Goal: Task Accomplishment & Management: Use online tool/utility

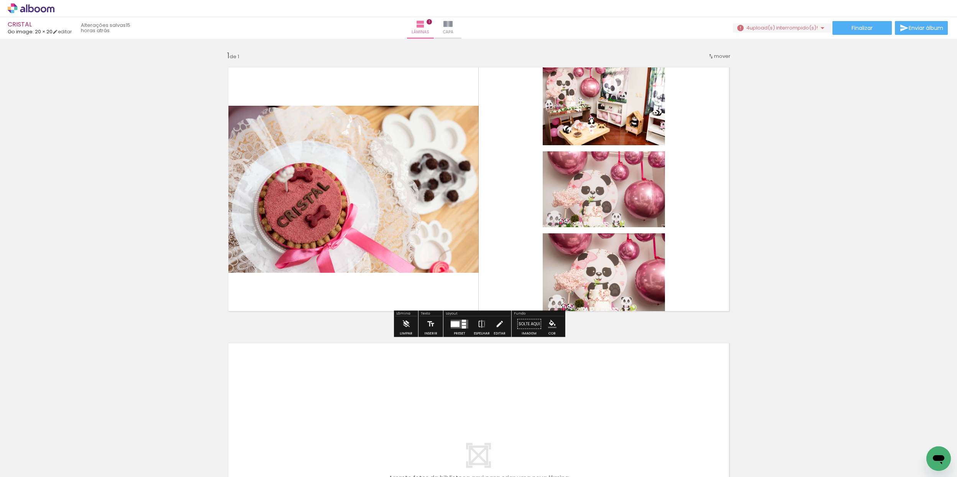
click at [462, 326] on div at bounding box center [464, 327] width 4 height 3
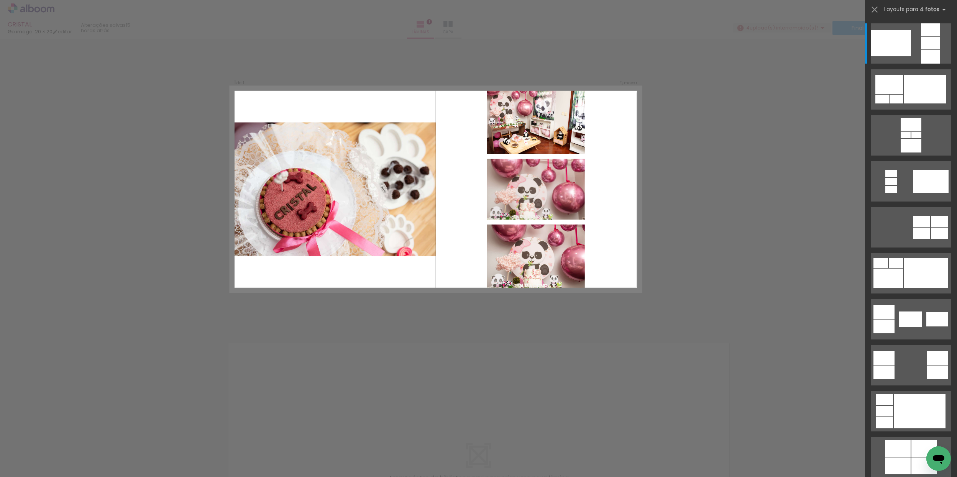
drag, startPoint x: 586, startPoint y: 324, endPoint x: 587, endPoint y: 318, distance: 5.6
click at [586, 324] on div "Confirmar Cancelar" at bounding box center [478, 324] width 957 height 571
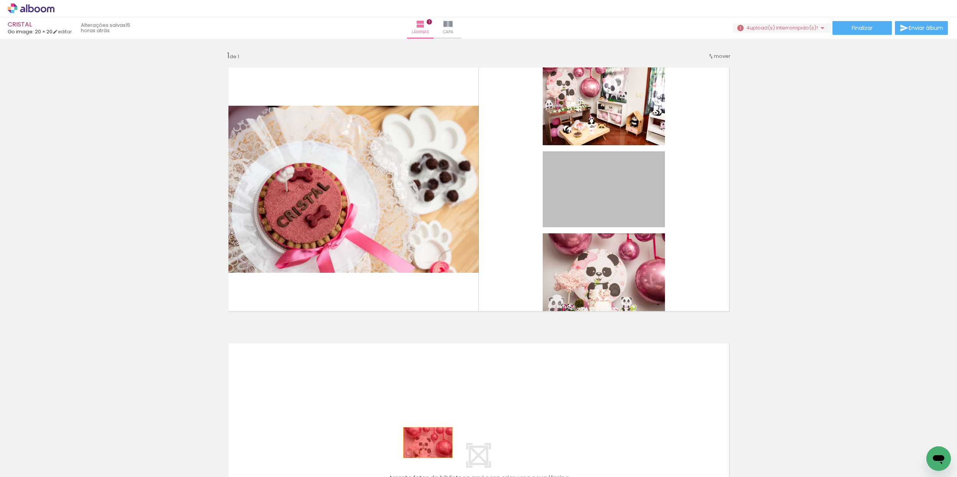
drag, startPoint x: 623, startPoint y: 205, endPoint x: 427, endPoint y: 443, distance: 308.9
click at [428, 444] on quentale-workspace at bounding box center [478, 238] width 957 height 477
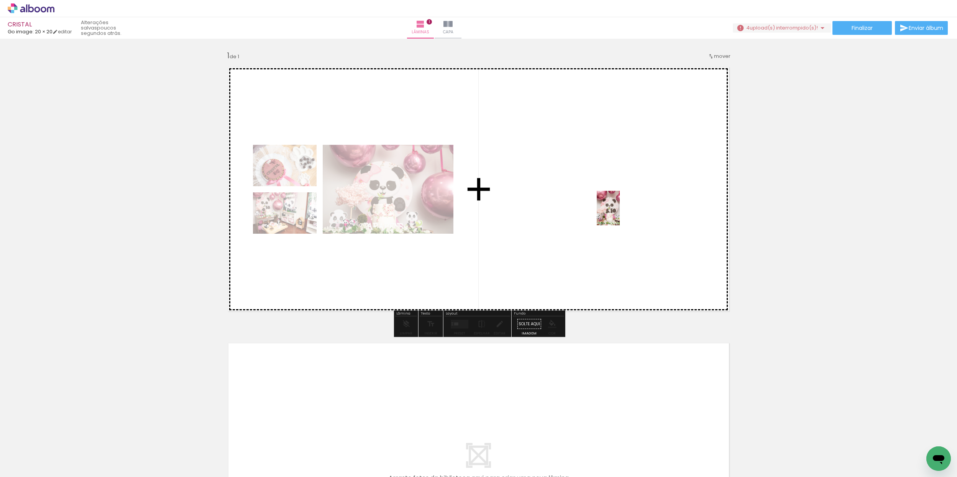
drag, startPoint x: 380, startPoint y: 454, endPoint x: 621, endPoint y: 214, distance: 340.0
click at [621, 214] on quentale-workspace at bounding box center [478, 238] width 957 height 477
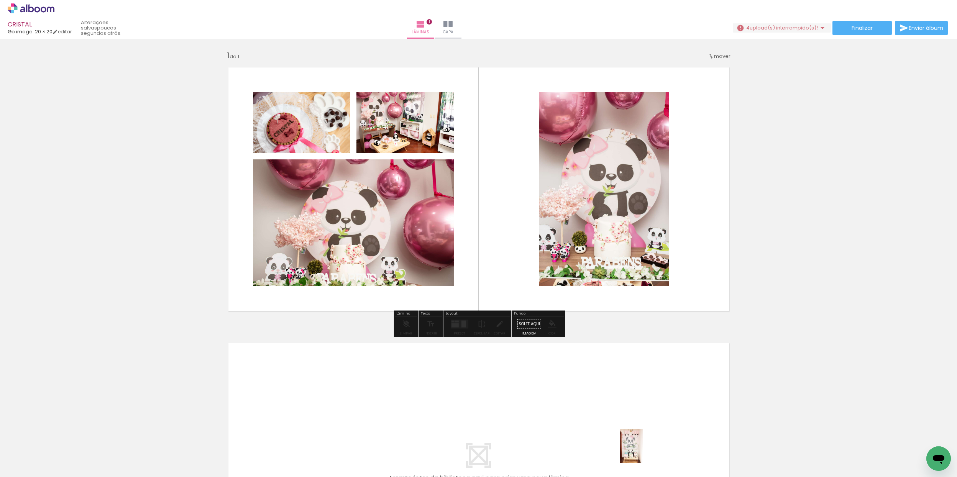
drag, startPoint x: 622, startPoint y: 462, endPoint x: 644, endPoint y: 454, distance: 23.4
click at [644, 454] on quentale-thumb at bounding box center [634, 451] width 43 height 44
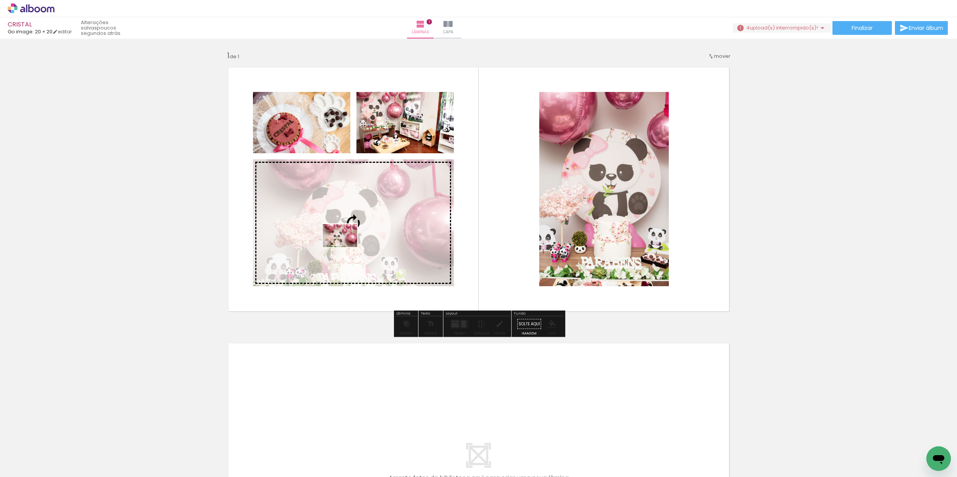
drag, startPoint x: 595, startPoint y: 453, endPoint x: 349, endPoint y: 247, distance: 321.5
click at [346, 247] on quentale-workspace at bounding box center [478, 238] width 957 height 477
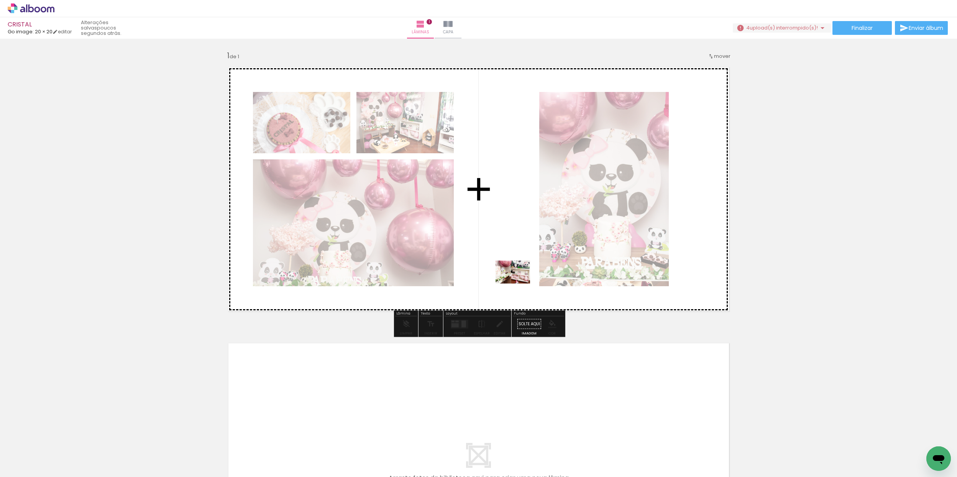
drag, startPoint x: 513, startPoint y: 459, endPoint x: 514, endPoint y: 293, distance: 166.0
click at [520, 284] on quentale-workspace at bounding box center [478, 238] width 957 height 477
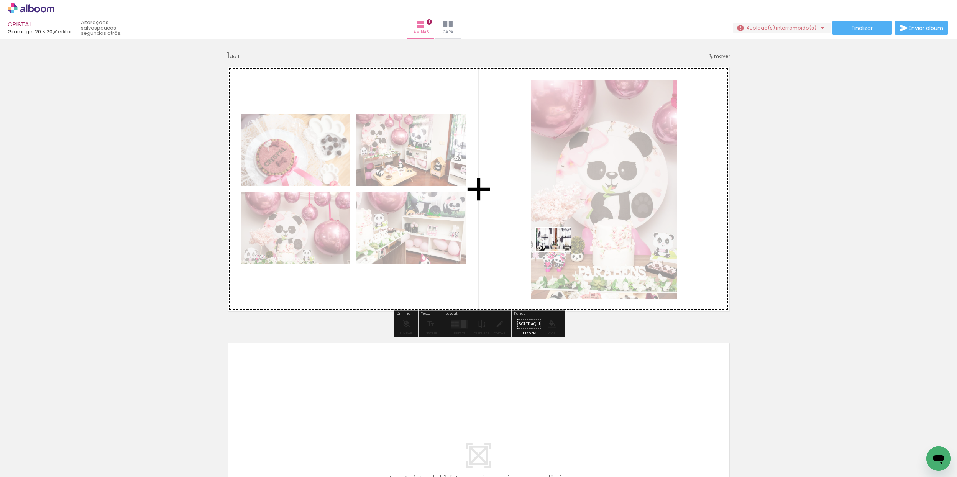
drag, startPoint x: 469, startPoint y: 441, endPoint x: 616, endPoint y: 258, distance: 234.7
click at [561, 251] on quentale-workspace at bounding box center [478, 238] width 957 height 477
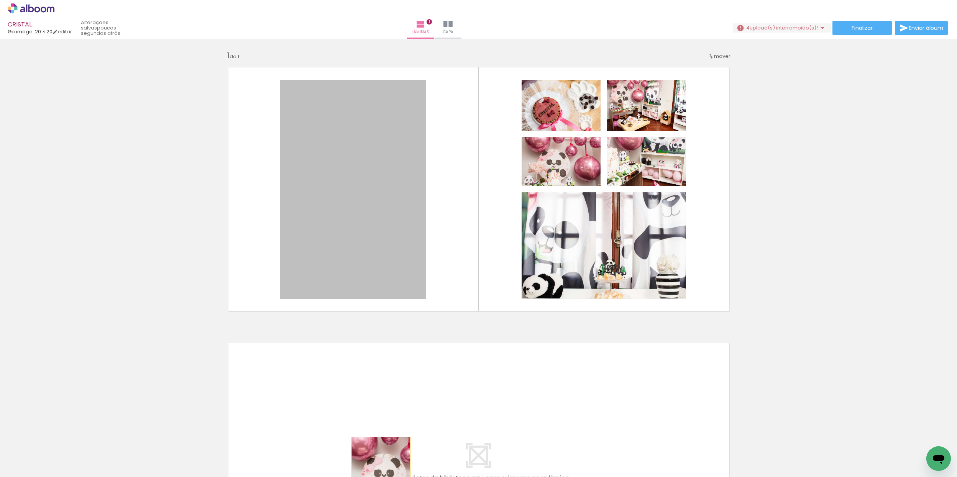
drag, startPoint x: 380, startPoint y: 232, endPoint x: 378, endPoint y: 471, distance: 239.6
click at [381, 477] on html "link( href="../../bower_components/polymer/polymer.html" rel="import" ) picture…" at bounding box center [478, 238] width 957 height 477
drag, startPoint x: 359, startPoint y: 213, endPoint x: 332, endPoint y: 470, distance: 258.3
click at [332, 475] on quentale-workspace at bounding box center [478, 238] width 957 height 477
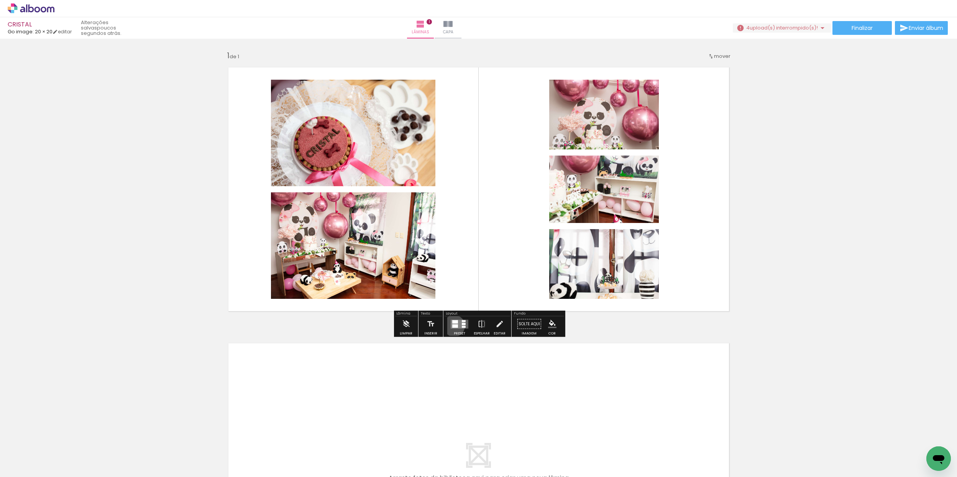
click at [452, 326] on div at bounding box center [455, 325] width 6 height 3
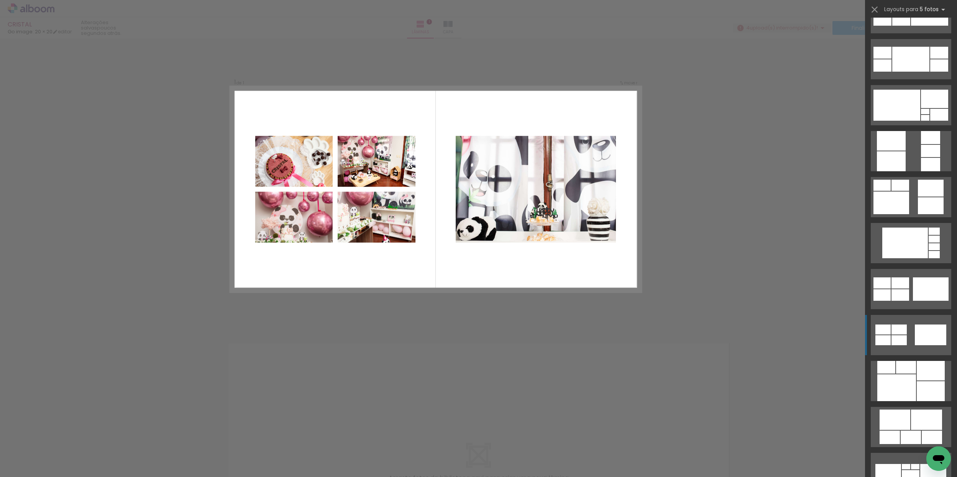
scroll to position [546, 0]
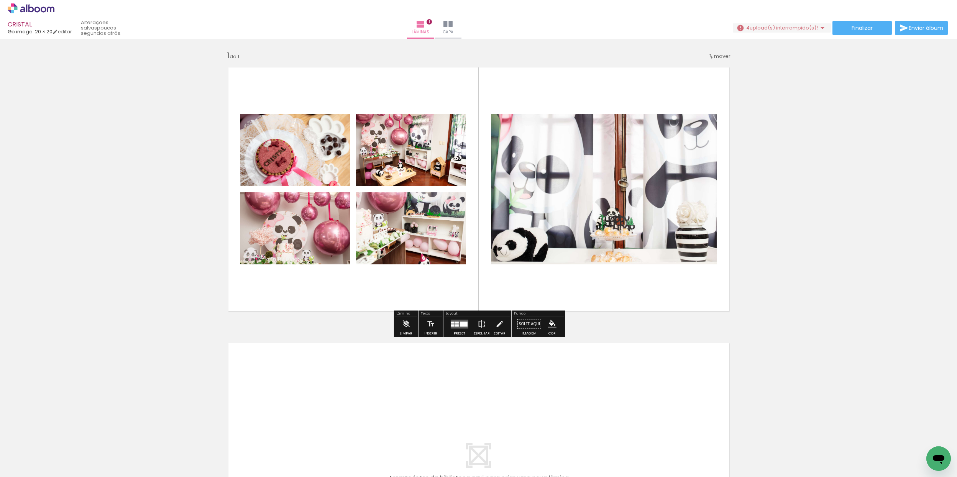
click at [478, 329] on iron-icon at bounding box center [482, 324] width 8 height 15
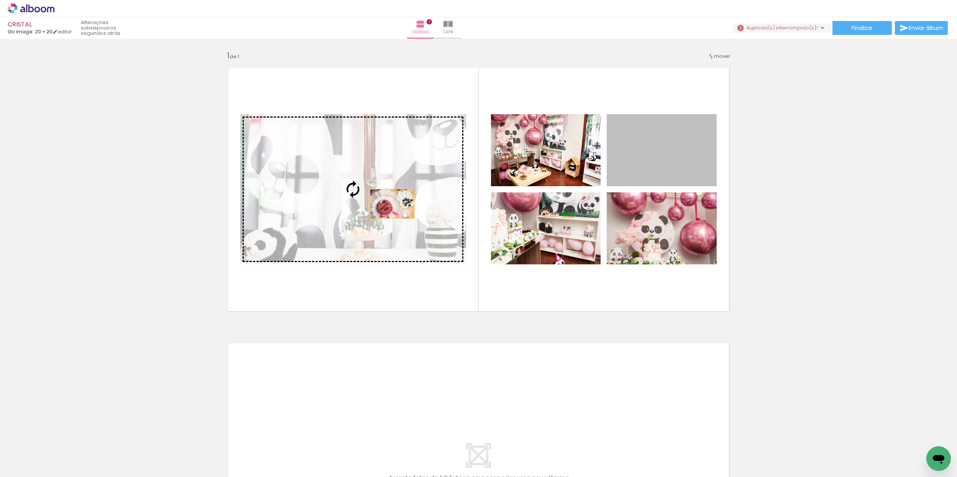
drag, startPoint x: 672, startPoint y: 167, endPoint x: 389, endPoint y: 201, distance: 284.6
click at [0, 0] on slot at bounding box center [0, 0] width 0 height 0
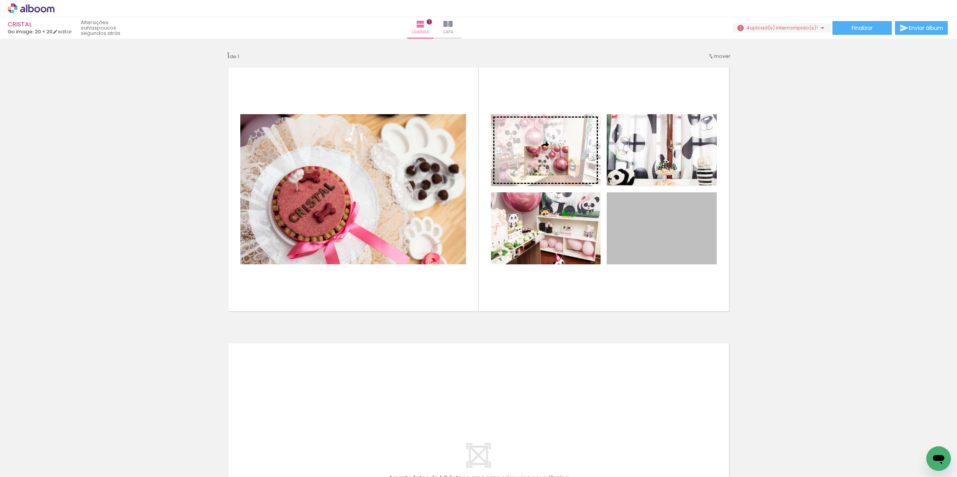
drag, startPoint x: 658, startPoint y: 241, endPoint x: 522, endPoint y: 163, distance: 156.7
click at [0, 0] on slot at bounding box center [0, 0] width 0 height 0
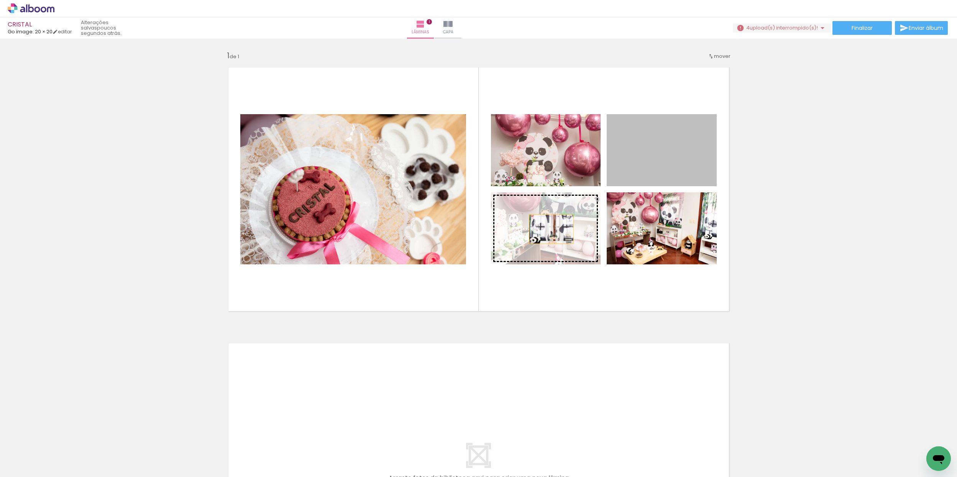
drag, startPoint x: 642, startPoint y: 165, endPoint x: 549, endPoint y: 230, distance: 113.0
click at [0, 0] on slot at bounding box center [0, 0] width 0 height 0
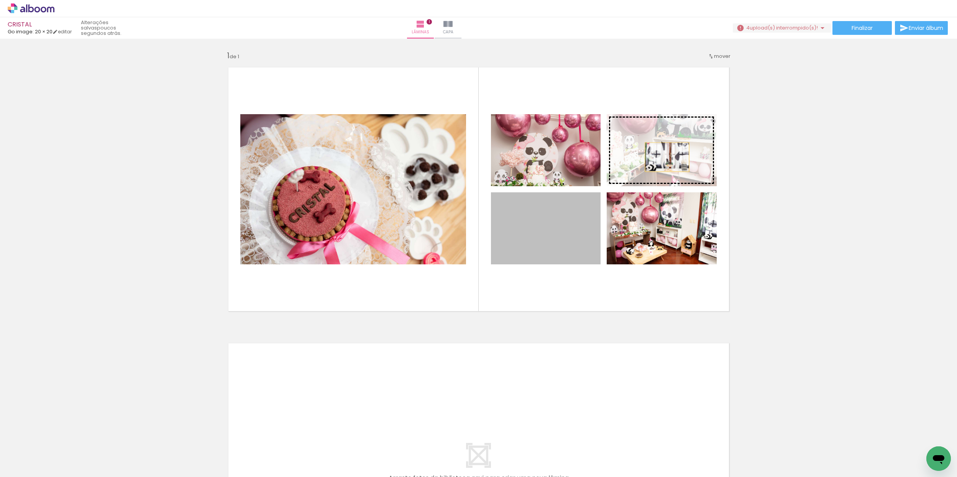
drag, startPoint x: 556, startPoint y: 240, endPoint x: 658, endPoint y: 161, distance: 128.4
click at [0, 0] on slot at bounding box center [0, 0] width 0 height 0
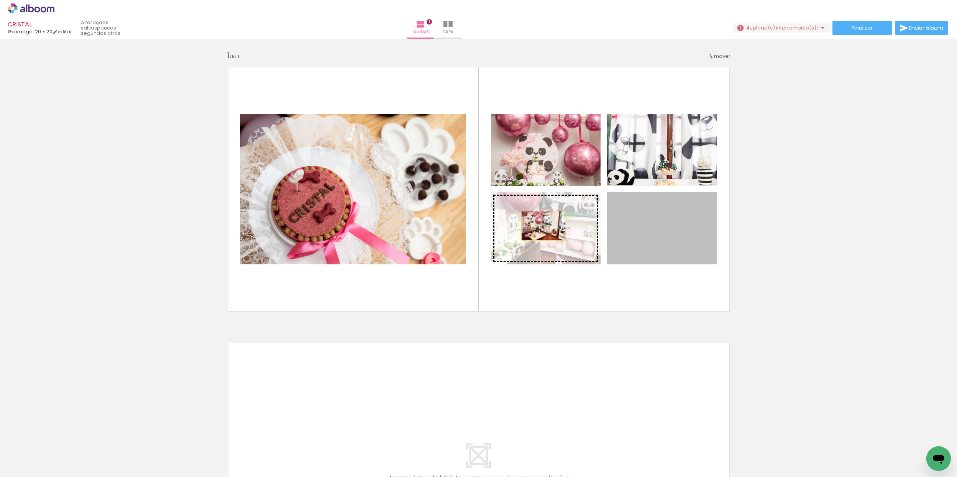
drag, startPoint x: 654, startPoint y: 232, endPoint x: 536, endPoint y: 232, distance: 117.7
click at [0, 0] on slot at bounding box center [0, 0] width 0 height 0
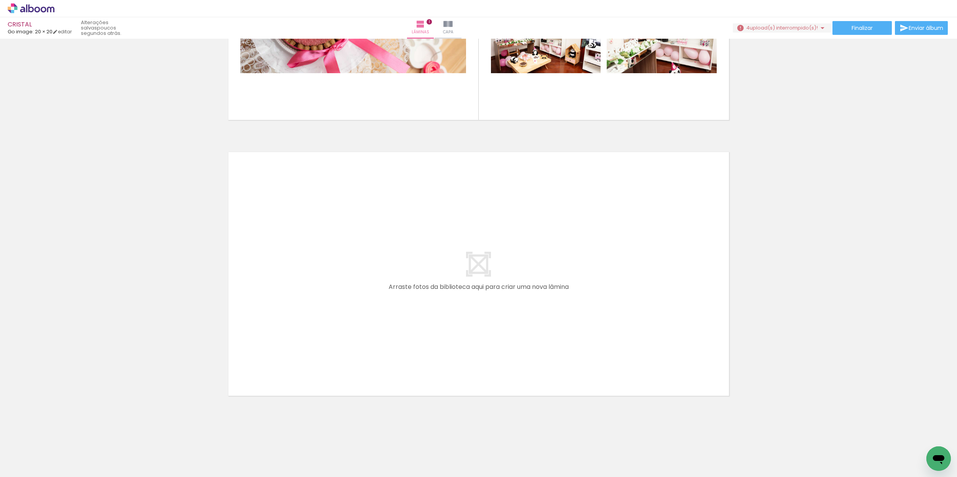
scroll to position [0, 359]
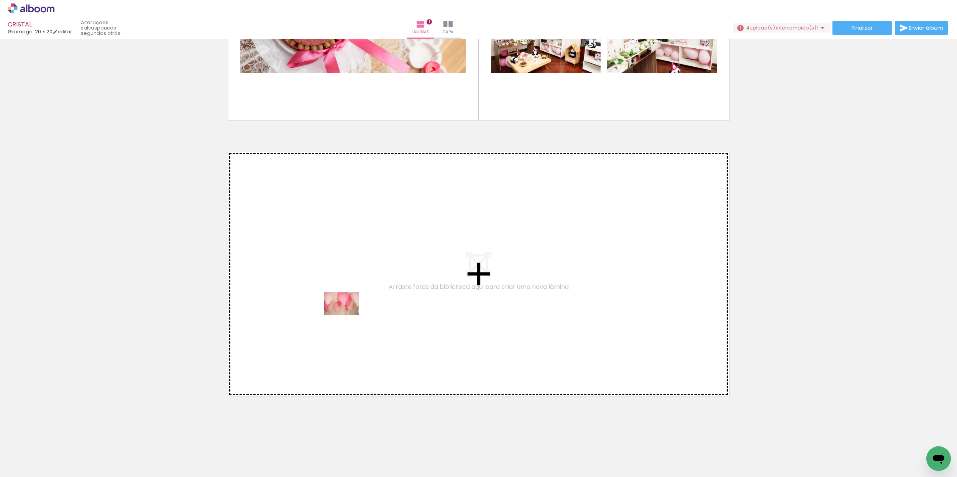
drag, startPoint x: 319, startPoint y: 447, endPoint x: 349, endPoint y: 313, distance: 137.0
click at [349, 313] on quentale-workspace at bounding box center [478, 238] width 957 height 477
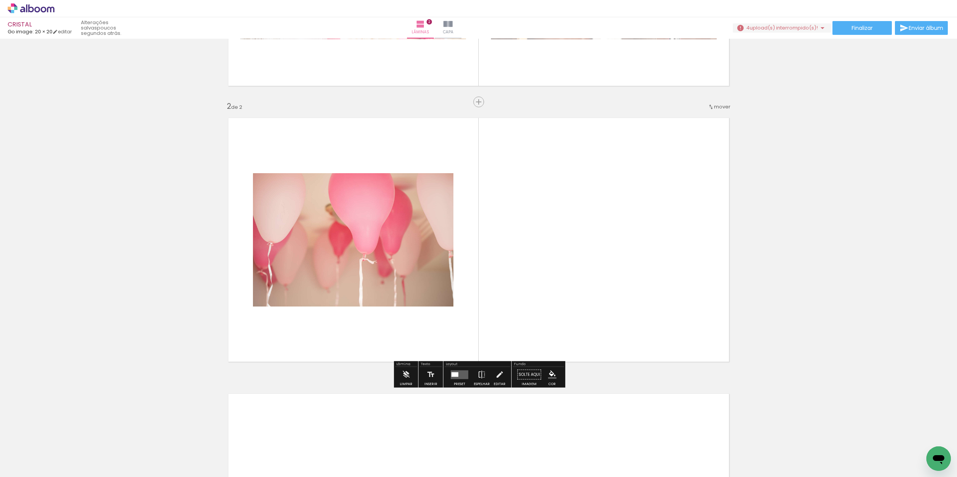
scroll to position [232, 0]
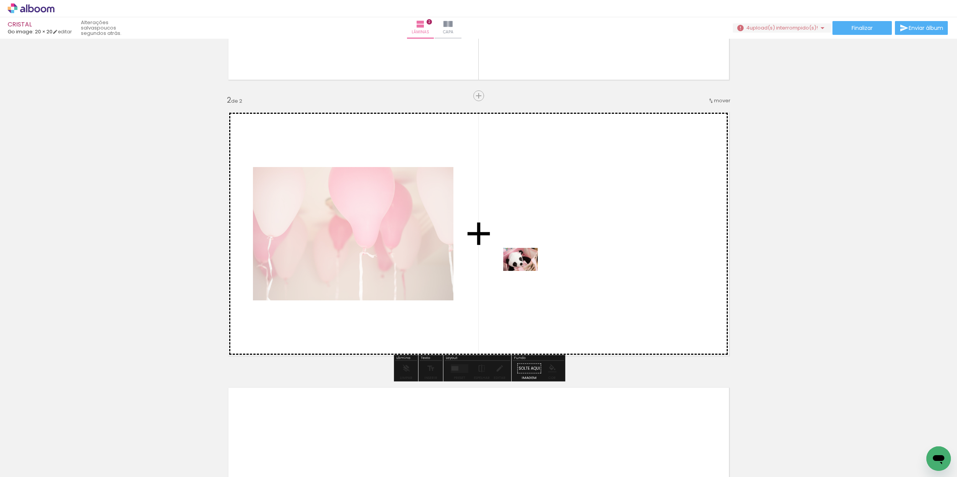
drag, startPoint x: 374, startPoint y: 443, endPoint x: 505, endPoint y: 341, distance: 165.8
click at [528, 270] on quentale-workspace at bounding box center [478, 238] width 957 height 477
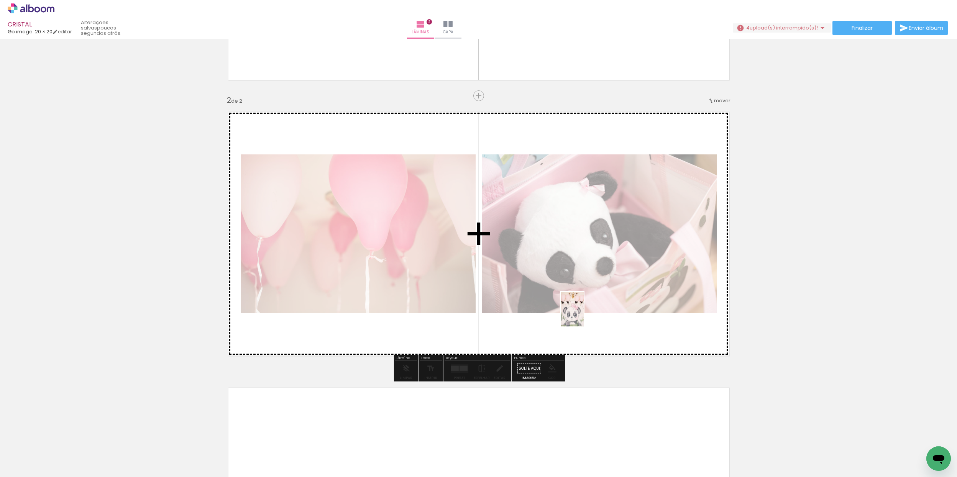
drag, startPoint x: 502, startPoint y: 448, endPoint x: 584, endPoint y: 317, distance: 155.1
click at [584, 317] on quentale-workspace at bounding box center [478, 238] width 957 height 477
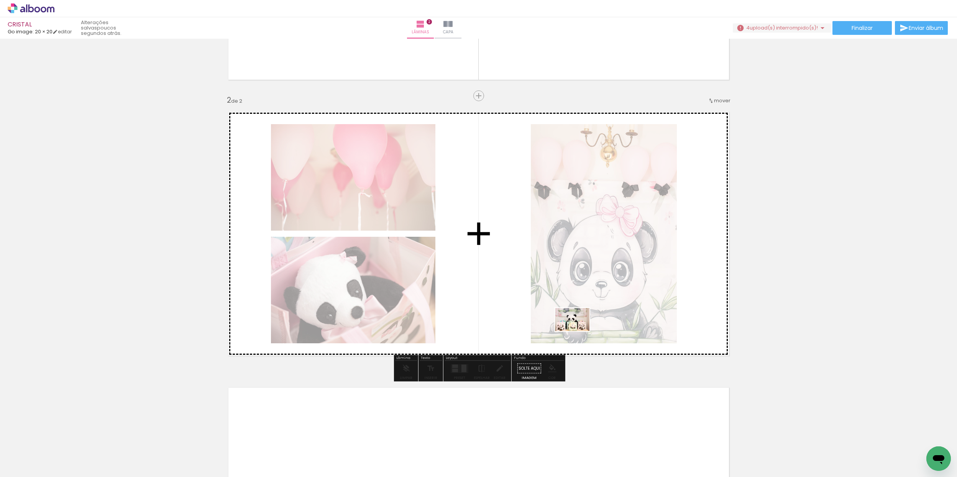
drag, startPoint x: 538, startPoint y: 457, endPoint x: 576, endPoint y: 347, distance: 115.8
click at [580, 328] on quentale-workspace at bounding box center [478, 238] width 957 height 477
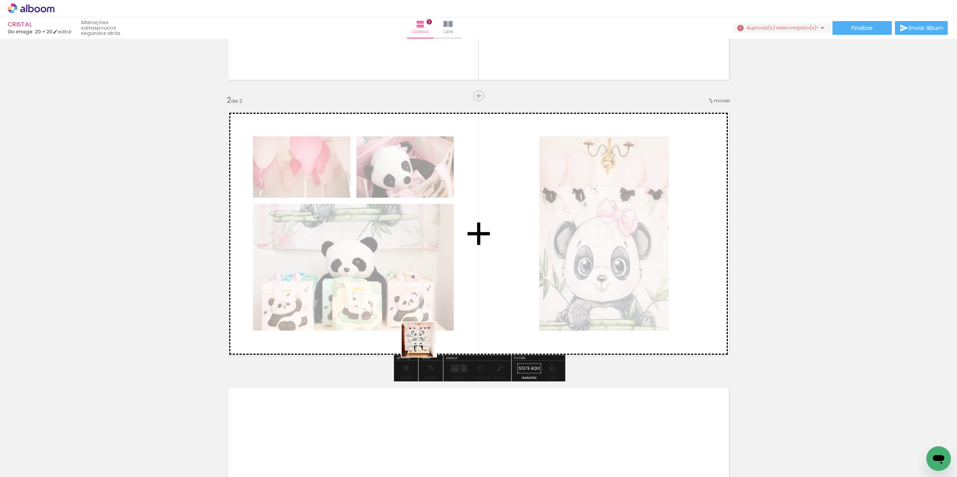
drag, startPoint x: 276, startPoint y: 457, endPoint x: 548, endPoint y: 376, distance: 283.3
click at [534, 300] on quentale-workspace at bounding box center [478, 238] width 957 height 477
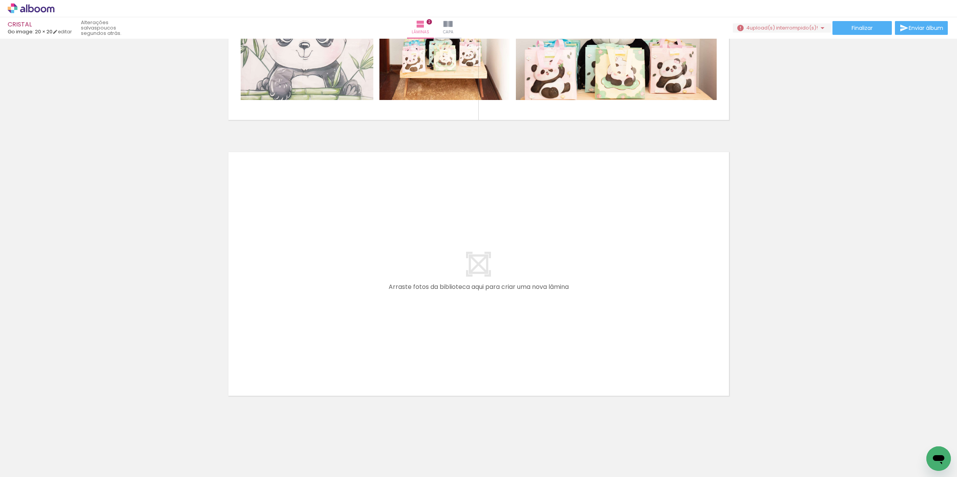
scroll to position [0, 960]
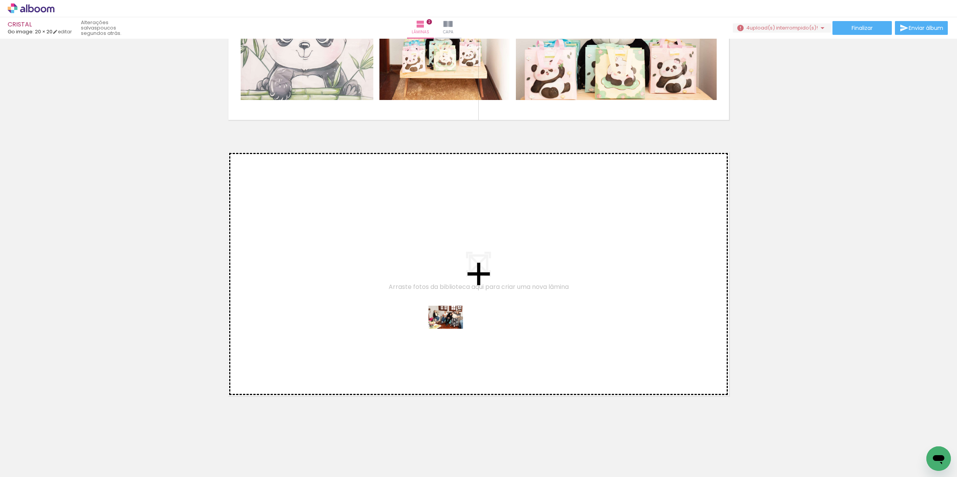
drag, startPoint x: 454, startPoint y: 453, endPoint x: 451, endPoint y: 328, distance: 125.4
click at [451, 328] on quentale-workspace at bounding box center [478, 238] width 957 height 477
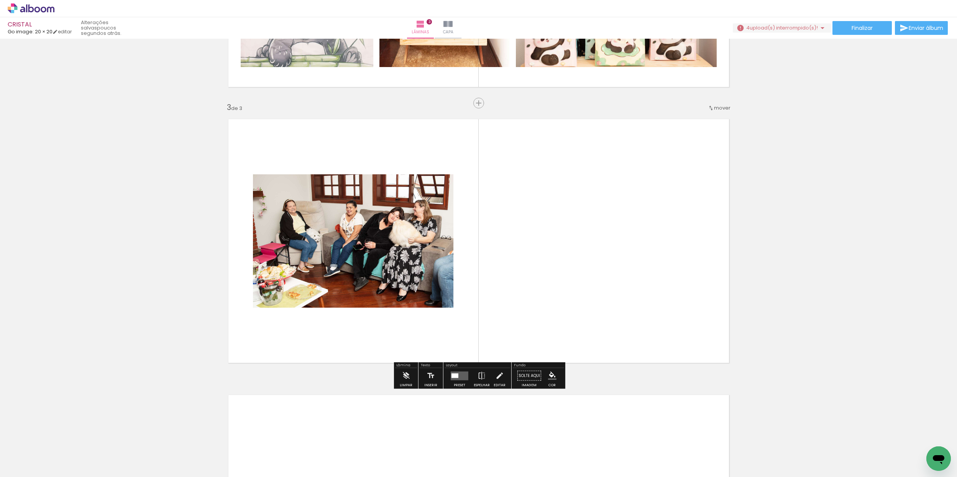
scroll to position [508, 0]
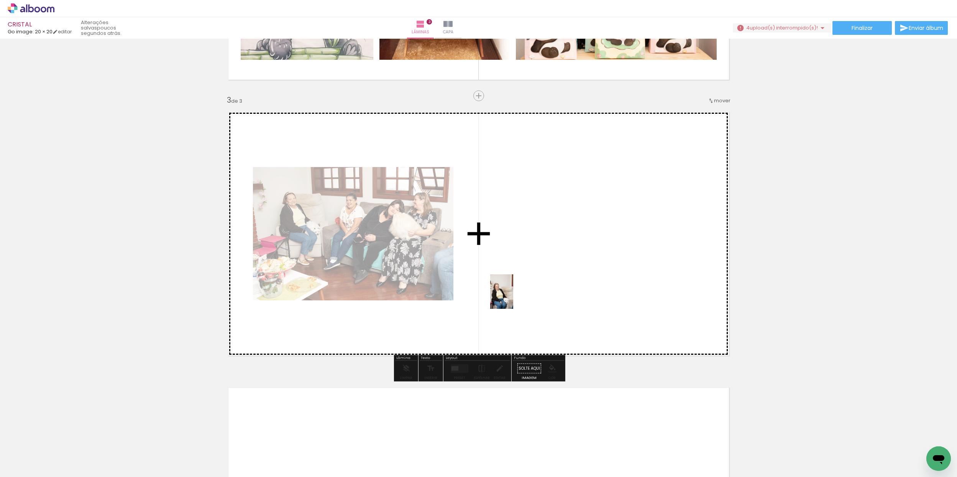
drag, startPoint x: 537, startPoint y: 452, endPoint x: 525, endPoint y: 311, distance: 141.6
click at [515, 301] on quentale-workspace at bounding box center [478, 238] width 957 height 477
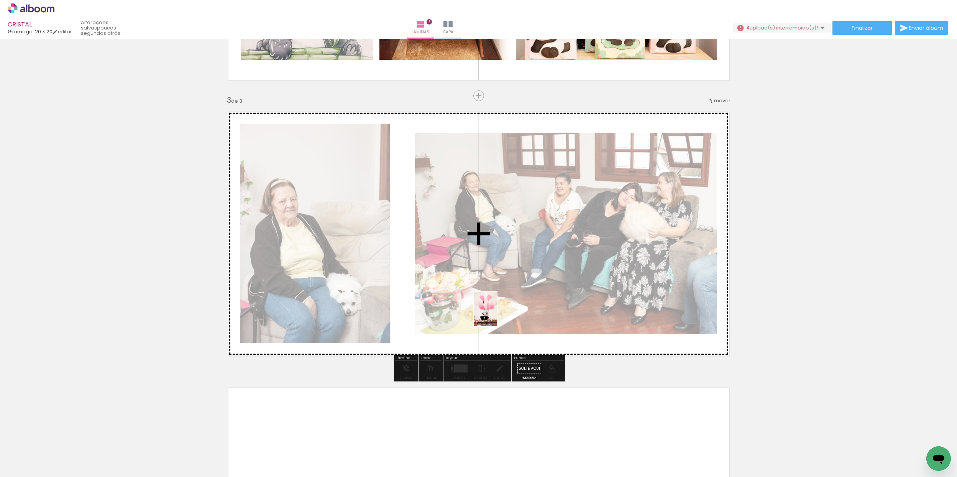
drag, startPoint x: 581, startPoint y: 454, endPoint x: 464, endPoint y: 358, distance: 151.8
click at [498, 316] on quentale-workspace at bounding box center [478, 238] width 957 height 477
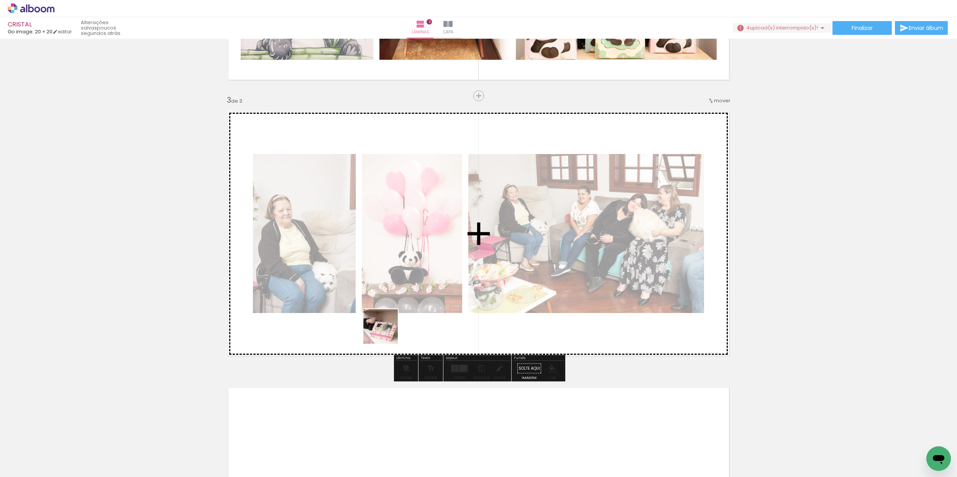
drag, startPoint x: 331, startPoint y: 438, endPoint x: 352, endPoint y: 345, distance: 95.8
click at [398, 309] on quentale-workspace at bounding box center [478, 238] width 957 height 477
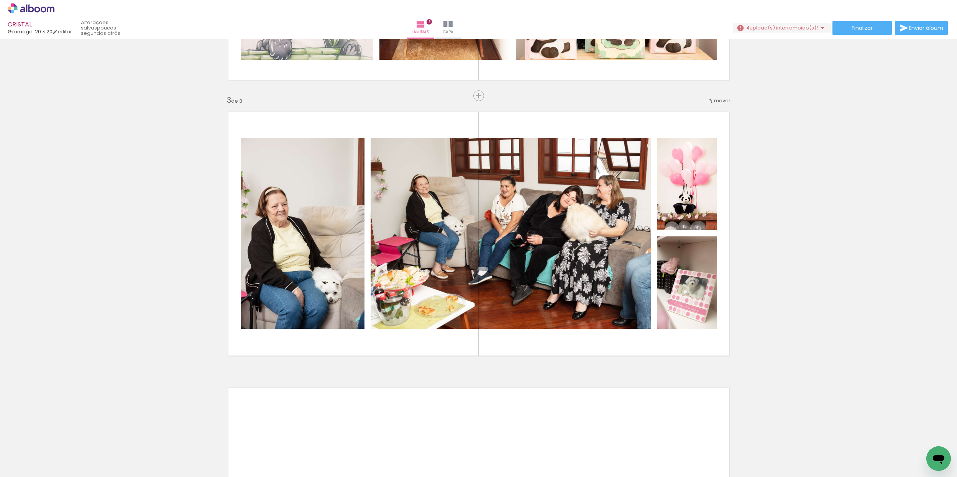
scroll to position [0, 713]
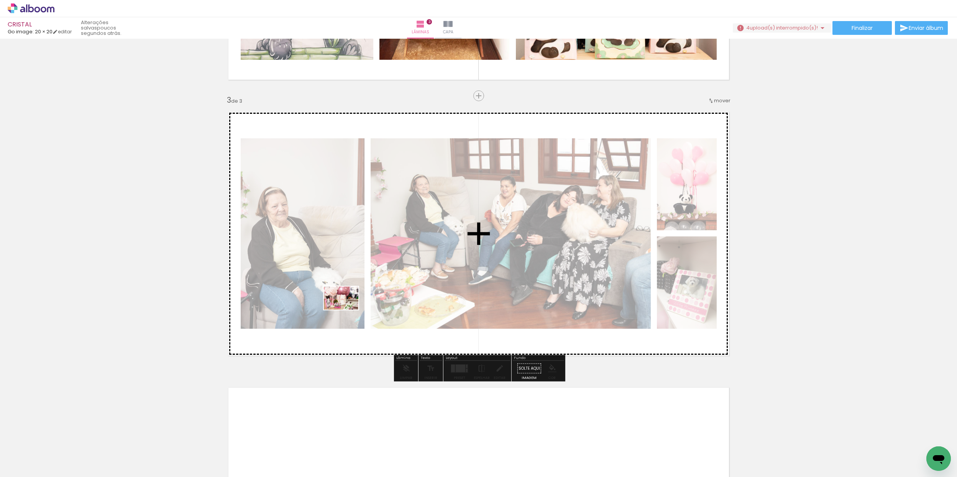
drag, startPoint x: 323, startPoint y: 418, endPoint x: 355, endPoint y: 331, distance: 92.7
click at [347, 310] on quentale-workspace at bounding box center [478, 238] width 957 height 477
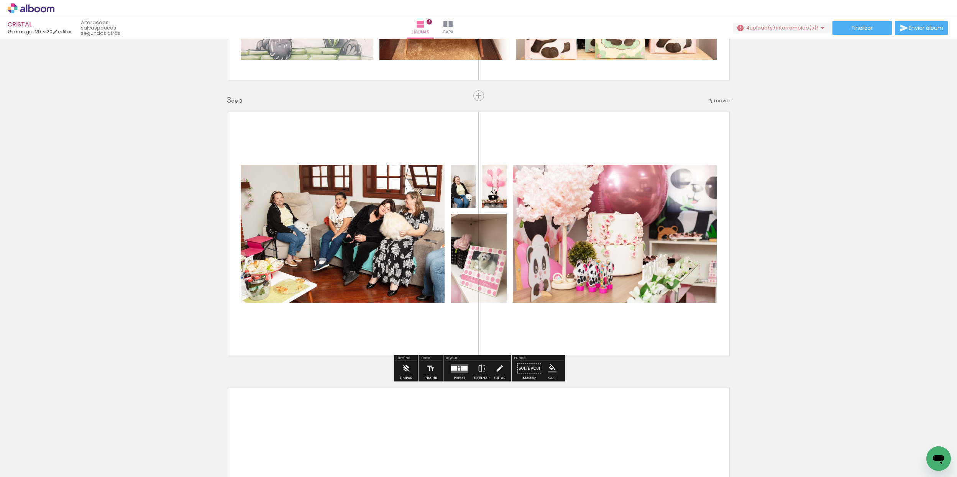
click at [459, 369] on quentale-layouter at bounding box center [460, 368] width 18 height 9
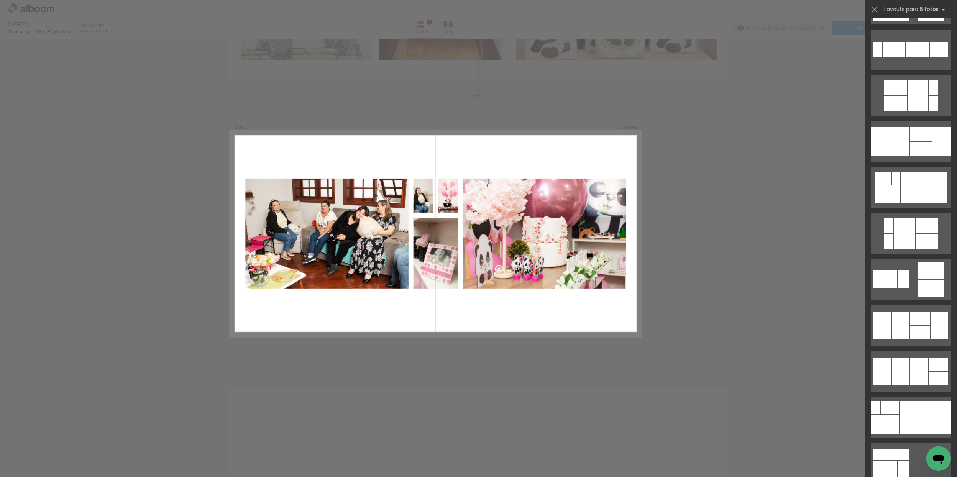
scroll to position [0, 0]
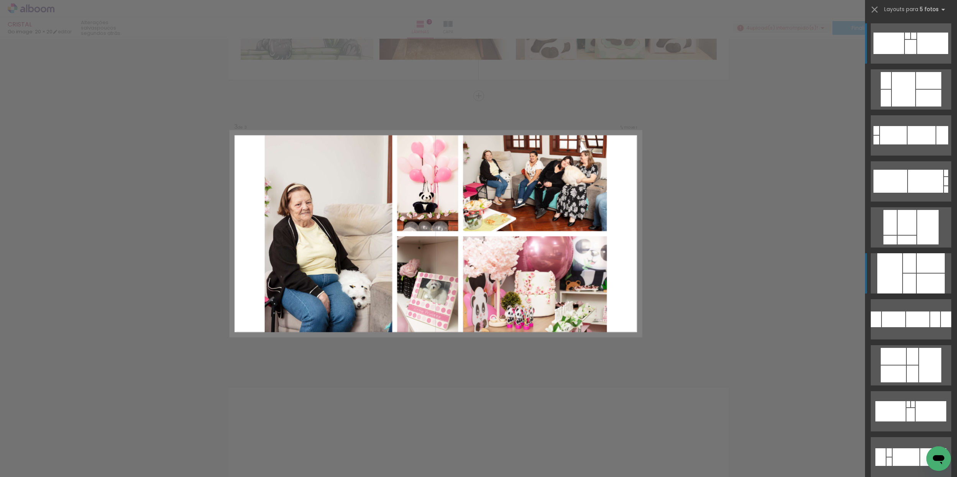
click at [894, 280] on div at bounding box center [890, 273] width 25 height 40
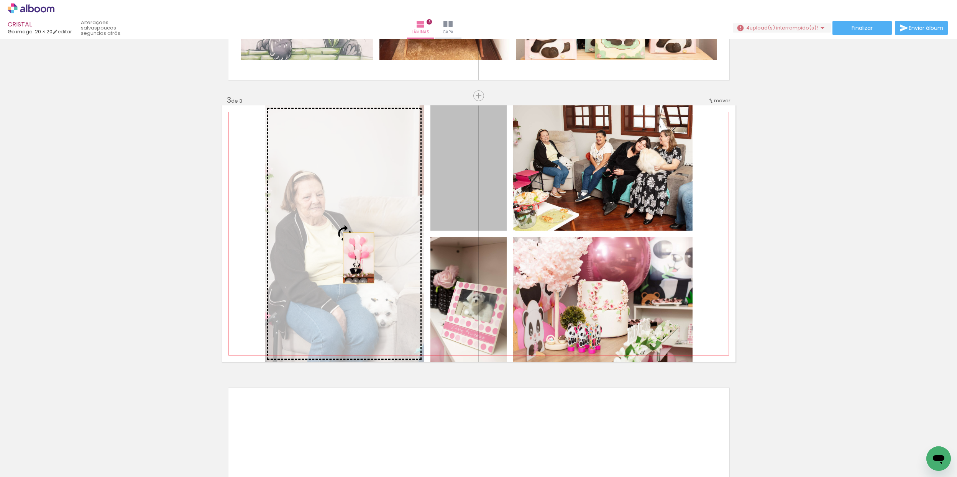
drag, startPoint x: 465, startPoint y: 202, endPoint x: 326, endPoint y: 285, distance: 162.8
click at [0, 0] on slot at bounding box center [0, 0] width 0 height 0
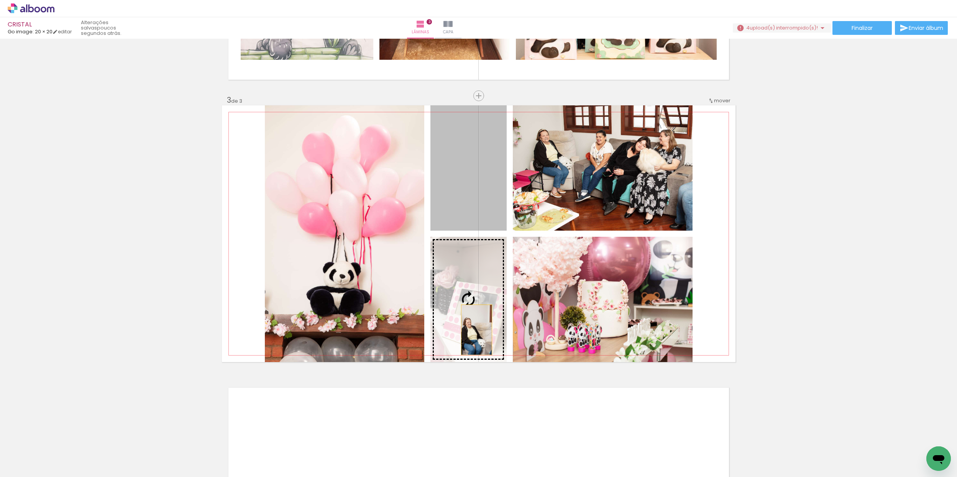
drag, startPoint x: 469, startPoint y: 263, endPoint x: 475, endPoint y: 337, distance: 74.7
click at [0, 0] on slot at bounding box center [0, 0] width 0 height 0
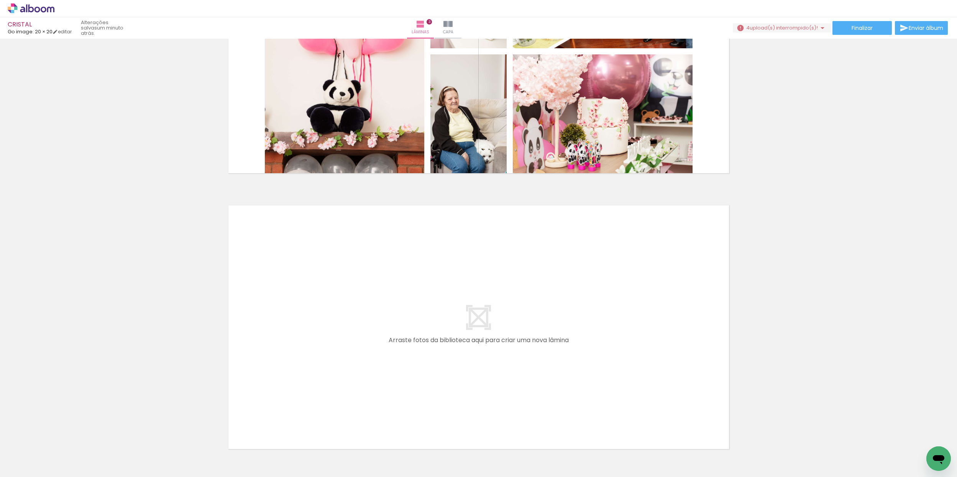
scroll to position [0, 1190]
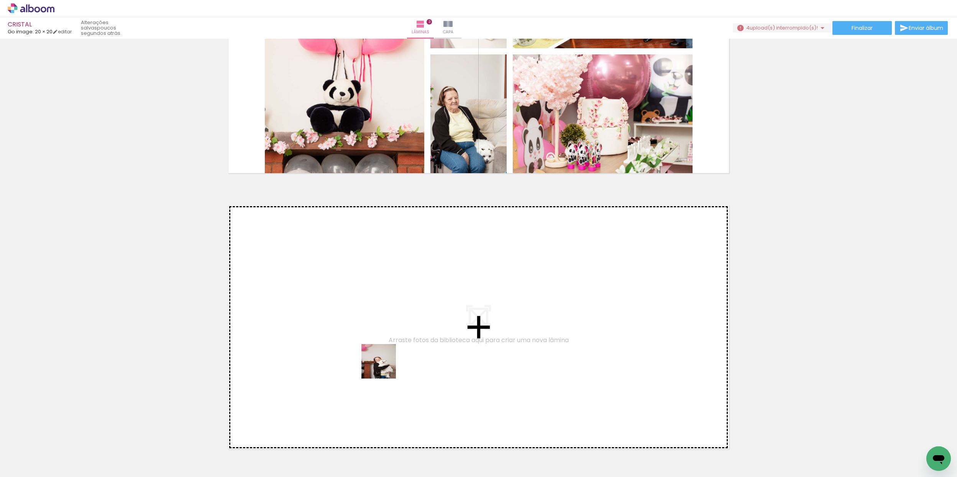
drag, startPoint x: 393, startPoint y: 451, endPoint x: 384, endPoint y: 363, distance: 89.0
click at [384, 363] on quentale-workspace at bounding box center [478, 238] width 957 height 477
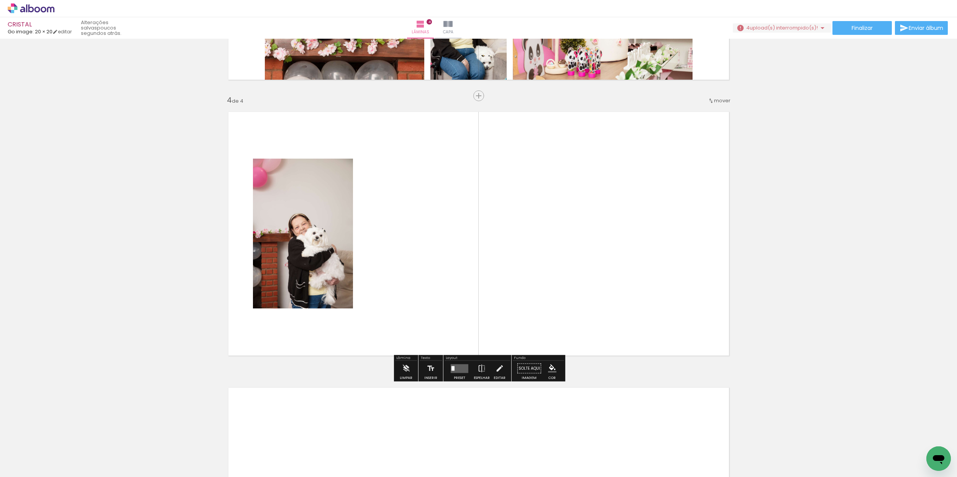
scroll to position [0, 1431]
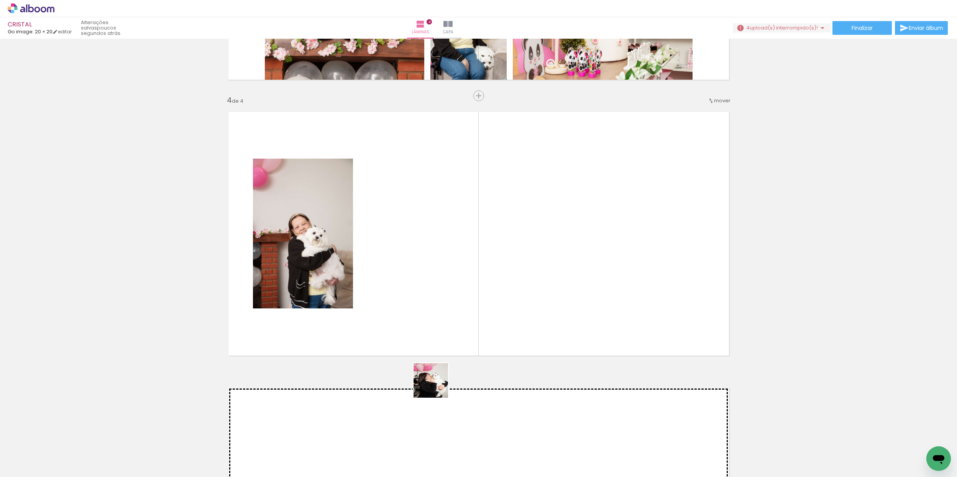
drag, startPoint x: 418, startPoint y: 446, endPoint x: 486, endPoint y: 353, distance: 115.4
click at [470, 317] on quentale-workspace at bounding box center [478, 238] width 957 height 477
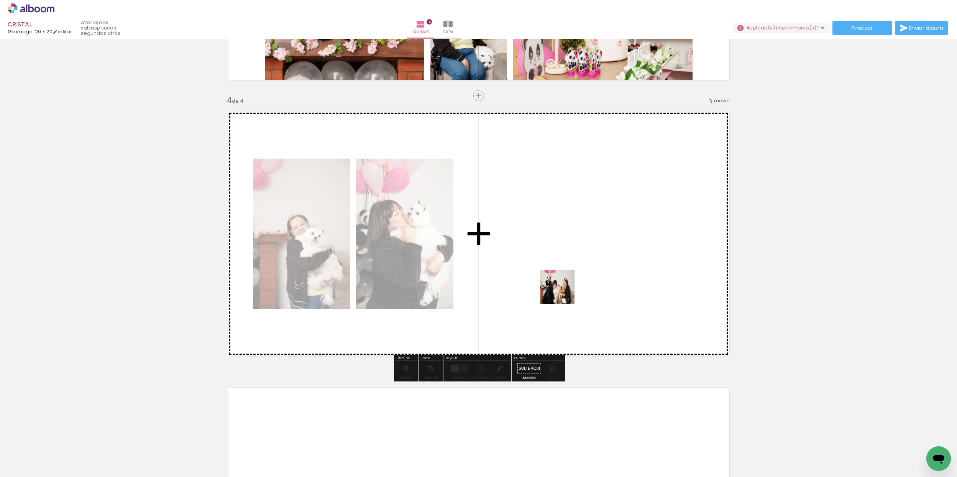
drag, startPoint x: 538, startPoint y: 428, endPoint x: 565, endPoint y: 294, distance: 136.0
click at [565, 294] on quentale-workspace at bounding box center [478, 238] width 957 height 477
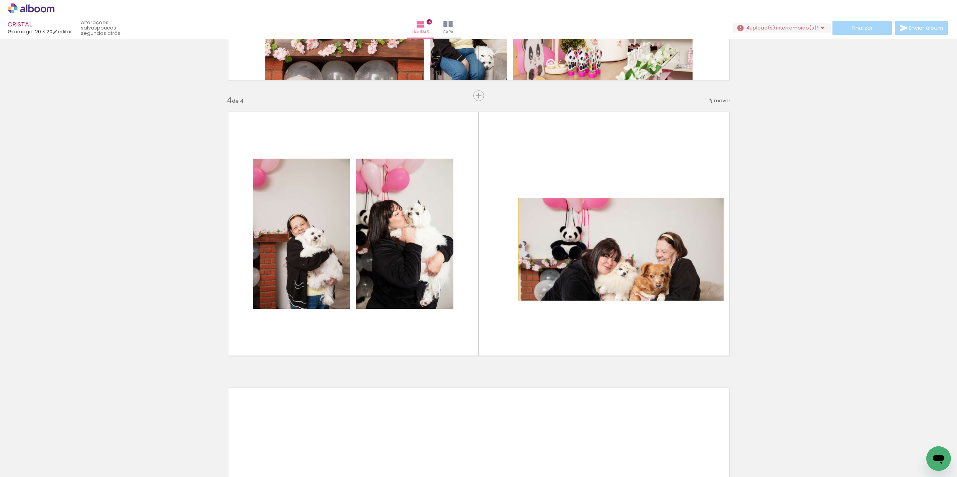
drag, startPoint x: 579, startPoint y: 260, endPoint x: 616, endPoint y: 263, distance: 36.9
click at [621, 249] on quentale-layouter at bounding box center [479, 233] width 514 height 257
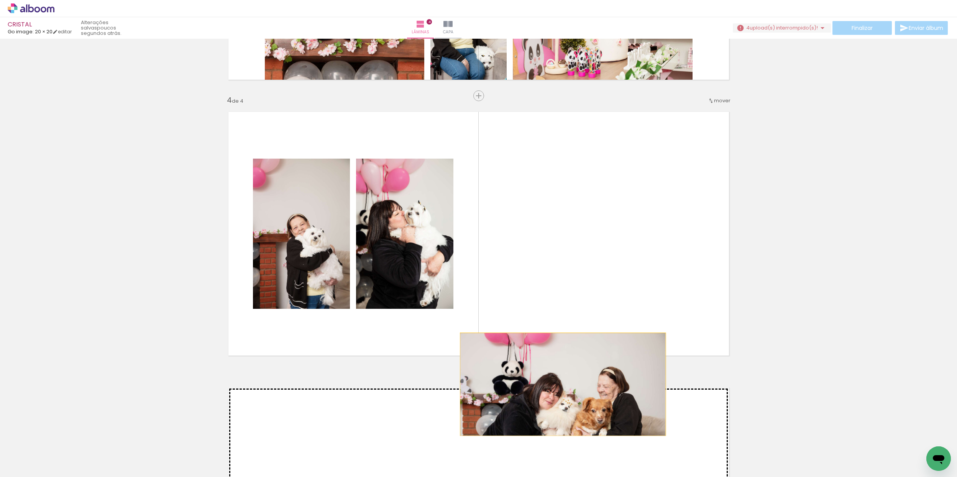
drag, startPoint x: 597, startPoint y: 320, endPoint x: 599, endPoint y: 288, distance: 32.3
click at [600, 286] on quentale-layouter at bounding box center [479, 233] width 514 height 257
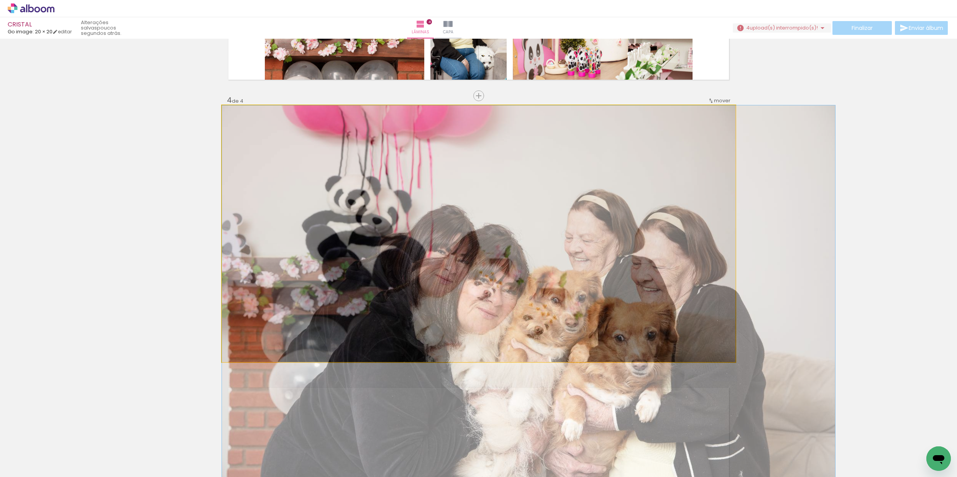
click at [602, 297] on quentale-photo at bounding box center [479, 233] width 514 height 257
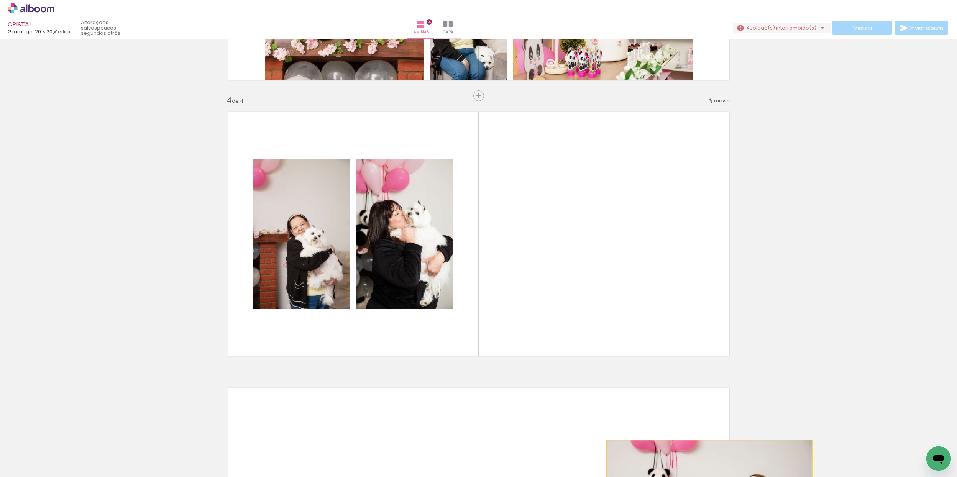
drag, startPoint x: 621, startPoint y: 298, endPoint x: 710, endPoint y: 498, distance: 219.4
click at [710, 477] on html "link( href="../../bower_components/polymer/polymer.html" rel="import" ) picture…" at bounding box center [478, 238] width 957 height 477
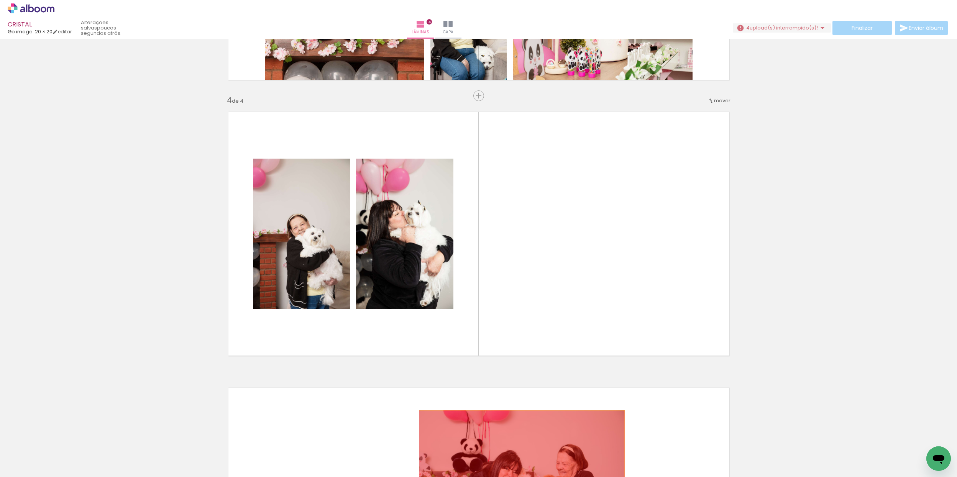
drag, startPoint x: 615, startPoint y: 268, endPoint x: 521, endPoint y: 464, distance: 217.3
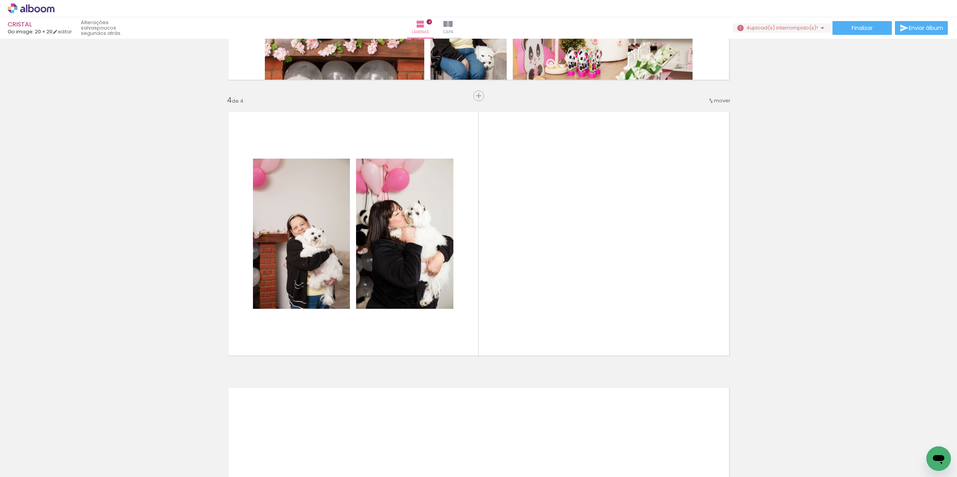
scroll to position [0, 1814]
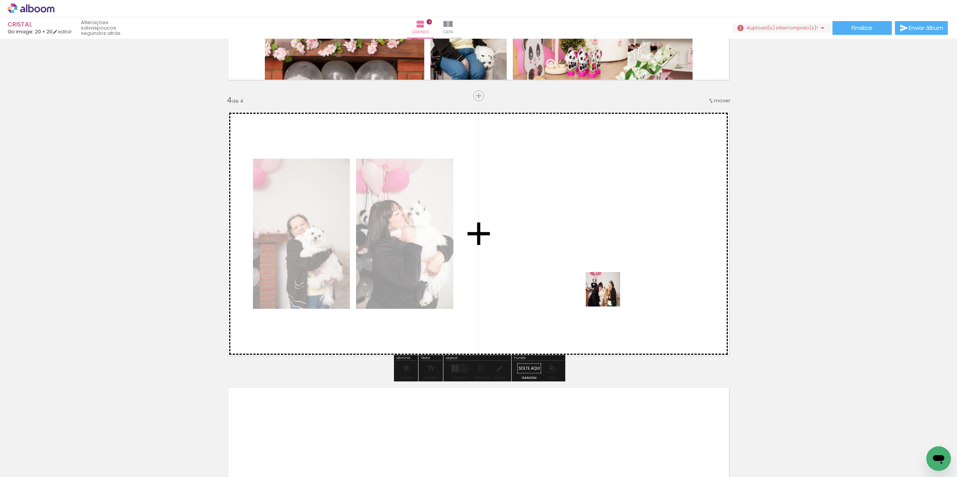
drag, startPoint x: 167, startPoint y: 446, endPoint x: 607, endPoint y: 296, distance: 464.2
click at [607, 296] on quentale-workspace at bounding box center [478, 238] width 957 height 477
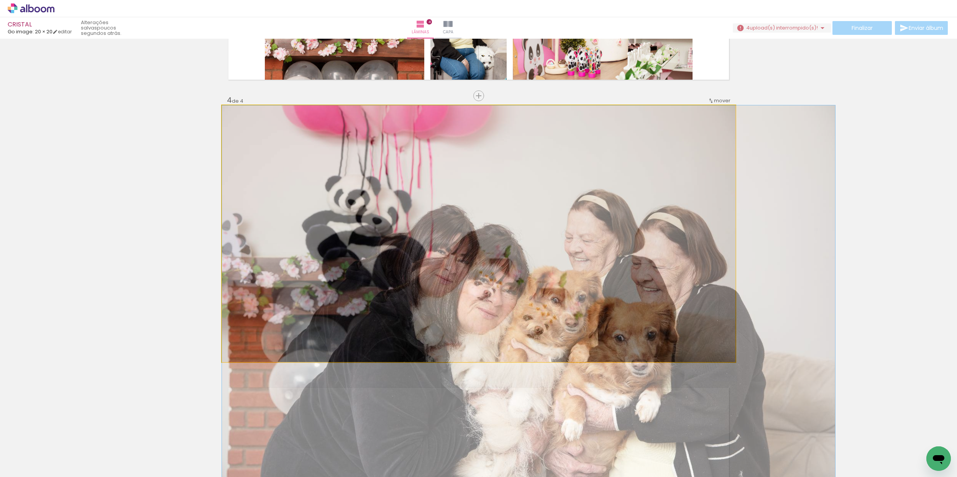
drag, startPoint x: 616, startPoint y: 299, endPoint x: 547, endPoint y: 346, distance: 83.1
click at [538, 352] on quentale-layouter at bounding box center [479, 233] width 514 height 257
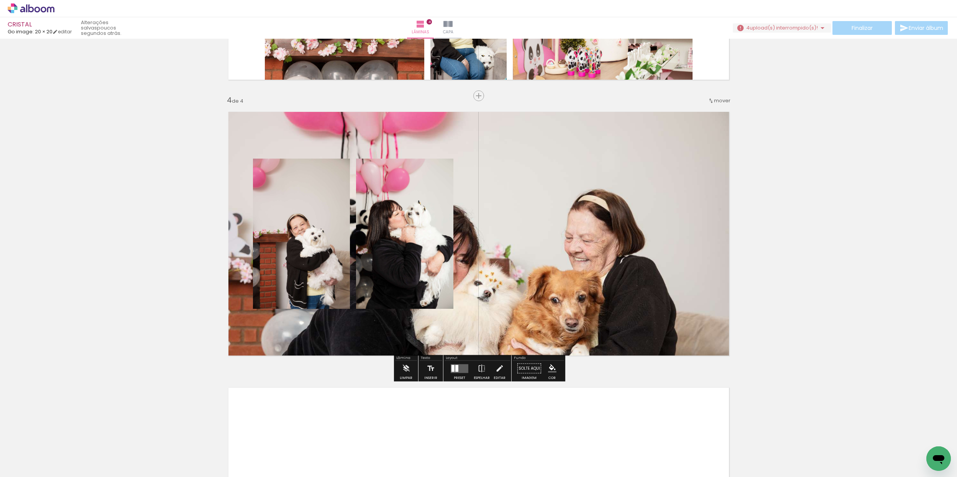
click at [457, 373] on div at bounding box center [459, 368] width 21 height 15
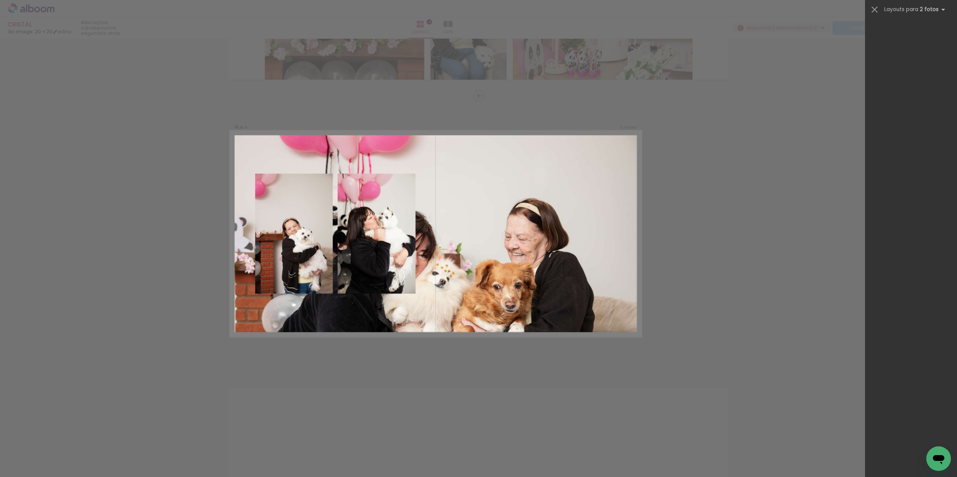
scroll to position [20982, 0]
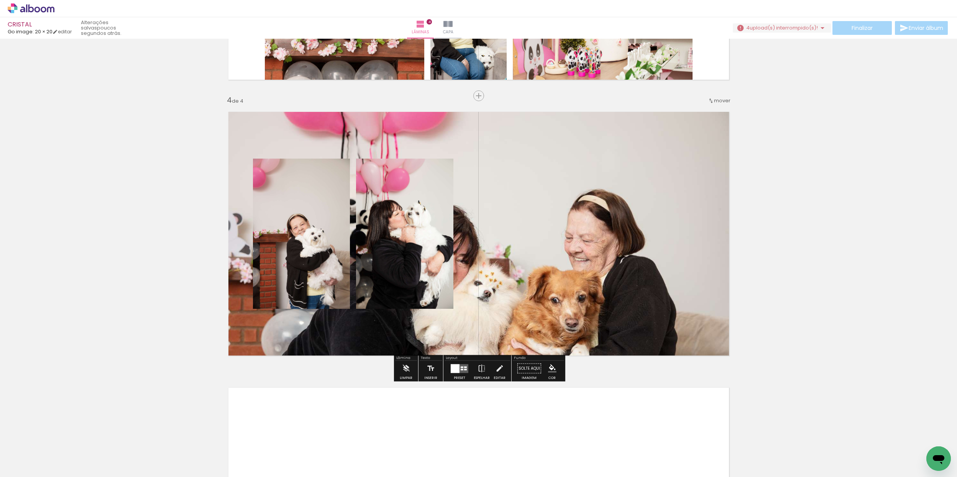
click at [517, 318] on quentale-photo at bounding box center [479, 233] width 514 height 257
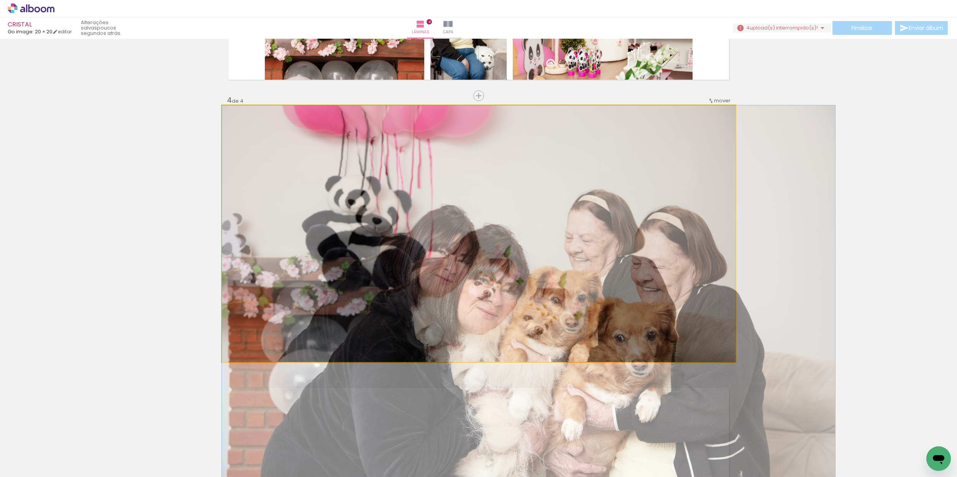
drag, startPoint x: 533, startPoint y: 316, endPoint x: 543, endPoint y: 313, distance: 10.4
click at [531, 316] on quentale-layouter at bounding box center [479, 233] width 514 height 257
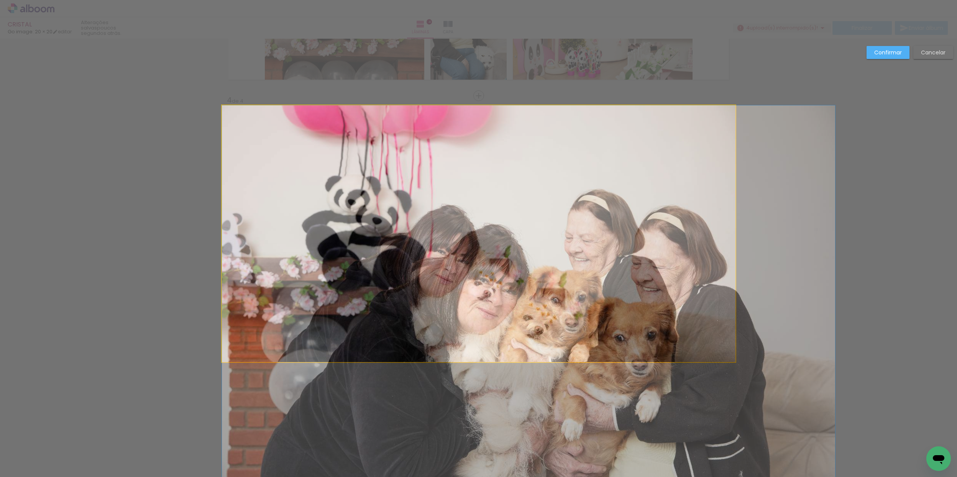
click at [555, 310] on quentale-photo at bounding box center [479, 233] width 514 height 257
click at [556, 310] on quentale-photo at bounding box center [479, 233] width 514 height 257
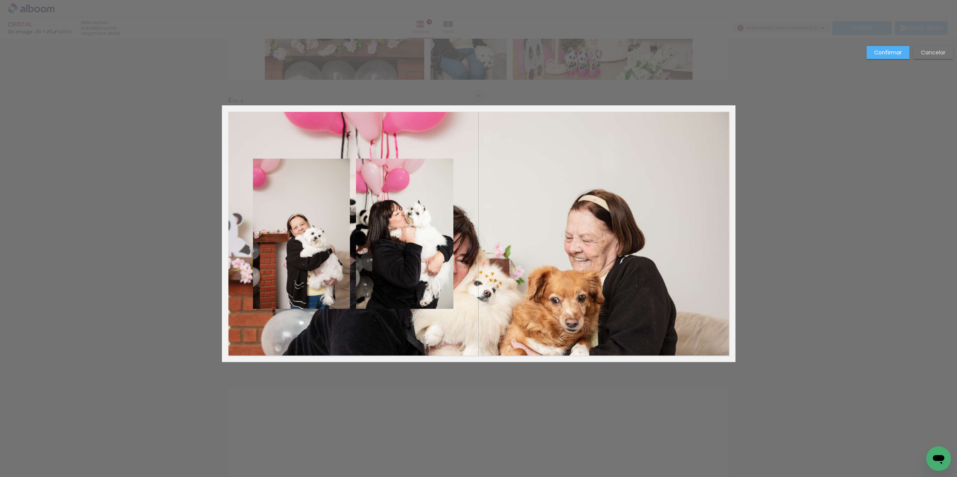
click at [556, 310] on quentale-photo at bounding box center [479, 233] width 514 height 257
click at [942, 56] on paper-button "Cancelar" at bounding box center [934, 52] width 40 height 13
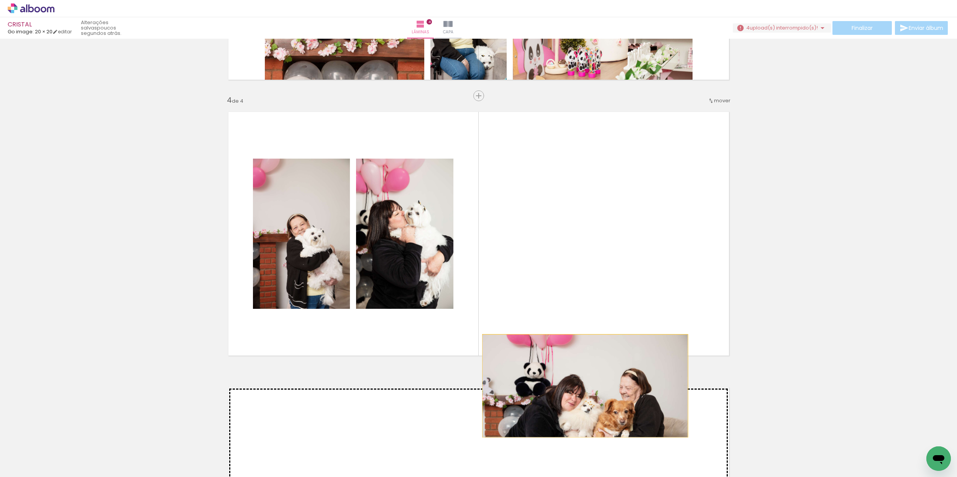
drag, startPoint x: 589, startPoint y: 234, endPoint x: 585, endPoint y: 386, distance: 151.9
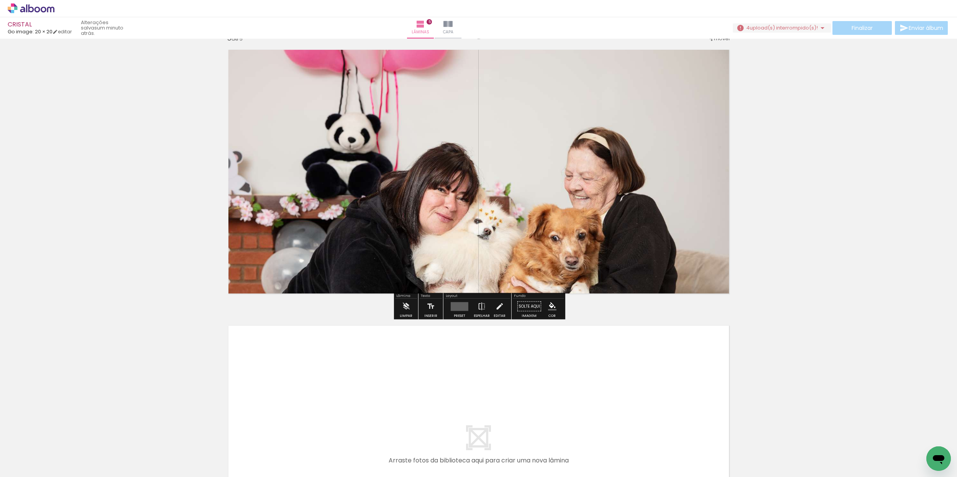
scroll to position [1133, 0]
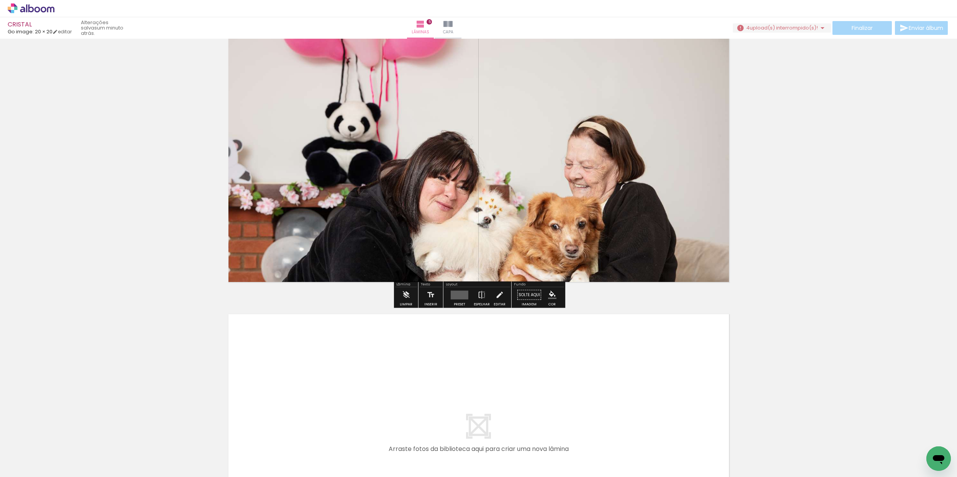
click at [456, 300] on div at bounding box center [459, 295] width 21 height 15
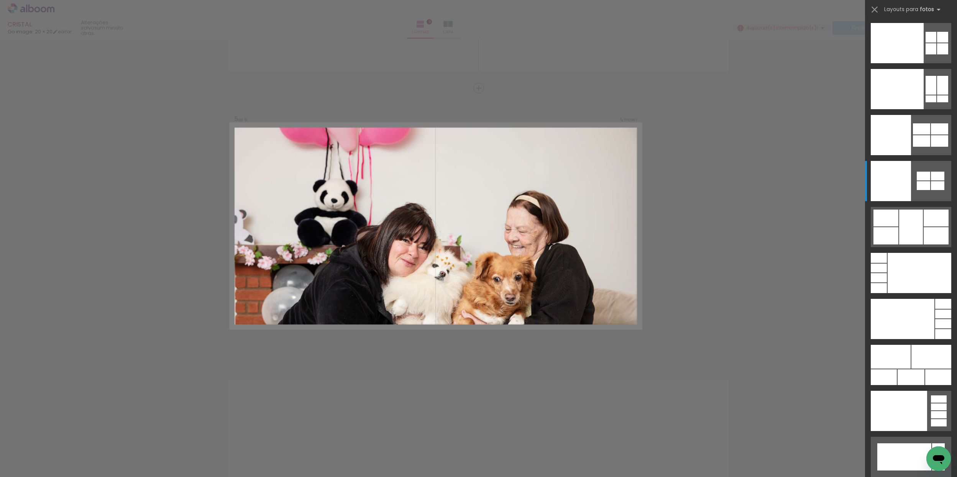
scroll to position [1060, 0]
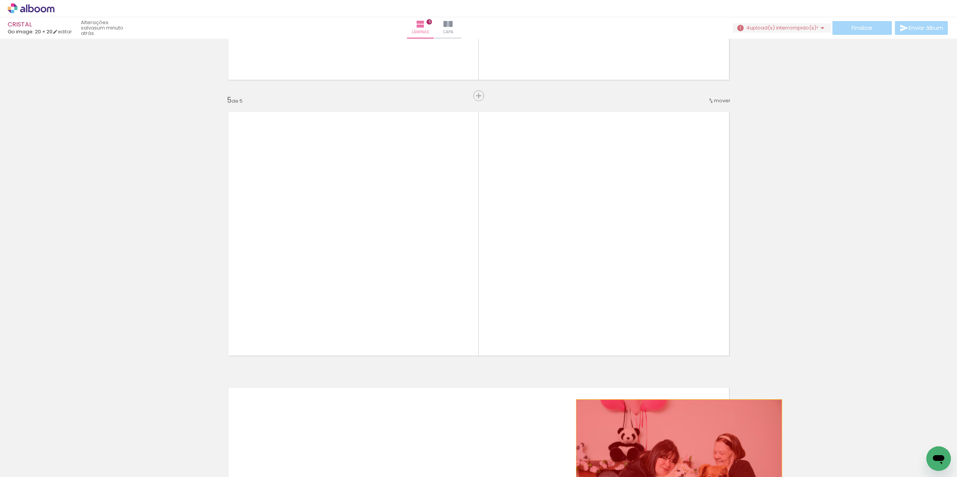
drag, startPoint x: 527, startPoint y: 260, endPoint x: 677, endPoint y: 451, distance: 243.0
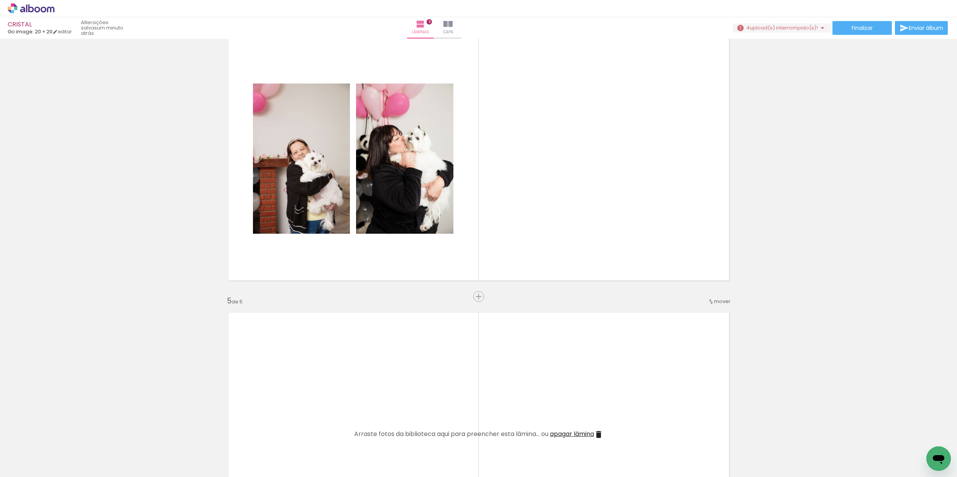
scroll to position [821, 0]
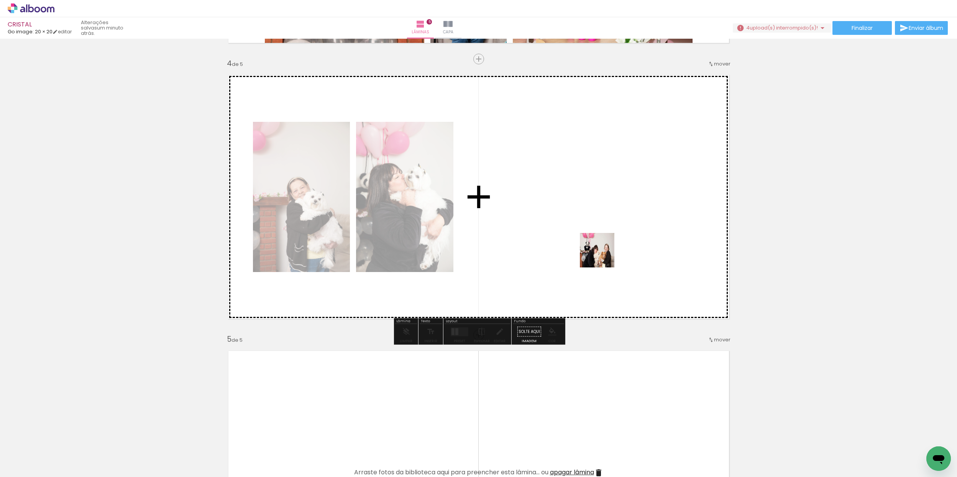
drag, startPoint x: 118, startPoint y: 442, endPoint x: 604, endPoint y: 256, distance: 520.7
click at [604, 256] on quentale-workspace at bounding box center [478, 238] width 957 height 477
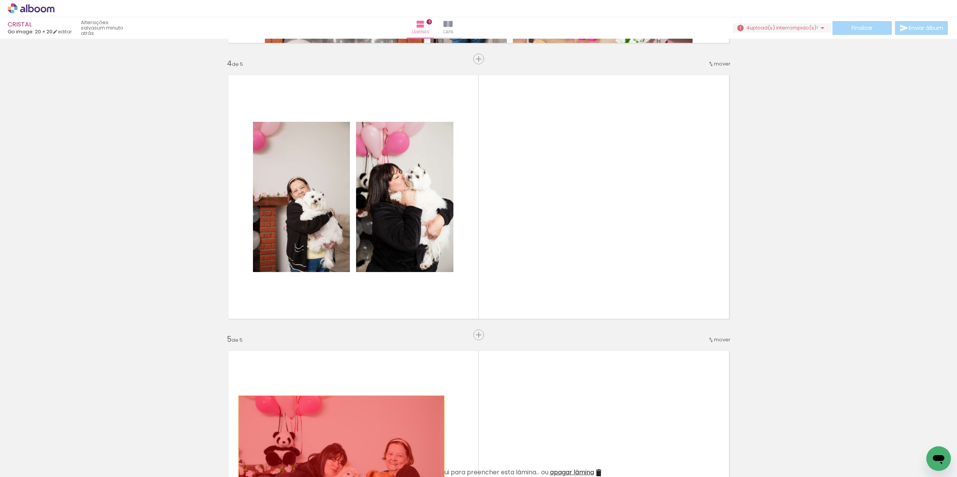
drag, startPoint x: 591, startPoint y: 273, endPoint x: 343, endPoint y: 447, distance: 302.7
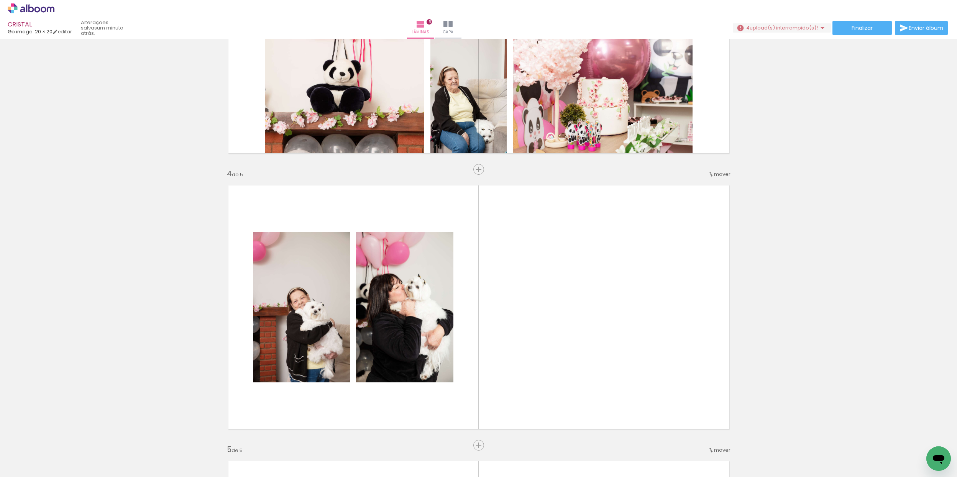
scroll to position [0, 627]
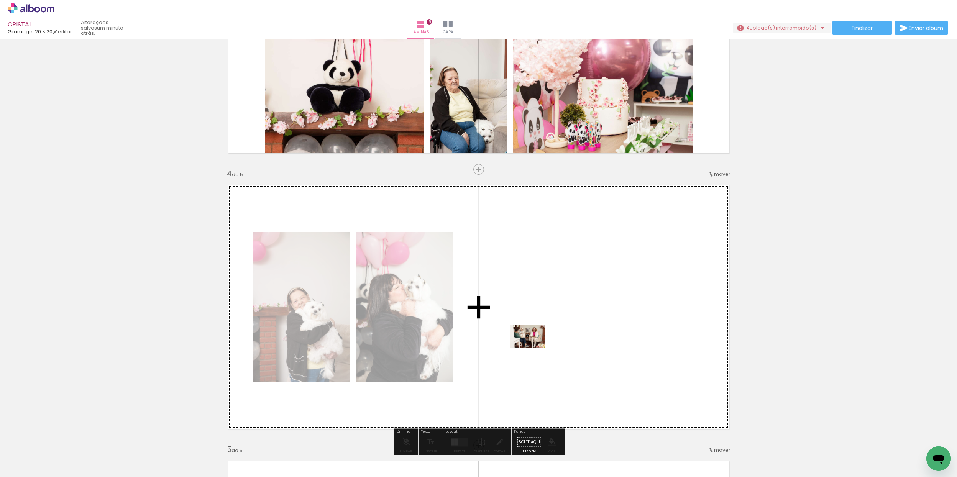
drag, startPoint x: 354, startPoint y: 447, endPoint x: 571, endPoint y: 330, distance: 246.7
click at [571, 330] on quentale-workspace at bounding box center [478, 238] width 957 height 477
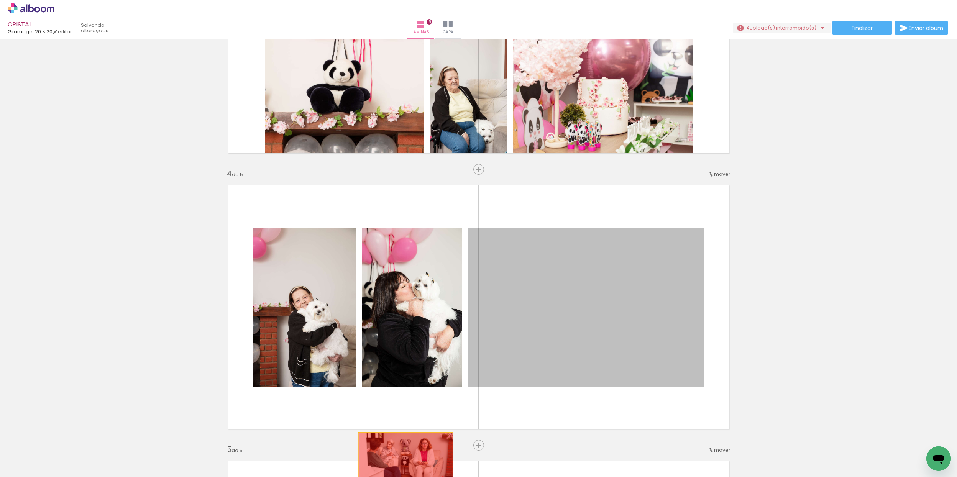
drag, startPoint x: 597, startPoint y: 327, endPoint x: 406, endPoint y: 467, distance: 235.9
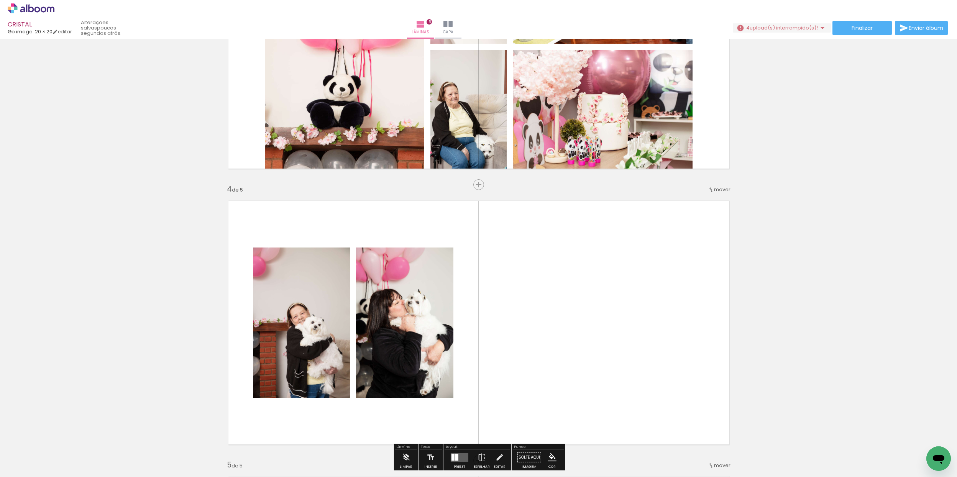
scroll to position [0, 1298]
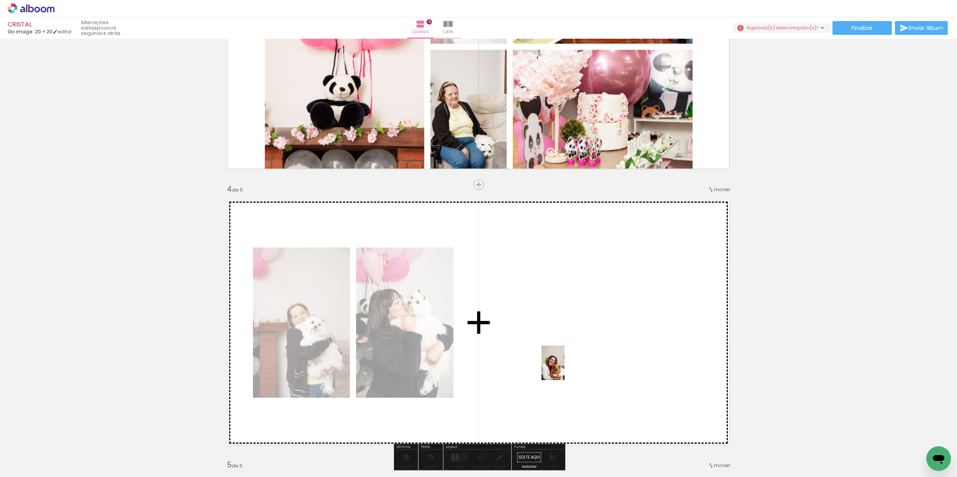
drag, startPoint x: 502, startPoint y: 450, endPoint x: 581, endPoint y: 345, distance: 131.1
click at [587, 337] on quentale-workspace at bounding box center [478, 238] width 957 height 477
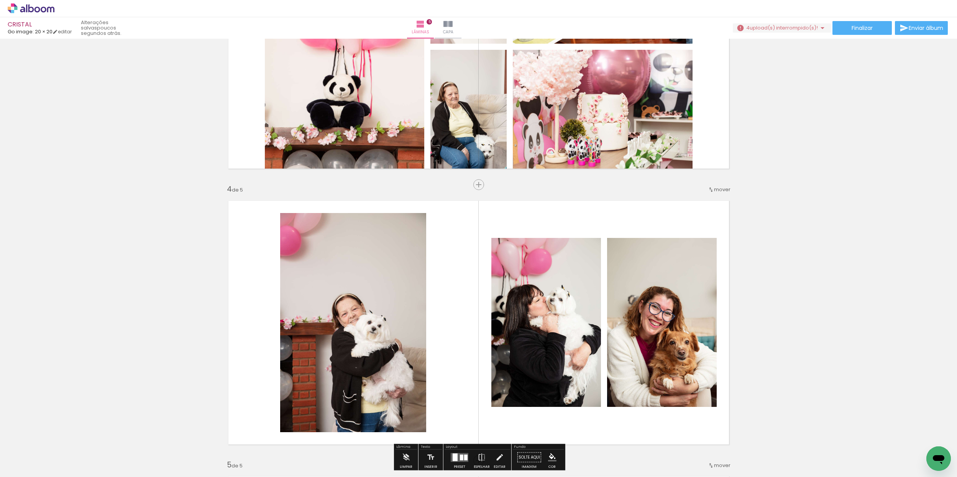
scroll to position [0, 1511]
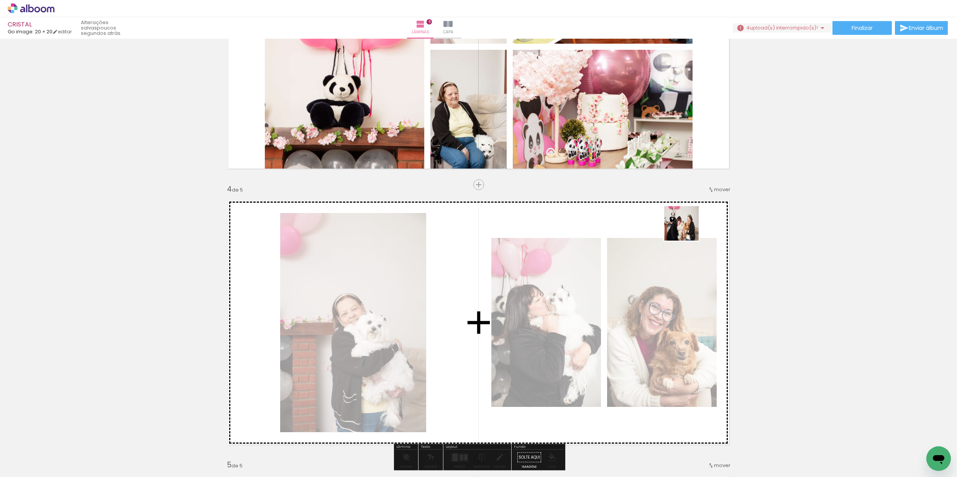
drag, startPoint x: 467, startPoint y: 442, endPoint x: 687, endPoint y: 230, distance: 306.4
click at [687, 230] on quentale-workspace at bounding box center [478, 238] width 957 height 477
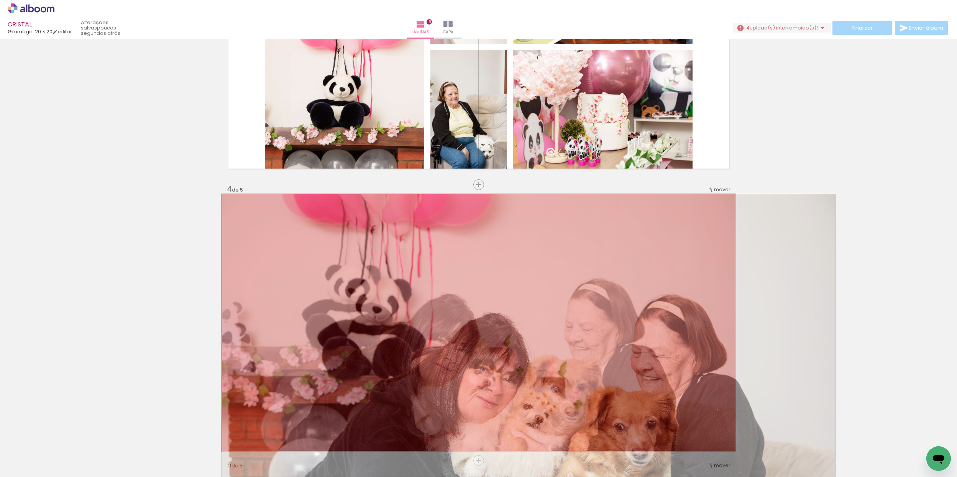
drag, startPoint x: 600, startPoint y: 296, endPoint x: 528, endPoint y: 407, distance: 132.0
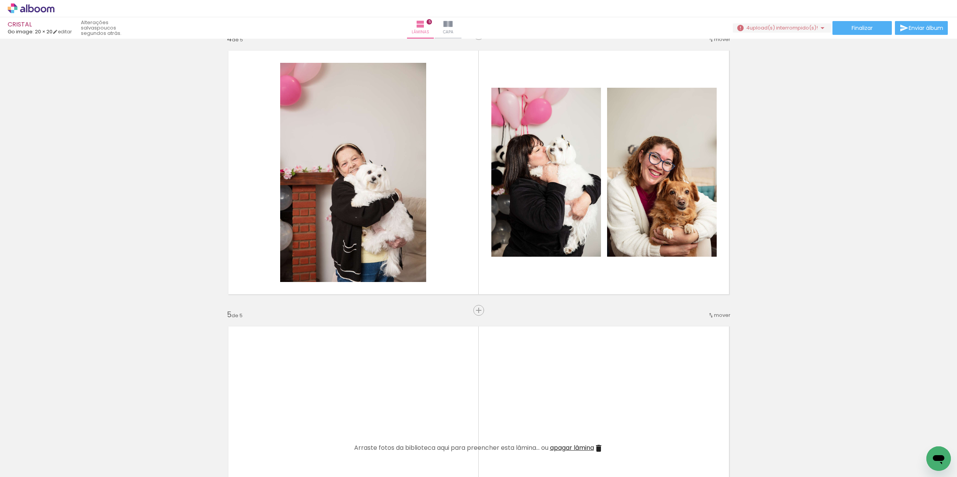
scroll to position [0, 1687]
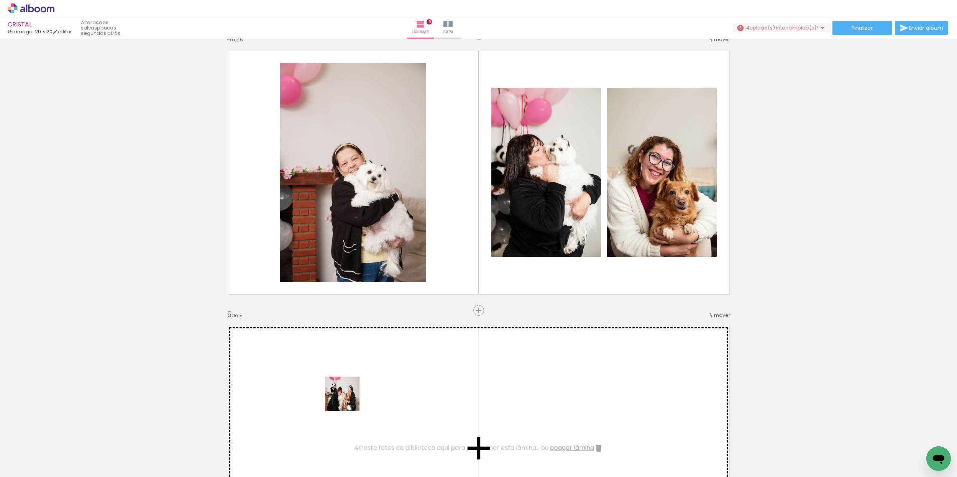
drag, startPoint x: 284, startPoint y: 448, endPoint x: 348, endPoint y: 400, distance: 80.1
click at [348, 400] on quentale-workspace at bounding box center [478, 238] width 957 height 477
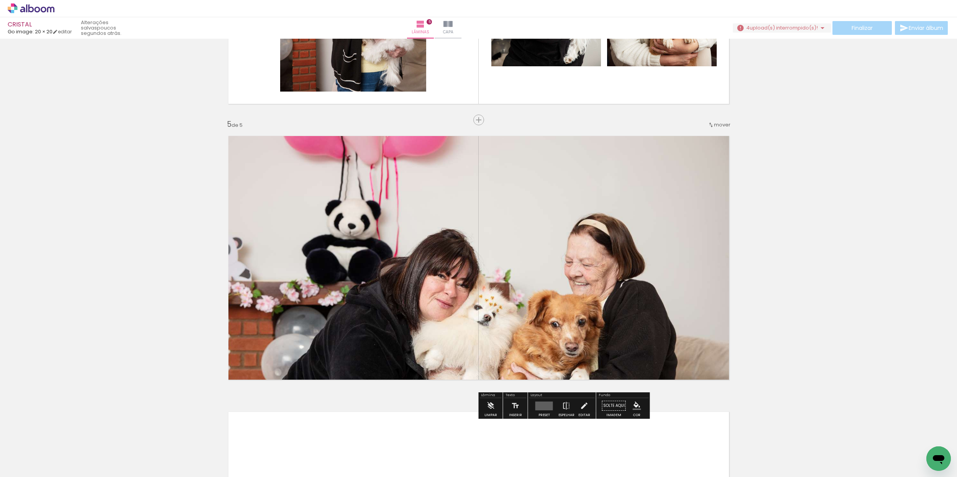
scroll to position [1060, 0]
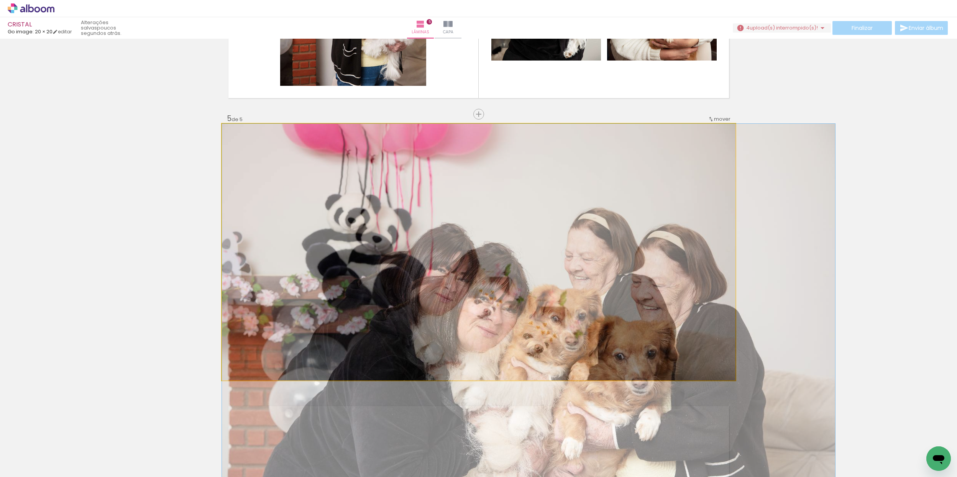
drag, startPoint x: 533, startPoint y: 314, endPoint x: 494, endPoint y: 335, distance: 44.3
click at [495, 337] on quentale-layouter at bounding box center [479, 252] width 514 height 257
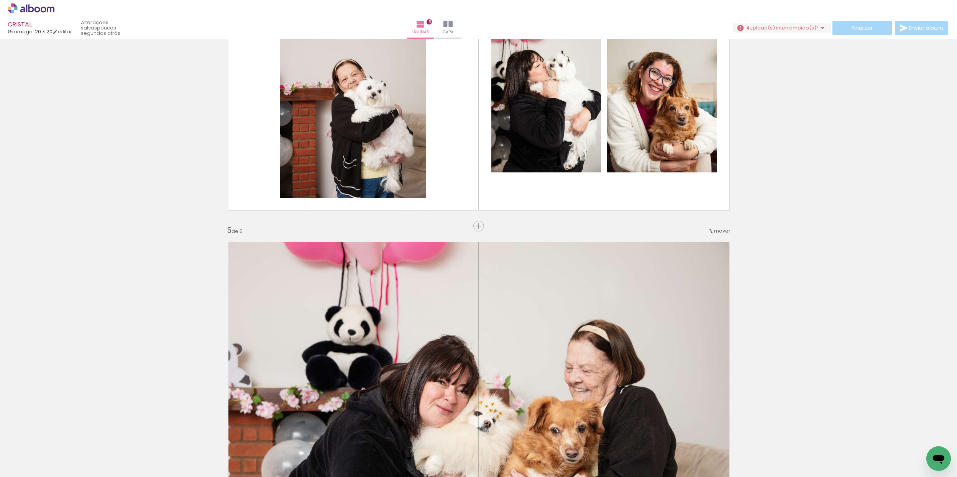
scroll to position [923, 0]
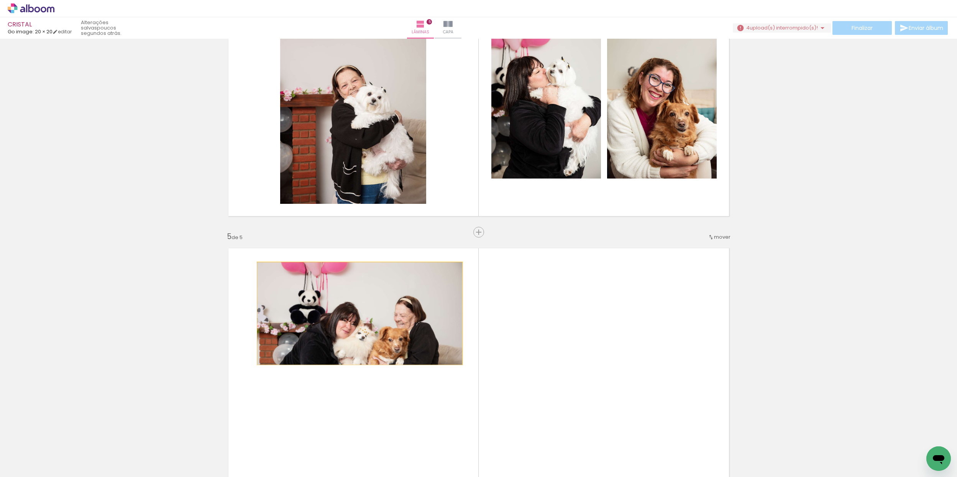
drag, startPoint x: 488, startPoint y: 355, endPoint x: 361, endPoint y: 316, distance: 133.5
click at [361, 315] on quentale-layouter at bounding box center [479, 370] width 514 height 257
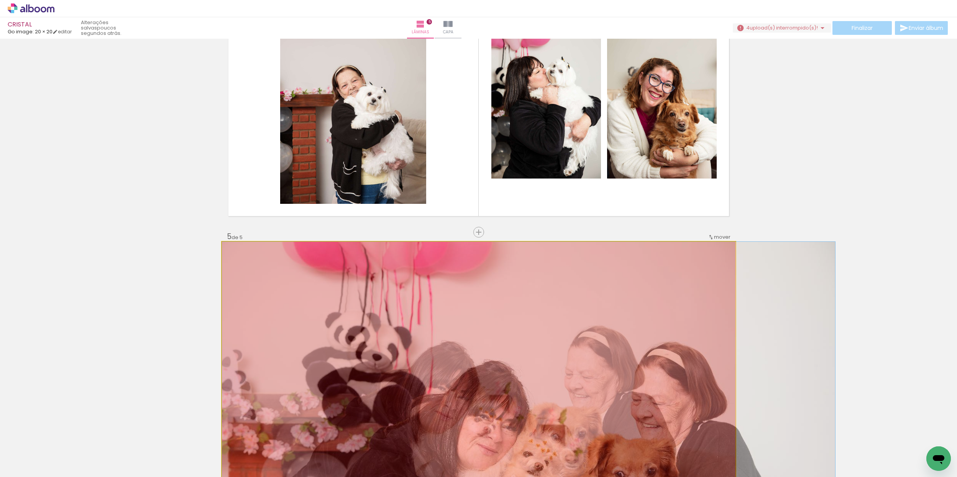
drag, startPoint x: 434, startPoint y: 349, endPoint x: 354, endPoint y: 408, distance: 99.2
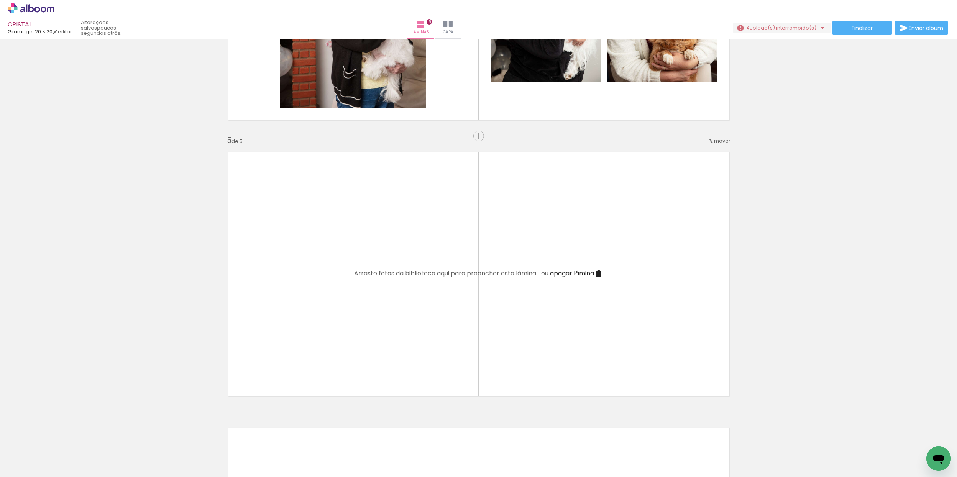
scroll to position [1020, 0]
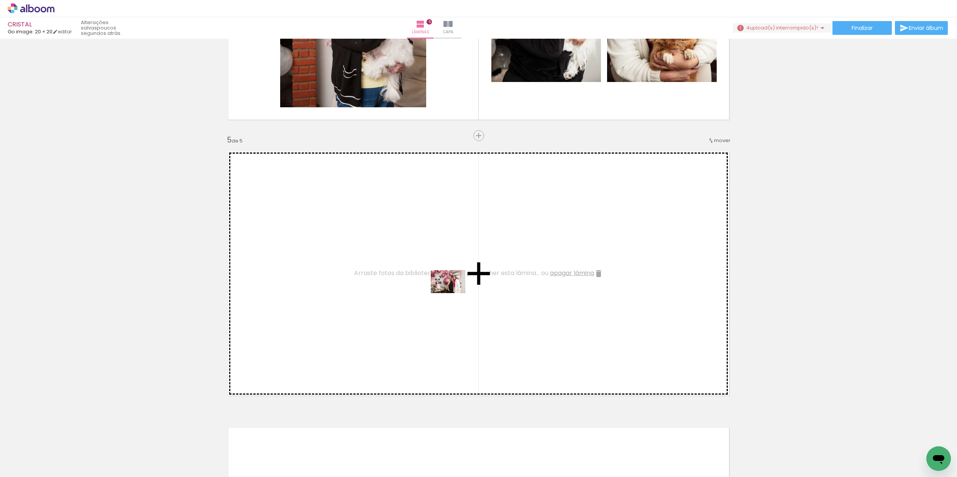
drag, startPoint x: 674, startPoint y: 457, endPoint x: 454, endPoint y: 292, distance: 274.6
click at [454, 293] on quentale-workspace at bounding box center [478, 238] width 957 height 477
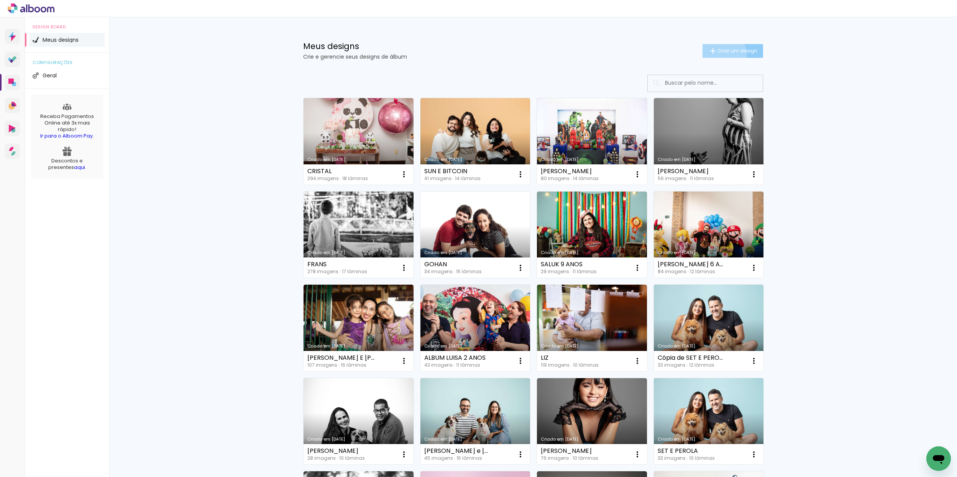
click at [721, 53] on span "Criar um design" at bounding box center [738, 50] width 40 height 5
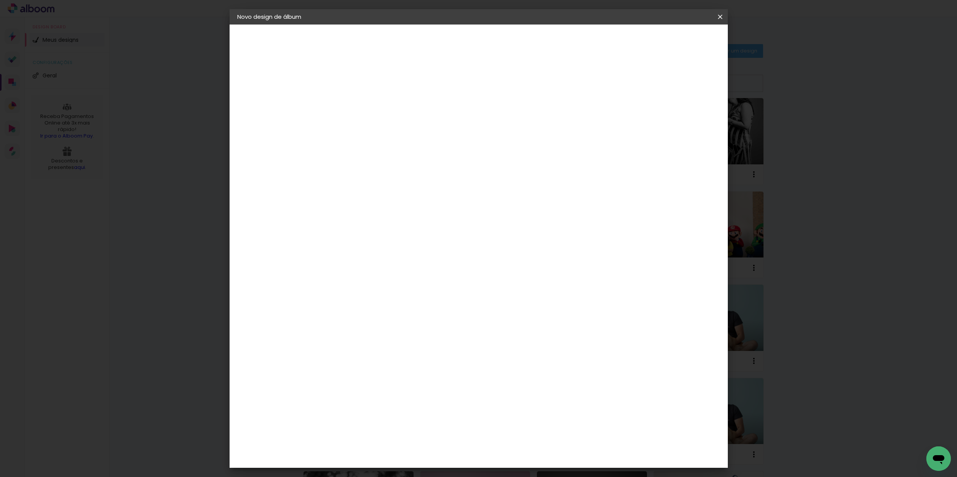
click at [363, 104] on input at bounding box center [363, 103] width 0 height 12
type input "[PERSON_NAME]"
type paper-input "[PERSON_NAME]"
click at [0, 0] on slot "Avançar" at bounding box center [0, 0] width 0 height 0
click at [396, 147] on input at bounding box center [382, 146] width 77 height 10
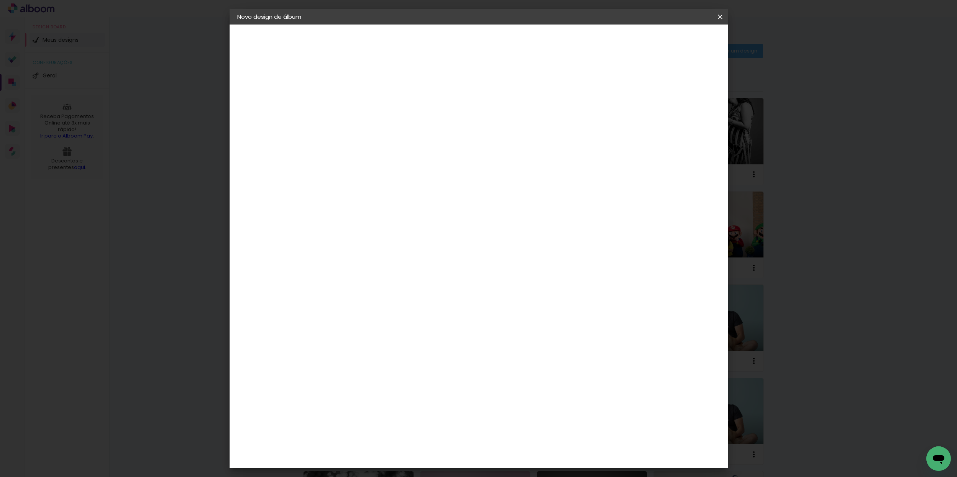
type input "GO"
type paper-input "GO"
drag, startPoint x: 432, startPoint y: 171, endPoint x: 698, endPoint y: 35, distance: 299.1
click at [376, 172] on div "Go image" at bounding box center [366, 175] width 19 height 12
click at [0, 0] on slot "Avançar" at bounding box center [0, 0] width 0 height 0
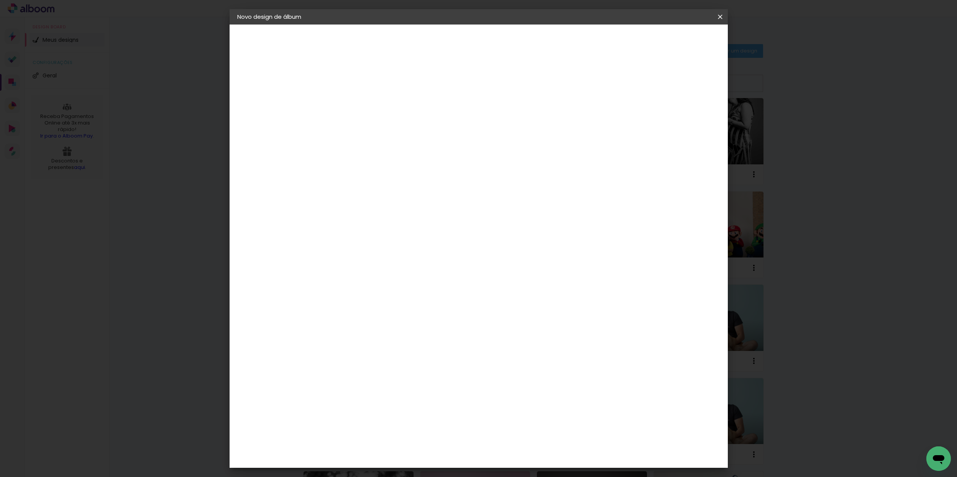
click at [393, 128] on input "text" at bounding box center [378, 134] width 30 height 12
click at [0, 0] on slot "Fastbook 800g" at bounding box center [0, 0] width 0 height 0
type input "Fastbook 800g"
click at [443, 333] on span "20 × 20 cm" at bounding box center [428, 345] width 28 height 25
drag, startPoint x: 701, startPoint y: 41, endPoint x: 692, endPoint y: 52, distance: 14.2
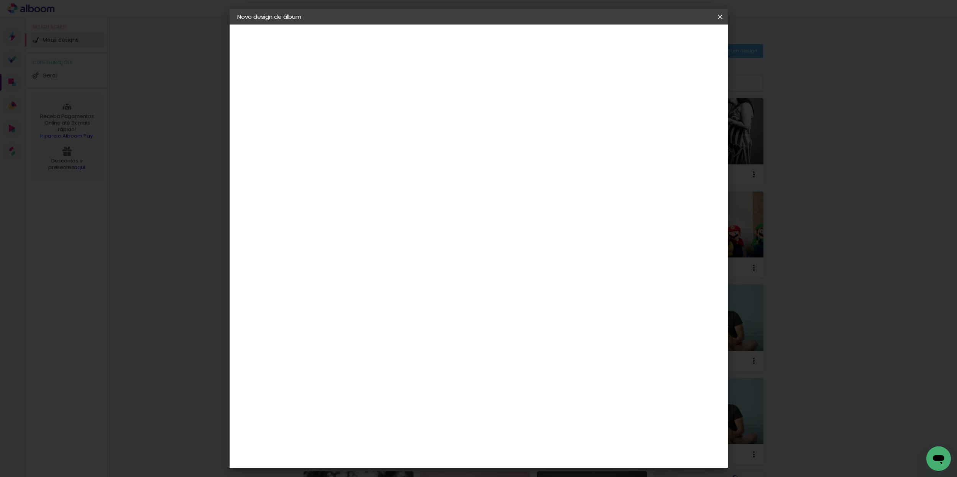
click at [0, 0] on slot "Avançar" at bounding box center [0, 0] width 0 height 0
type input "3"
type paper-input "3"
click at [367, 80] on input "3" at bounding box center [357, 83] width 26 height 10
type input "4"
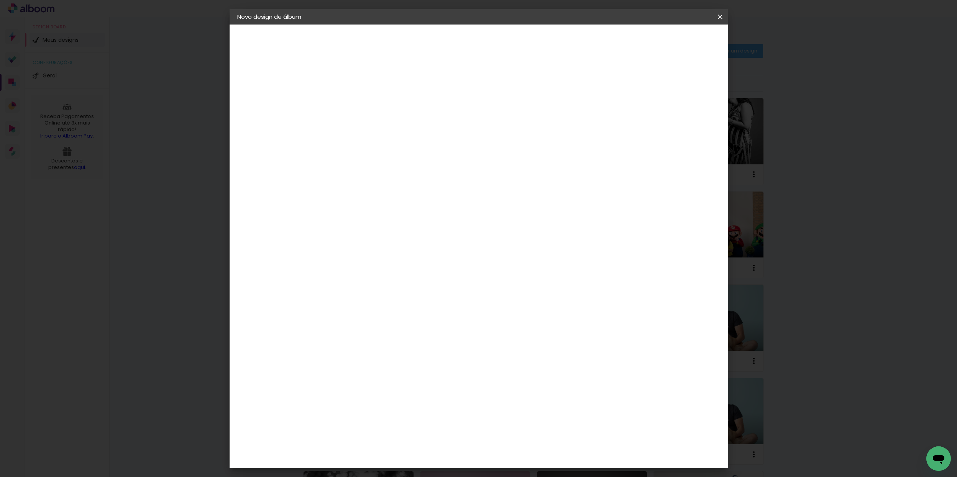
type paper-input "4"
click at [366, 79] on input "4" at bounding box center [357, 83] width 26 height 10
type input "5"
type paper-input "5"
click at [366, 79] on input "5" at bounding box center [357, 83] width 26 height 10
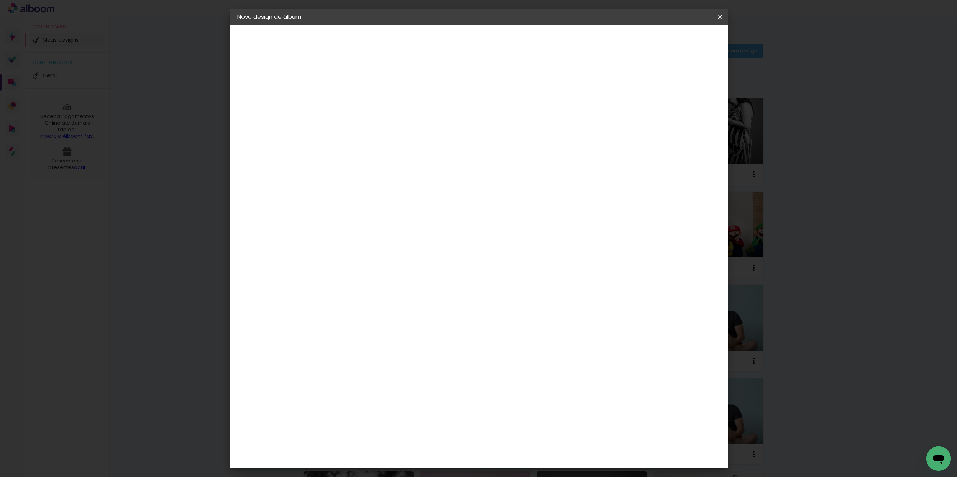
click at [635, 84] on div at bounding box center [631, 82] width 7 height 7
type paper-checkbox "on"
click at [678, 40] on span "Iniciar design" at bounding box center [660, 40] width 35 height 5
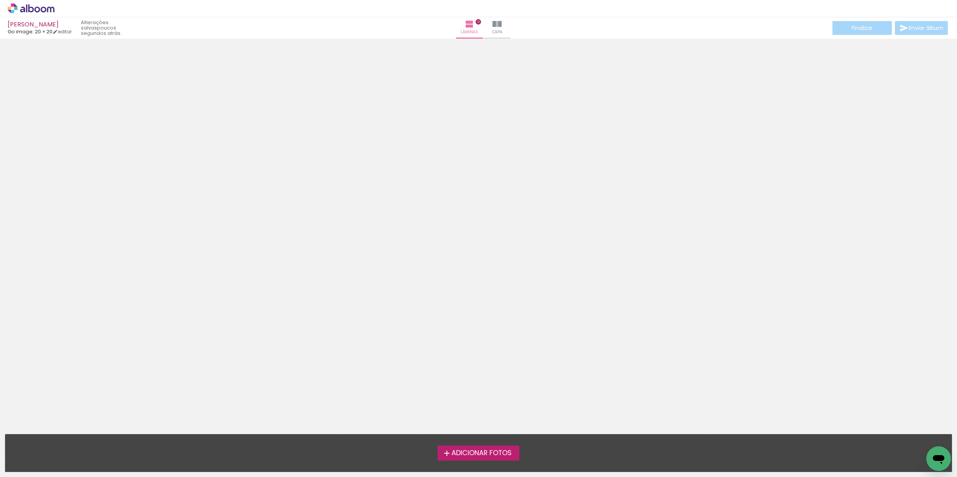
click at [474, 452] on span "Adicionar Fotos" at bounding box center [482, 453] width 60 height 7
click at [0, 0] on input "file" at bounding box center [0, 0] width 0 height 0
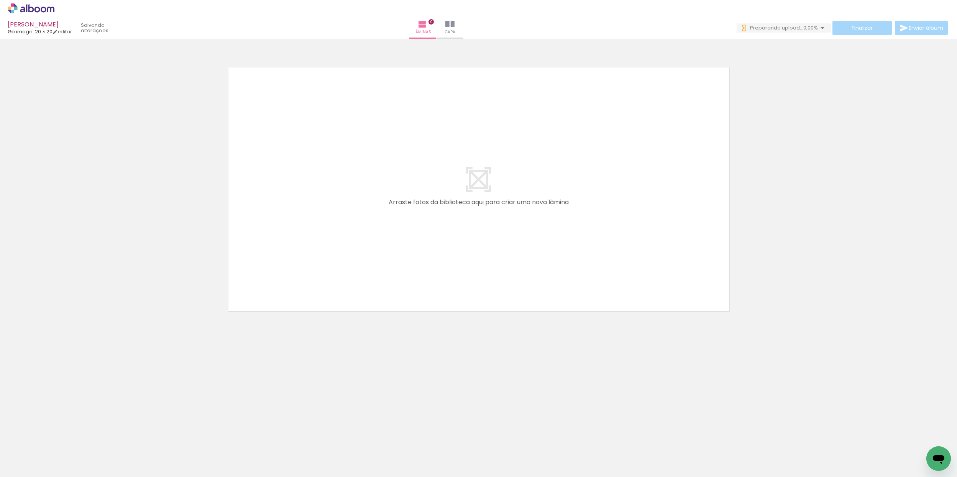
click at [23, 465] on span "Adicionar Fotos" at bounding box center [27, 467] width 23 height 8
click at [0, 0] on input "file" at bounding box center [0, 0] width 0 height 0
drag, startPoint x: 120, startPoint y: 452, endPoint x: 123, endPoint y: 448, distance: 5.0
click at [123, 451] on div at bounding box center [120, 451] width 38 height 25
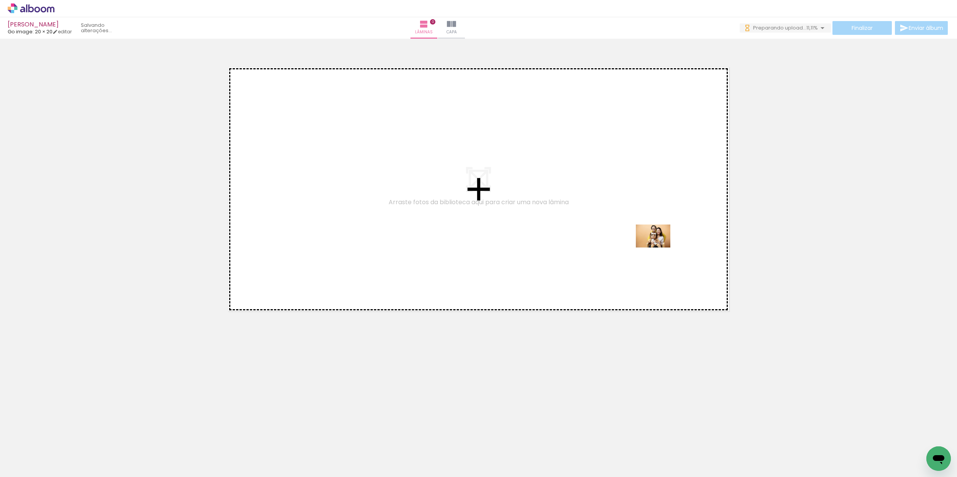
drag, startPoint x: 707, startPoint y: 427, endPoint x: 653, endPoint y: 252, distance: 183.3
click at [659, 248] on quentale-workspace at bounding box center [478, 238] width 957 height 477
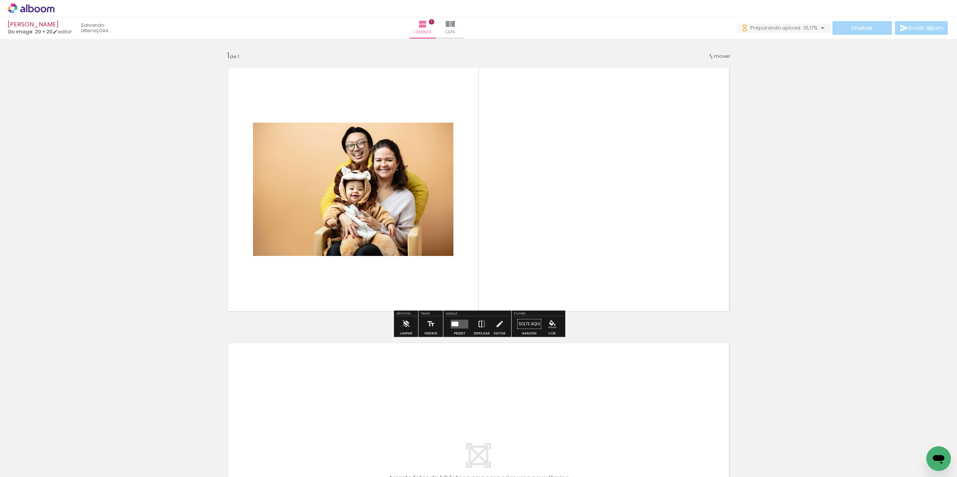
click at [480, 326] on iron-icon at bounding box center [482, 324] width 8 height 15
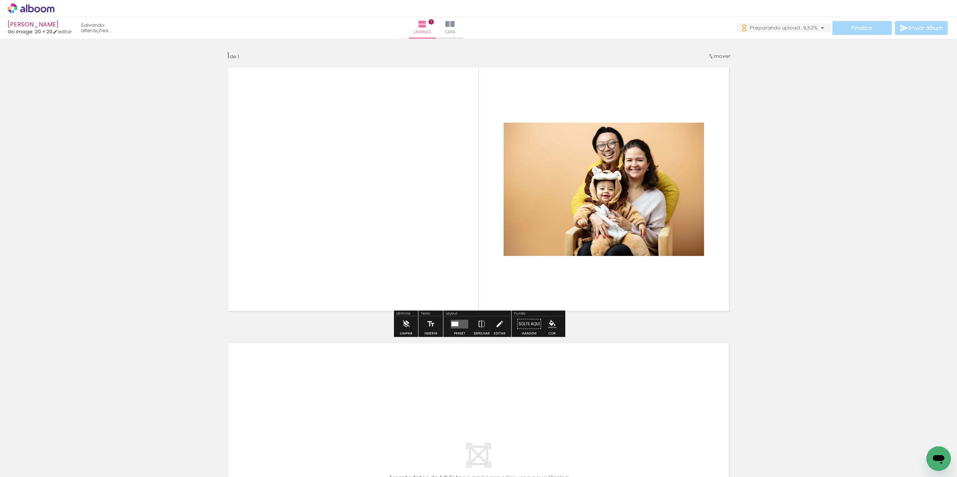
click at [455, 327] on quentale-layouter at bounding box center [460, 324] width 18 height 9
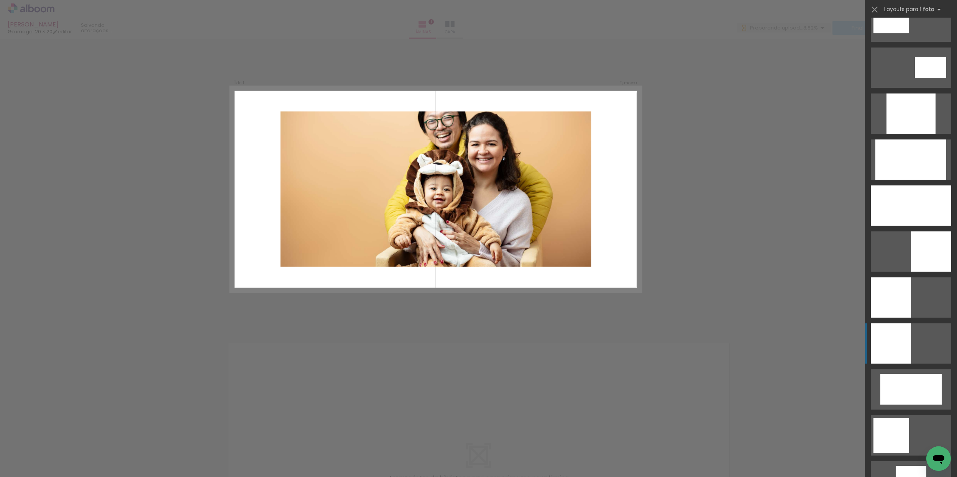
scroll to position [483, 0]
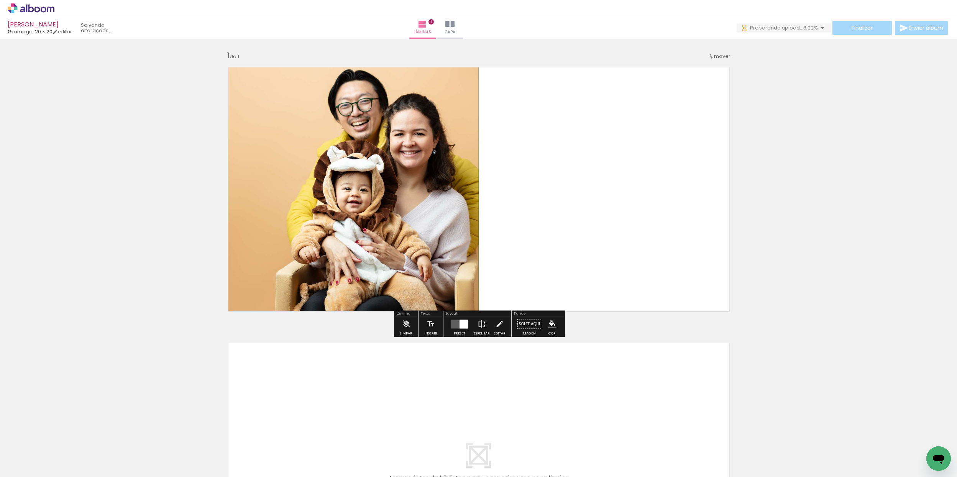
click at [479, 328] on iron-icon at bounding box center [482, 324] width 8 height 15
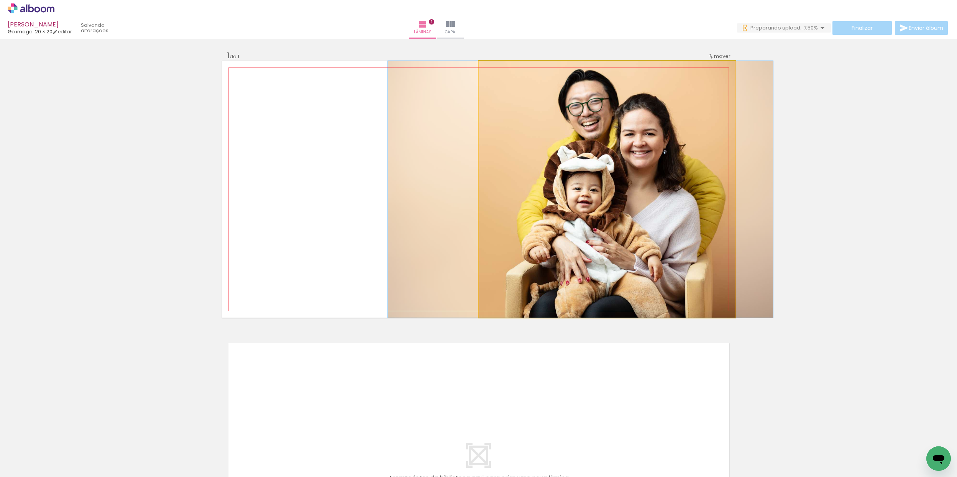
drag, startPoint x: 626, startPoint y: 226, endPoint x: 599, endPoint y: 228, distance: 26.9
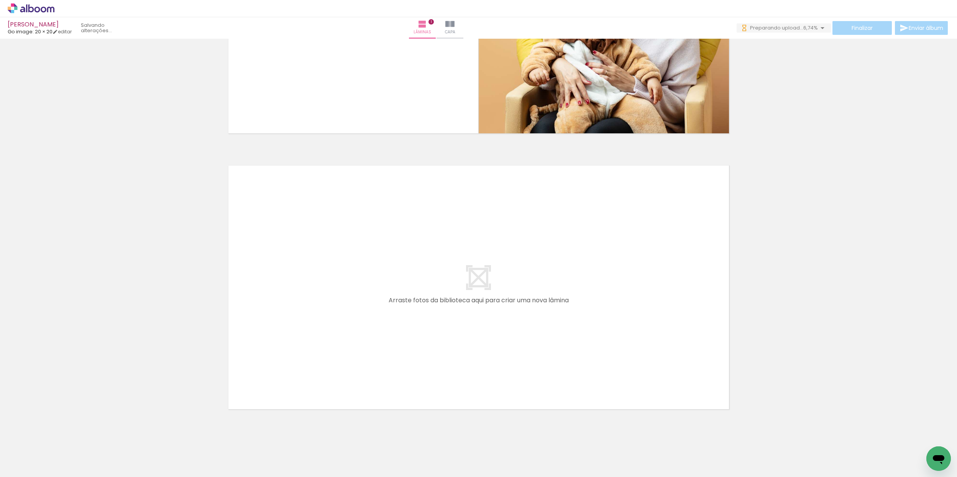
scroll to position [0, 0]
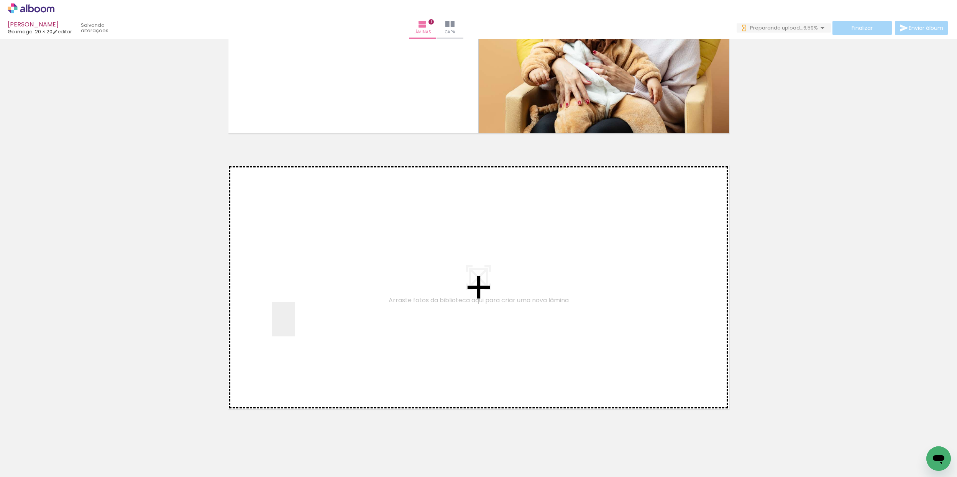
drag, startPoint x: 285, startPoint y: 372, endPoint x: 296, endPoint y: 324, distance: 49.9
click at [296, 324] on quentale-workspace at bounding box center [478, 238] width 957 height 477
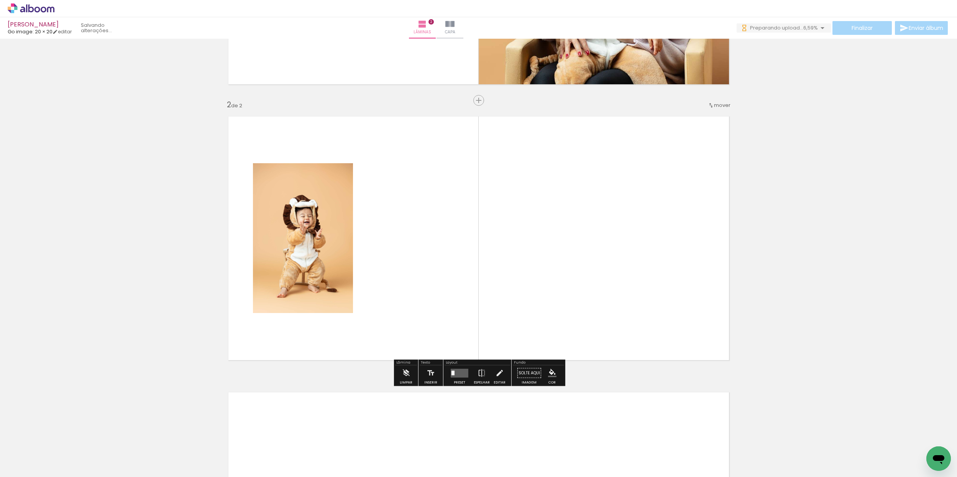
scroll to position [232, 0]
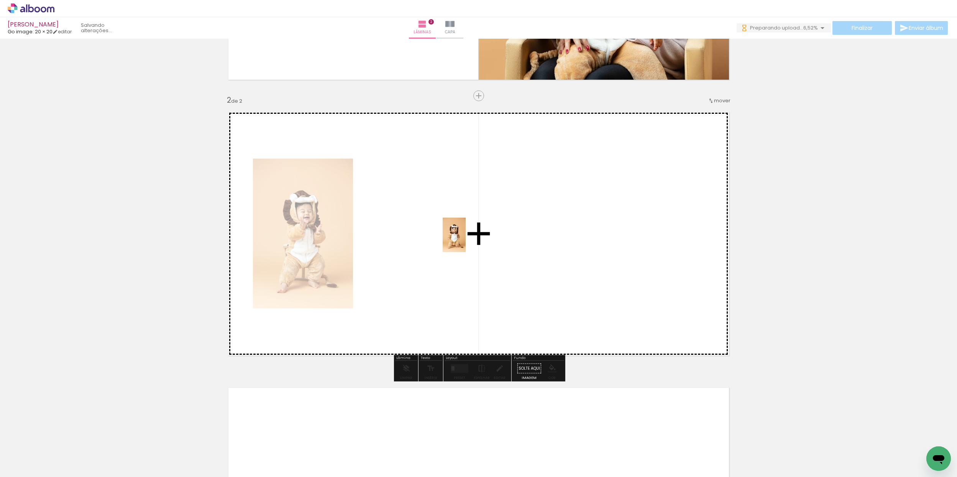
drag, startPoint x: 237, startPoint y: 457, endPoint x: 479, endPoint y: 256, distance: 315.1
click at [466, 240] on quentale-workspace at bounding box center [478, 238] width 957 height 477
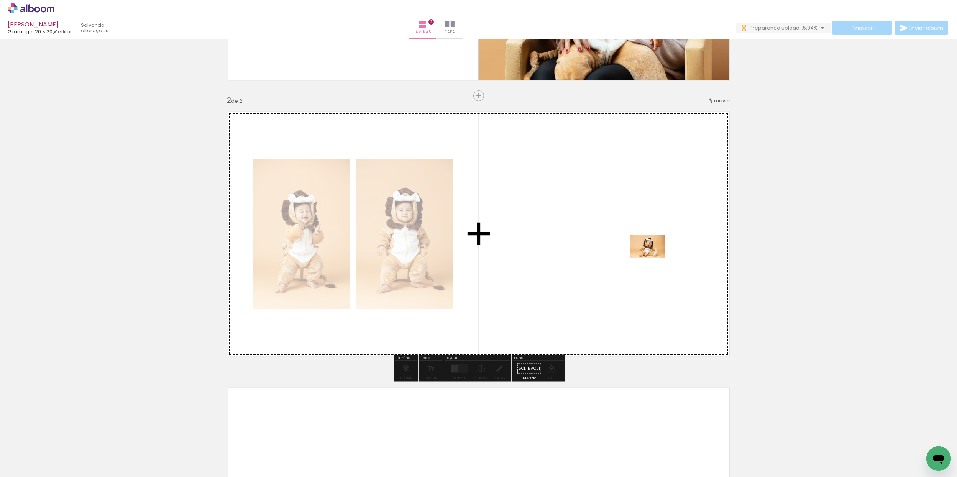
drag, startPoint x: 668, startPoint y: 443, endPoint x: 655, endPoint y: 258, distance: 185.7
click at [655, 258] on quentale-workspace at bounding box center [478, 238] width 957 height 477
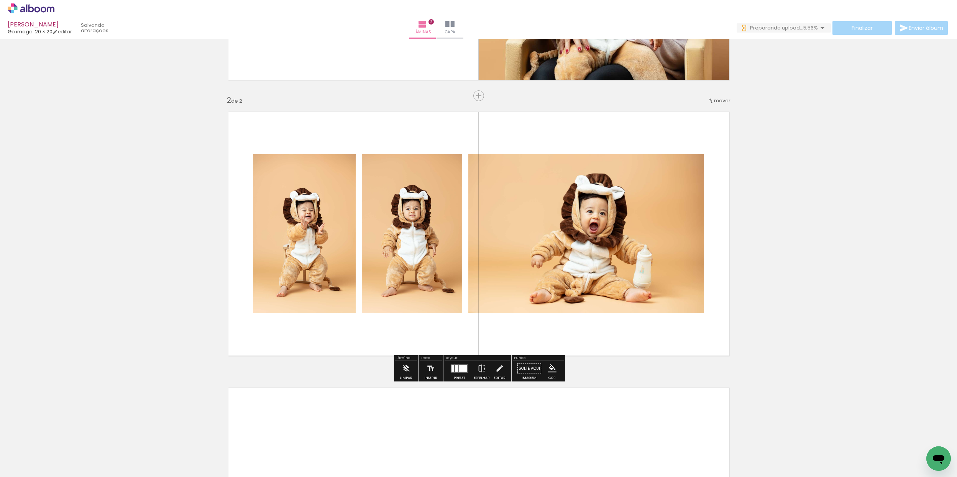
scroll to position [0, 2]
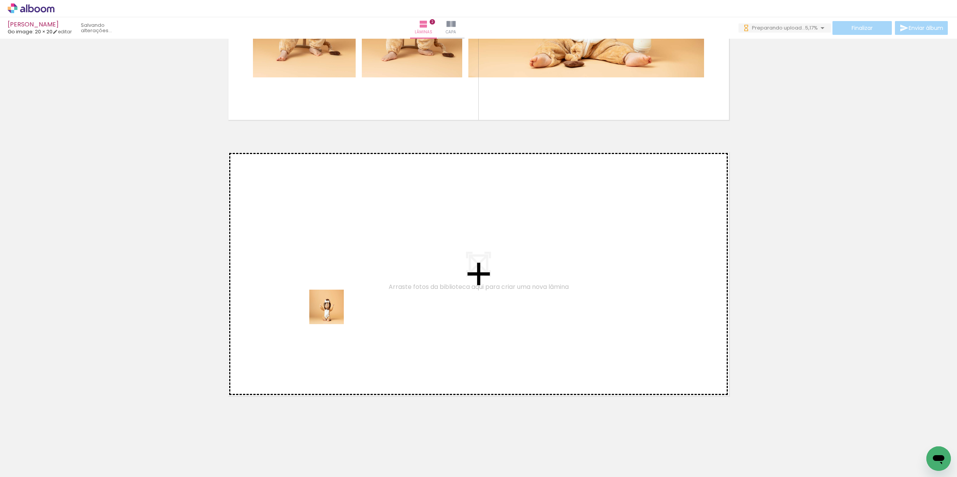
drag, startPoint x: 209, startPoint y: 452, endPoint x: 354, endPoint y: 408, distance: 151.5
click at [334, 309] on quentale-workspace at bounding box center [478, 238] width 957 height 477
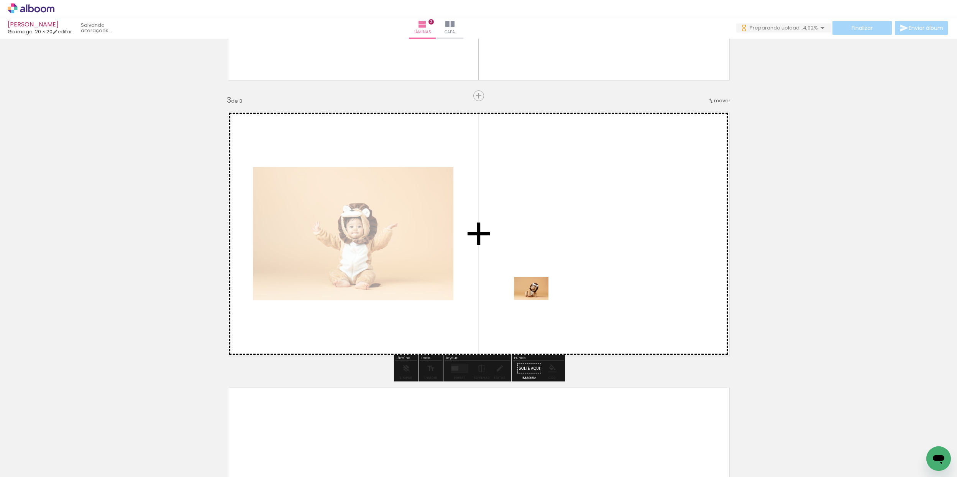
drag, startPoint x: 255, startPoint y: 454, endPoint x: 488, endPoint y: 413, distance: 236.7
click at [537, 302] on quentale-workspace at bounding box center [478, 238] width 957 height 477
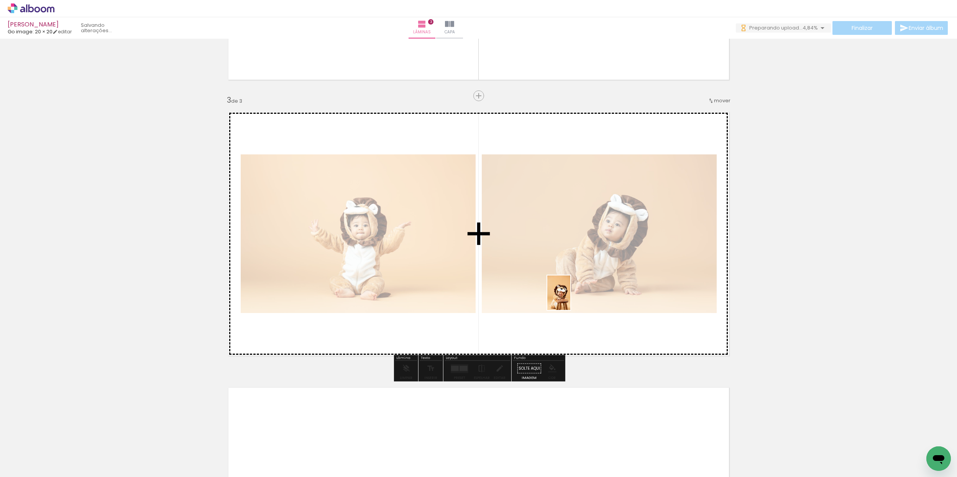
drag, startPoint x: 508, startPoint y: 359, endPoint x: 574, endPoint y: 295, distance: 91.9
click at [574, 295] on quentale-workspace at bounding box center [478, 238] width 957 height 477
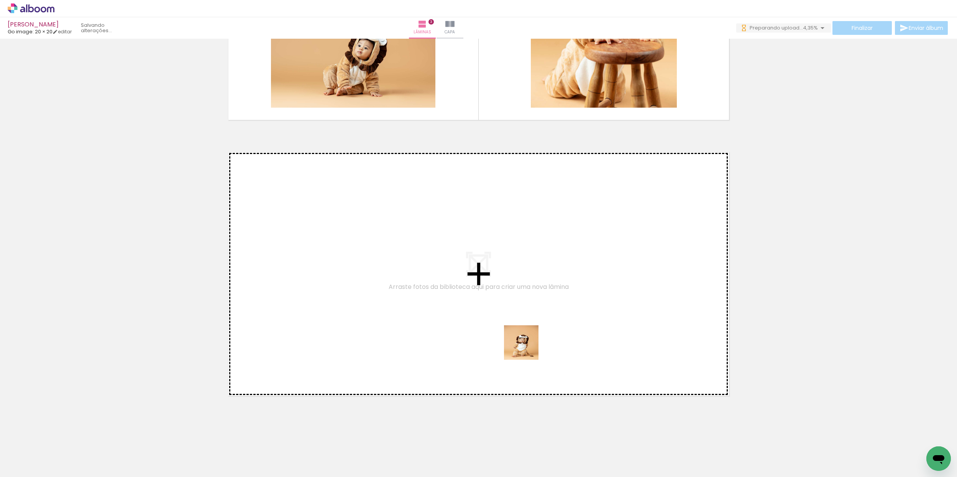
drag, startPoint x: 512, startPoint y: 452, endPoint x: 646, endPoint y: 419, distance: 137.4
click at [535, 316] on quentale-workspace at bounding box center [478, 238] width 957 height 477
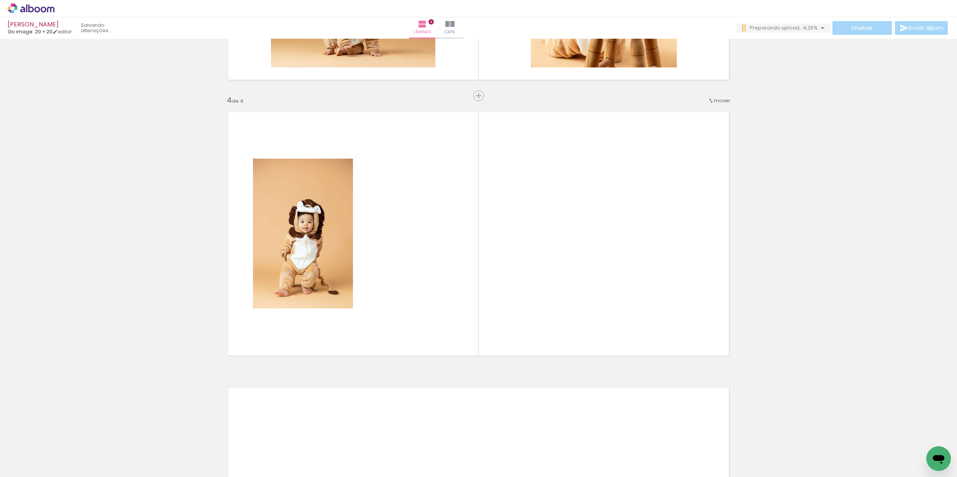
drag, startPoint x: 704, startPoint y: 413, endPoint x: 697, endPoint y: 447, distance: 35.5
click at [660, 303] on quentale-workspace at bounding box center [478, 238] width 957 height 477
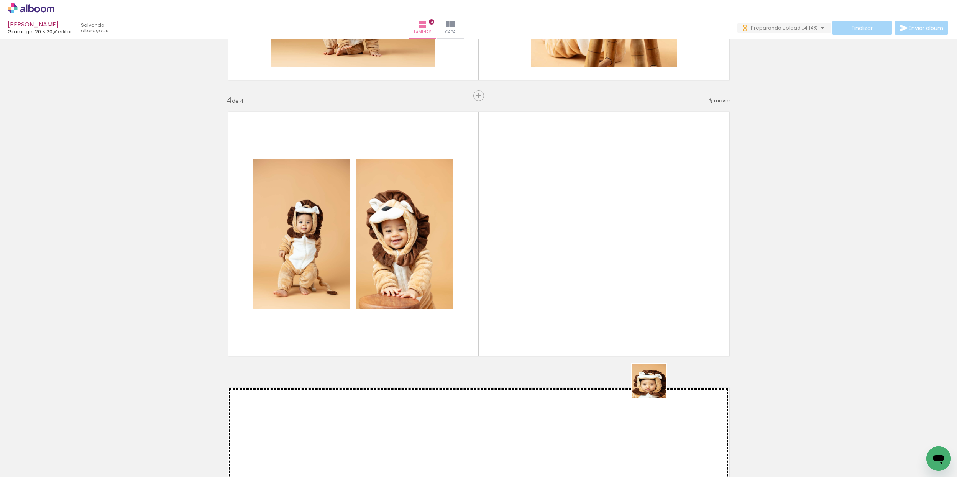
drag, startPoint x: 680, startPoint y: 446, endPoint x: 612, endPoint y: 292, distance: 167.6
click at [612, 292] on quentale-workspace at bounding box center [478, 238] width 957 height 477
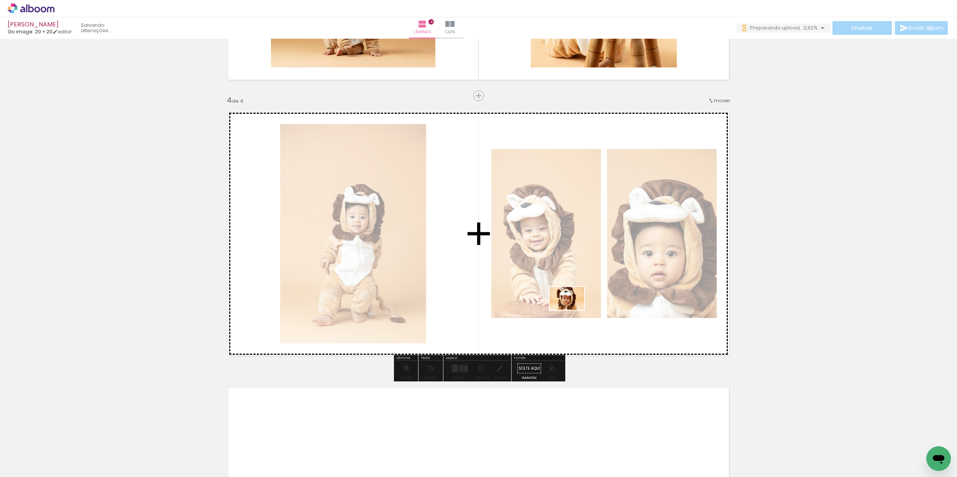
drag, startPoint x: 770, startPoint y: 459, endPoint x: 649, endPoint y: 354, distance: 159.9
click at [567, 304] on quentale-workspace at bounding box center [478, 238] width 957 height 477
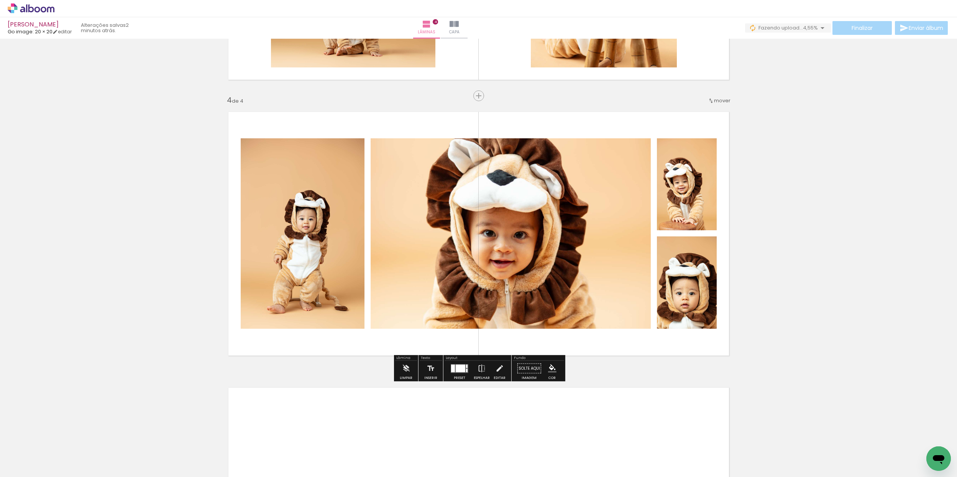
click at [458, 372] on div at bounding box center [461, 369] width 10 height 8
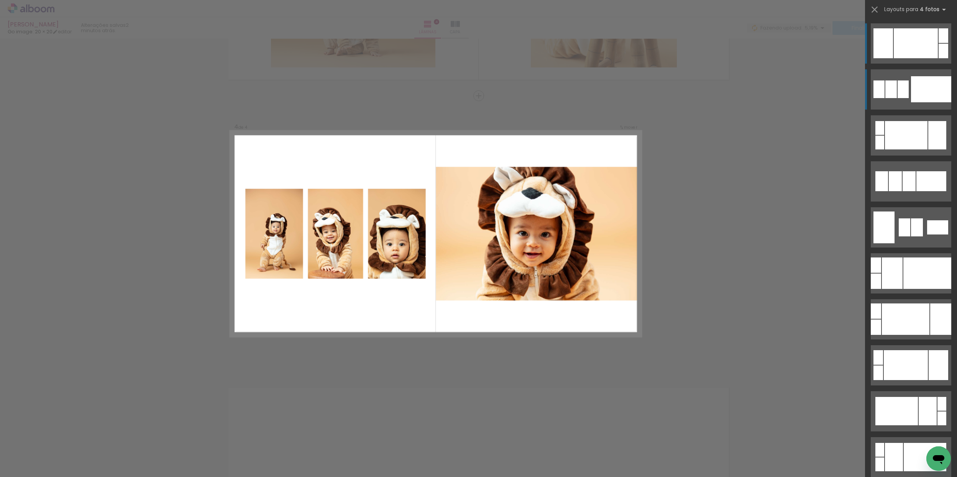
click at [911, 90] on quentale-layouter at bounding box center [911, 89] width 81 height 40
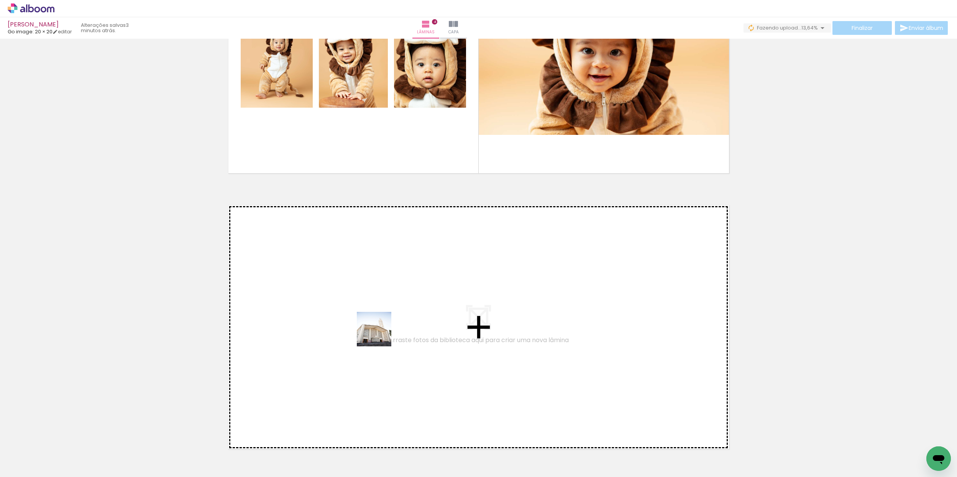
drag, startPoint x: 370, startPoint y: 393, endPoint x: 382, endPoint y: 331, distance: 63.0
click at [382, 331] on quentale-workspace at bounding box center [478, 238] width 957 height 477
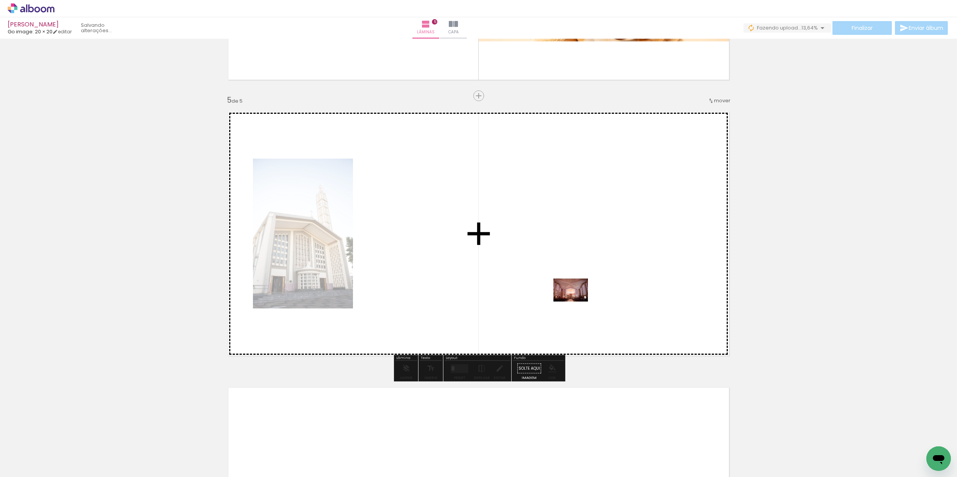
drag, startPoint x: 411, startPoint y: 445, endPoint x: 611, endPoint y: 270, distance: 265.2
click at [611, 270] on quentale-workspace at bounding box center [478, 238] width 957 height 477
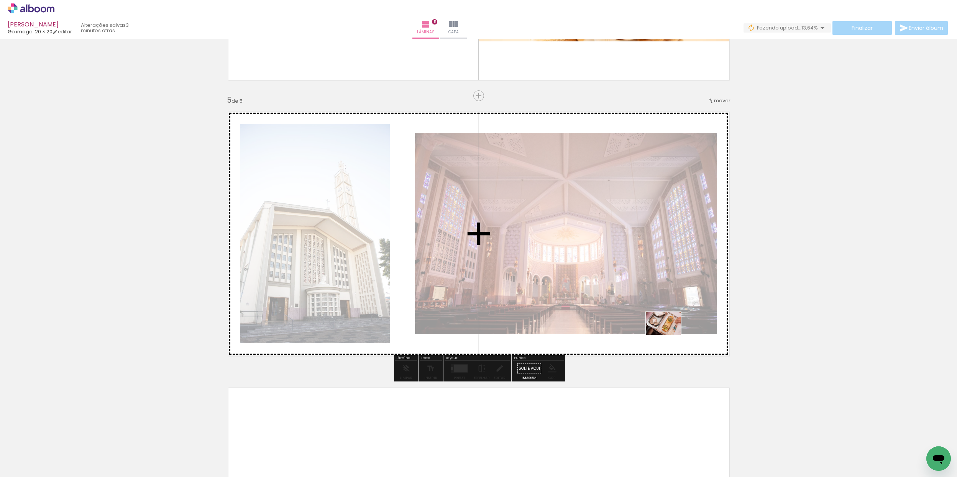
drag, startPoint x: 668, startPoint y: 453, endPoint x: 655, endPoint y: 365, distance: 88.8
click at [669, 335] on quentale-workspace at bounding box center [478, 238] width 957 height 477
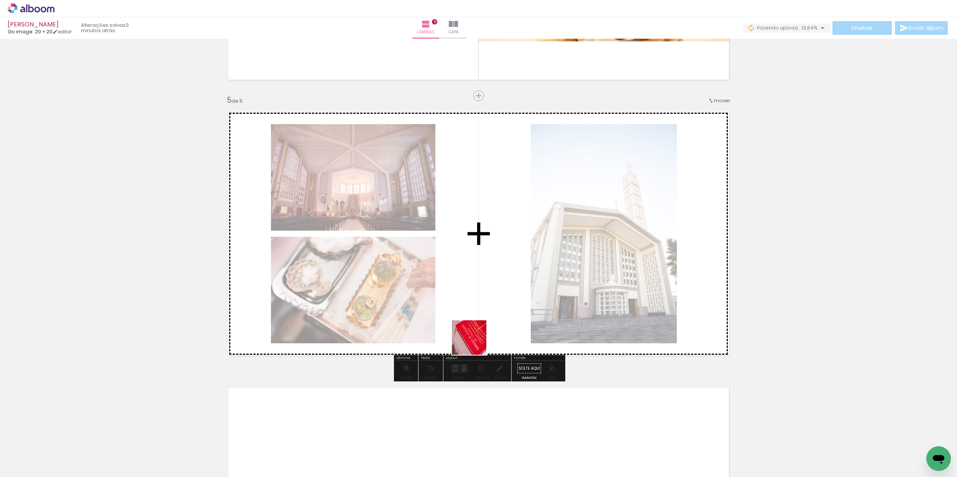
drag, startPoint x: 458, startPoint y: 443, endPoint x: 503, endPoint y: 380, distance: 77.5
click at [477, 317] on quentale-workspace at bounding box center [478, 238] width 957 height 477
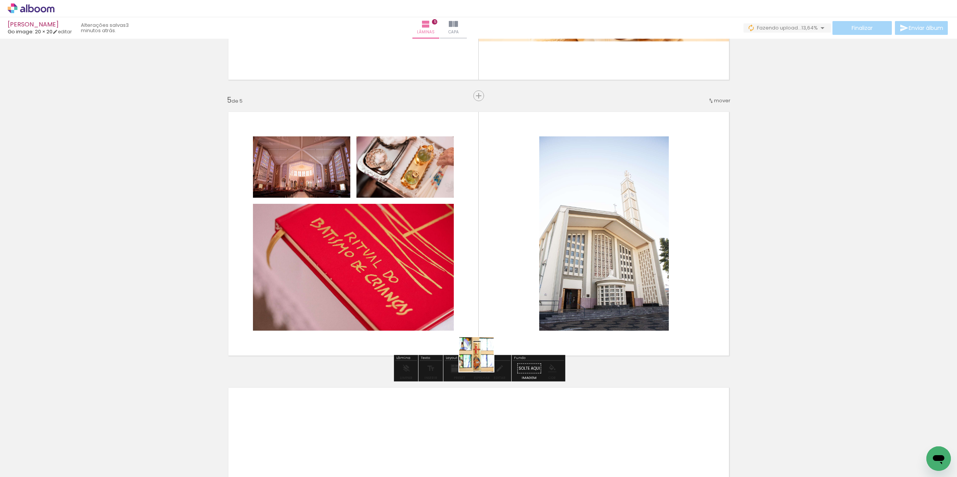
drag, startPoint x: 496, startPoint y: 410, endPoint x: 519, endPoint y: 361, distance: 54.2
click at [471, 312] on quentale-workspace at bounding box center [478, 238] width 957 height 477
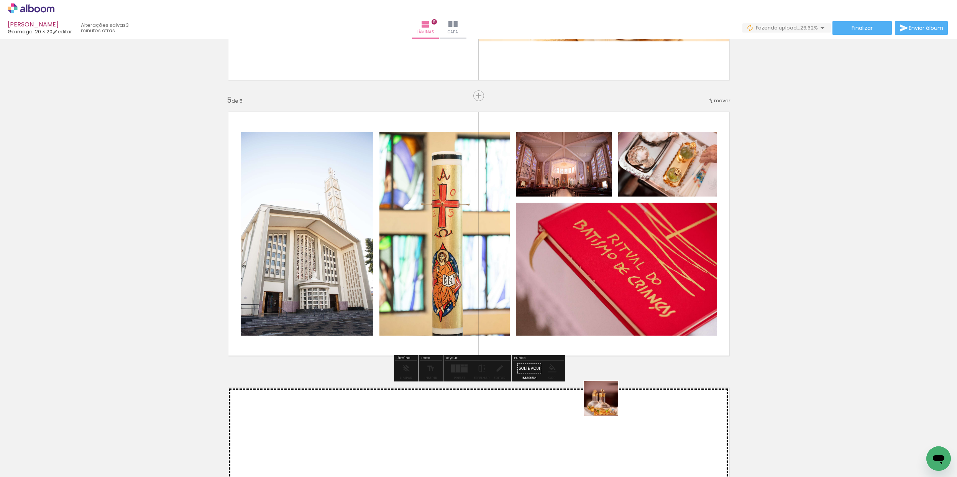
drag, startPoint x: 621, startPoint y: 453, endPoint x: 587, endPoint y: 370, distance: 89.4
click at [588, 334] on quentale-workspace at bounding box center [478, 238] width 957 height 477
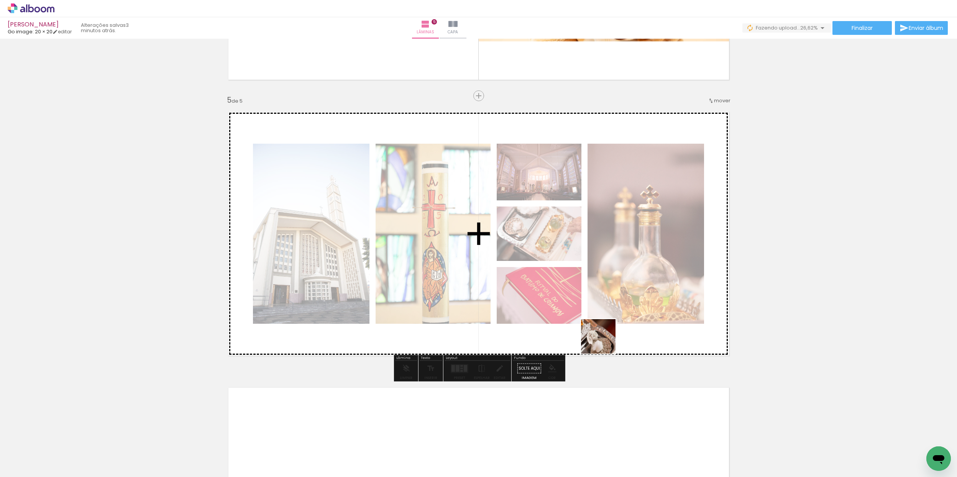
drag, startPoint x: 555, startPoint y: 423, endPoint x: 605, endPoint y: 368, distance: 73.8
click at [607, 336] on quentale-workspace at bounding box center [478, 238] width 957 height 477
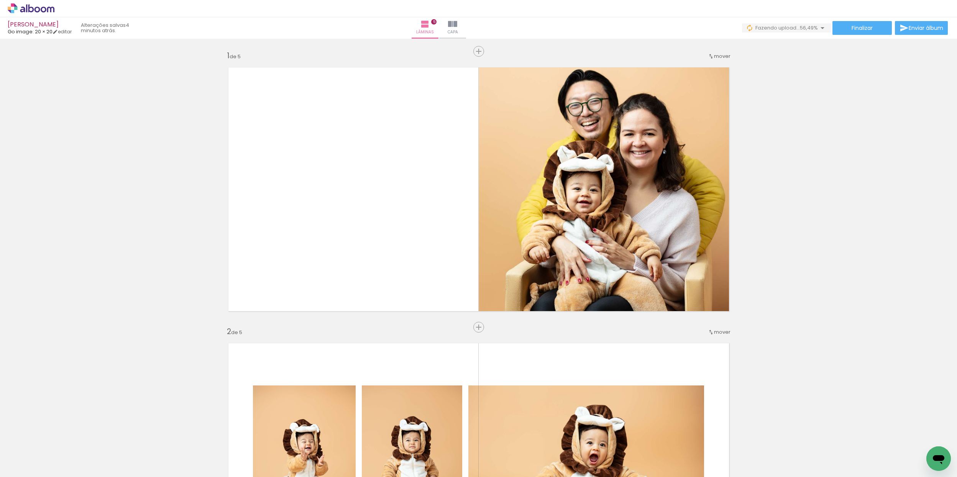
scroll to position [0, 702]
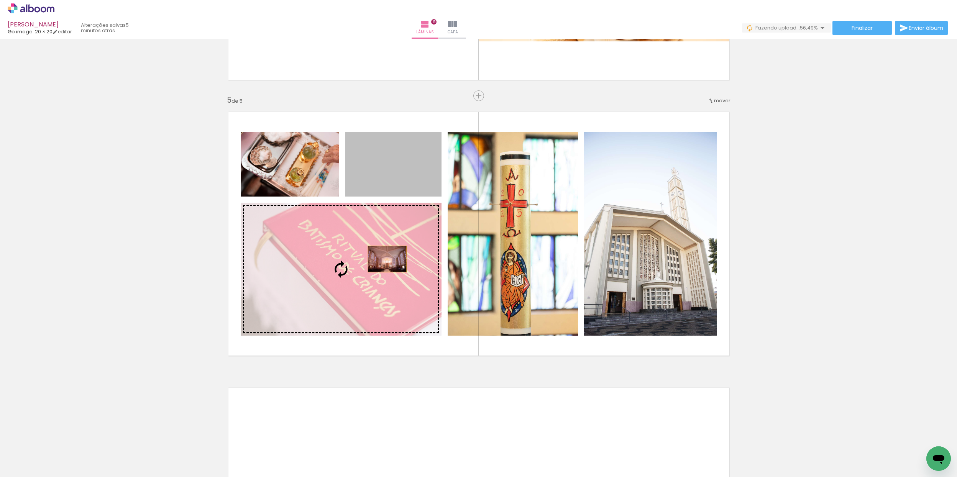
drag, startPoint x: 410, startPoint y: 180, endPoint x: 396, endPoint y: 287, distance: 107.8
click at [0, 0] on slot at bounding box center [0, 0] width 0 height 0
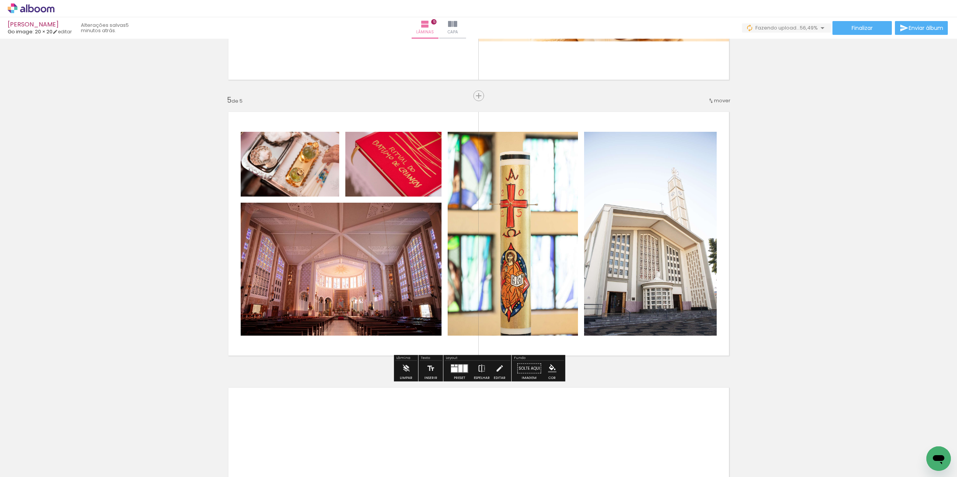
click at [478, 372] on iron-icon at bounding box center [482, 368] width 8 height 15
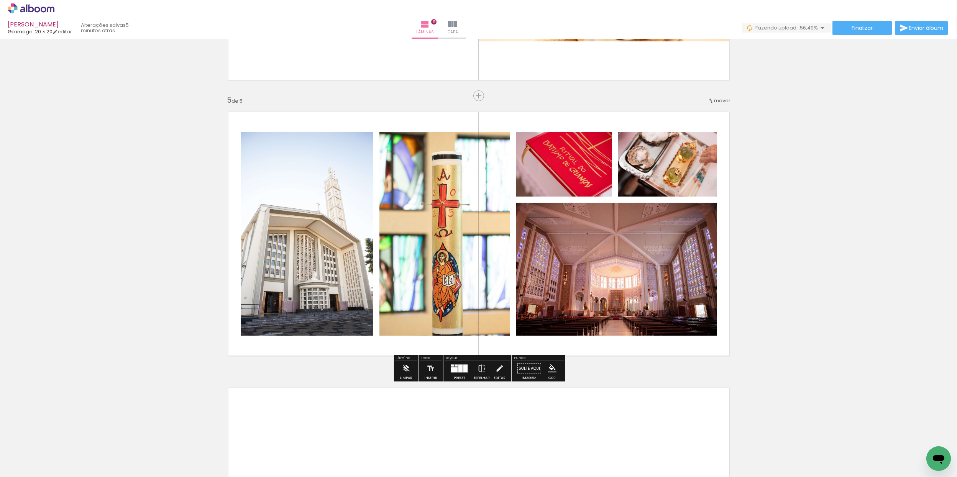
drag, startPoint x: 458, startPoint y: 372, endPoint x: 469, endPoint y: 392, distance: 23.5
click at [459, 372] on div at bounding box center [461, 369] width 4 height 8
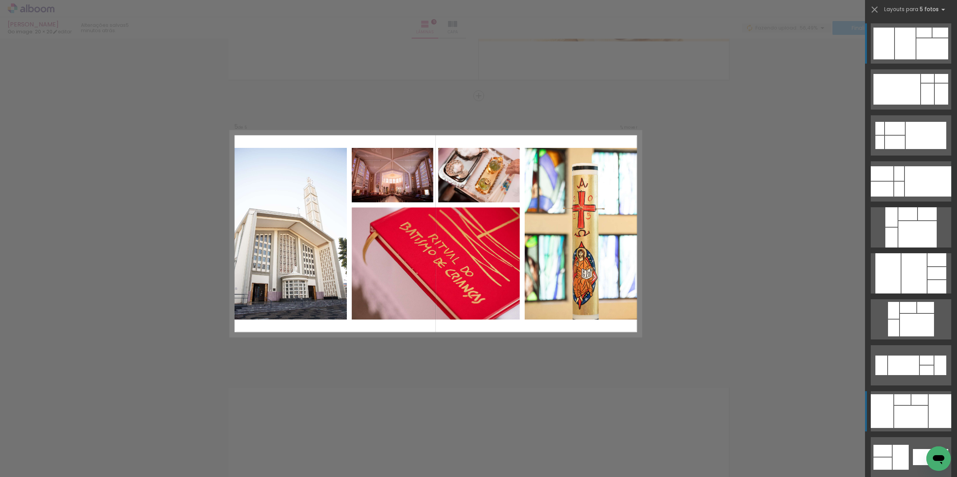
click at [890, 181] on div at bounding box center [882, 173] width 23 height 15
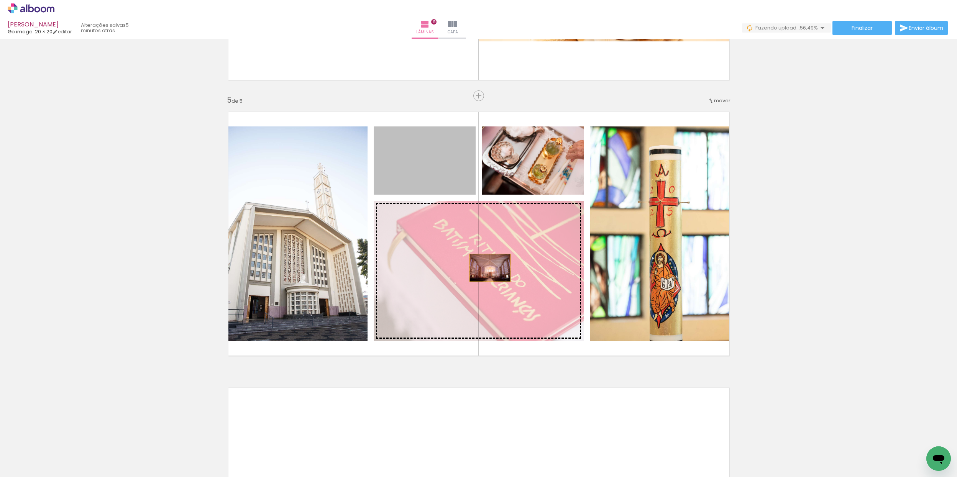
drag, startPoint x: 443, startPoint y: 173, endPoint x: 501, endPoint y: 280, distance: 121.5
click at [0, 0] on slot at bounding box center [0, 0] width 0 height 0
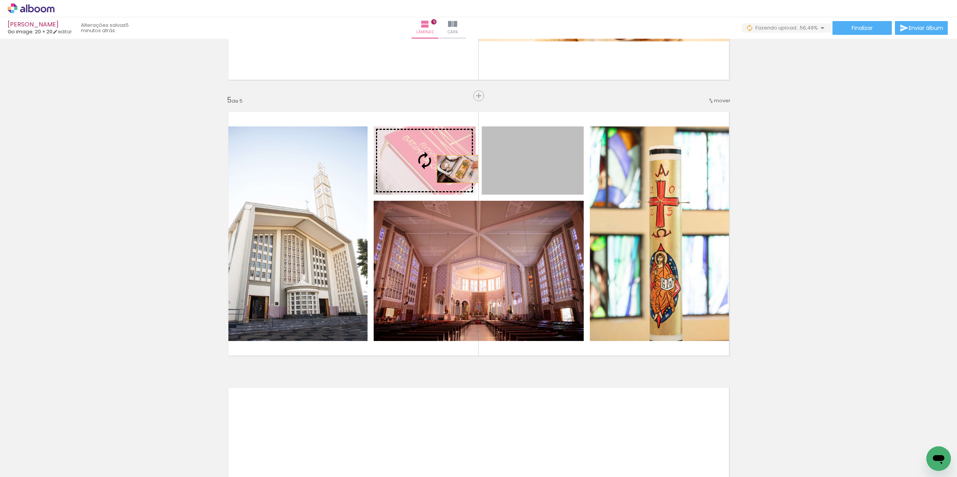
drag, startPoint x: 553, startPoint y: 166, endPoint x: 446, endPoint y: 166, distance: 106.6
click at [0, 0] on slot at bounding box center [0, 0] width 0 height 0
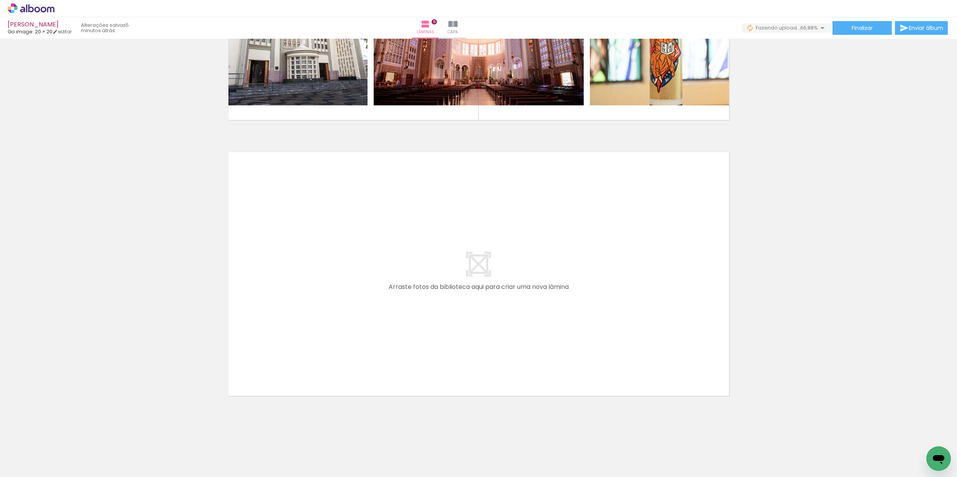
scroll to position [0, 1187]
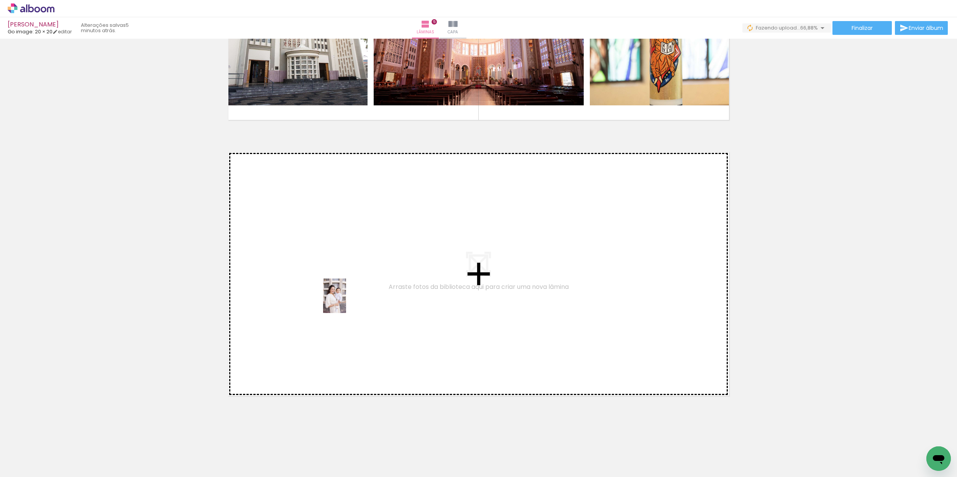
drag, startPoint x: 263, startPoint y: 451, endPoint x: 347, endPoint y: 302, distance: 170.6
click at [347, 302] on quentale-workspace at bounding box center [478, 238] width 957 height 477
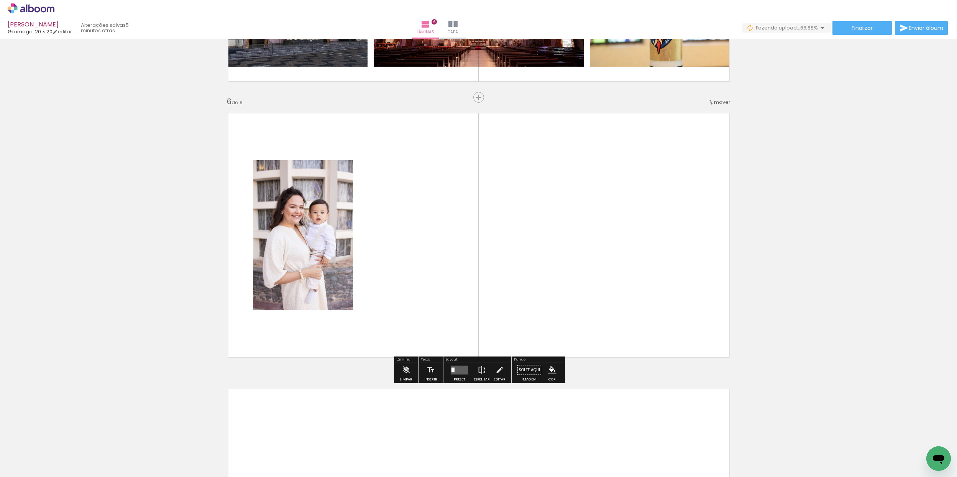
scroll to position [1336, 0]
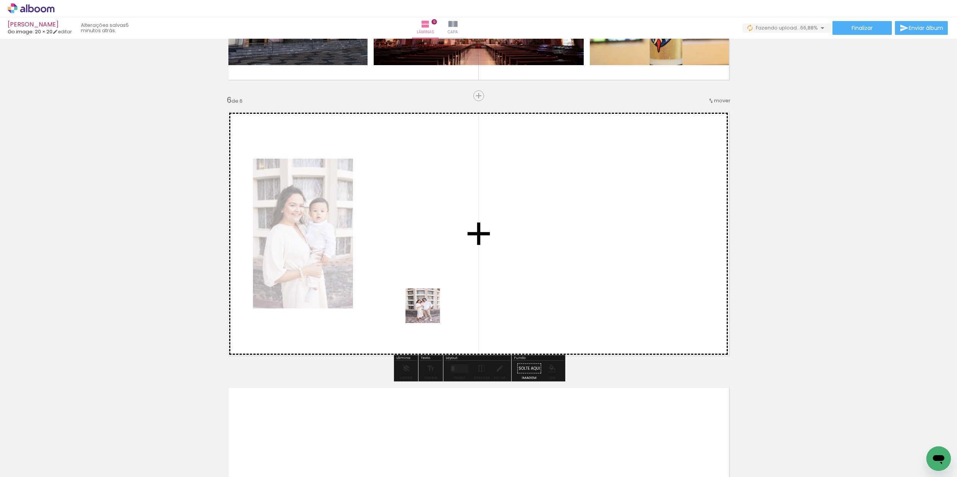
drag, startPoint x: 367, startPoint y: 433, endPoint x: 496, endPoint y: 352, distance: 152.0
click at [433, 301] on quentale-workspace at bounding box center [478, 238] width 957 height 477
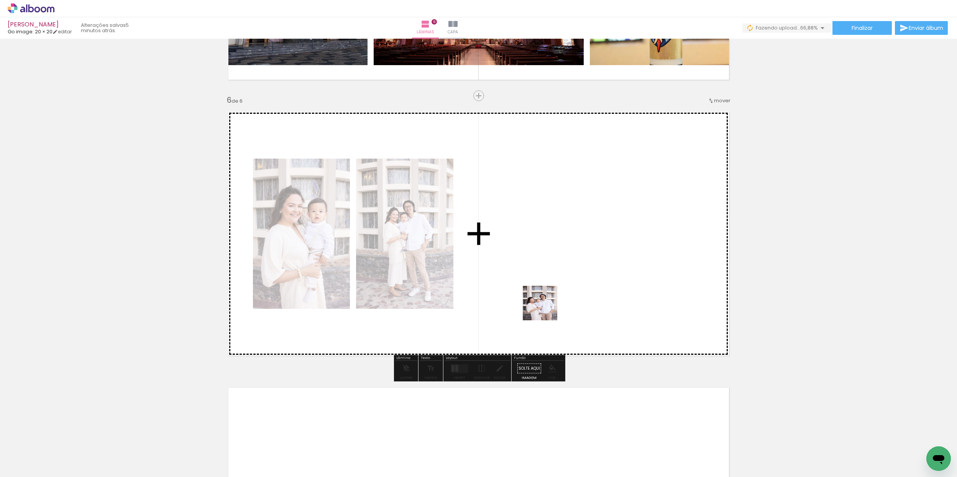
drag, startPoint x: 452, startPoint y: 394, endPoint x: 551, endPoint y: 325, distance: 119.8
click at [560, 290] on quentale-workspace at bounding box center [478, 238] width 957 height 477
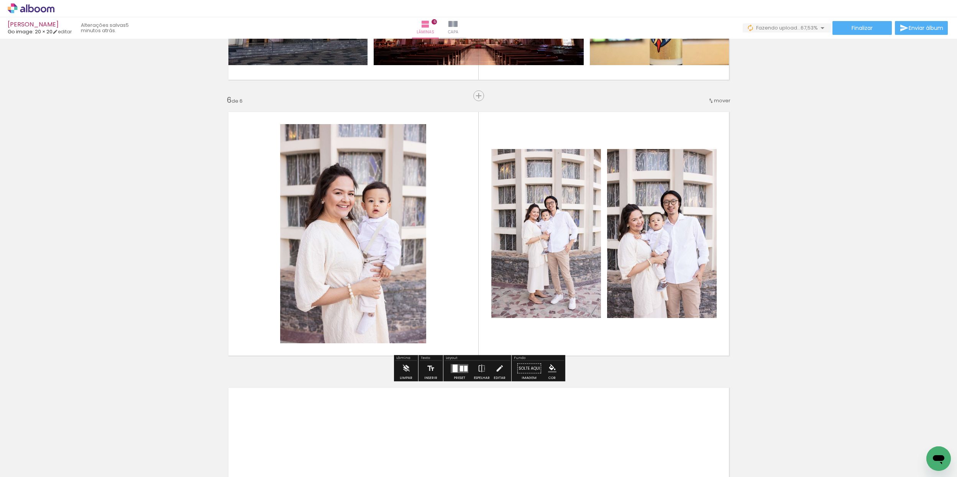
click at [460, 369] on div at bounding box center [461, 369] width 3 height 6
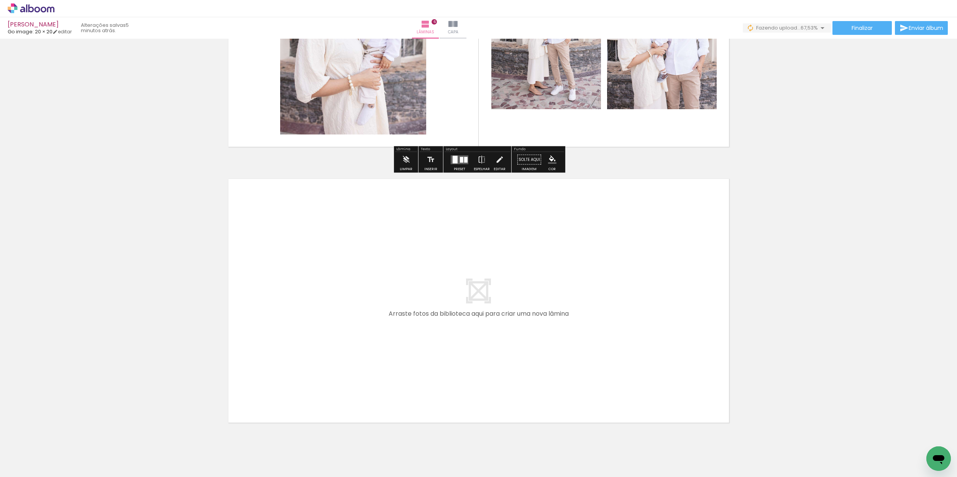
scroll to position [1572, 0]
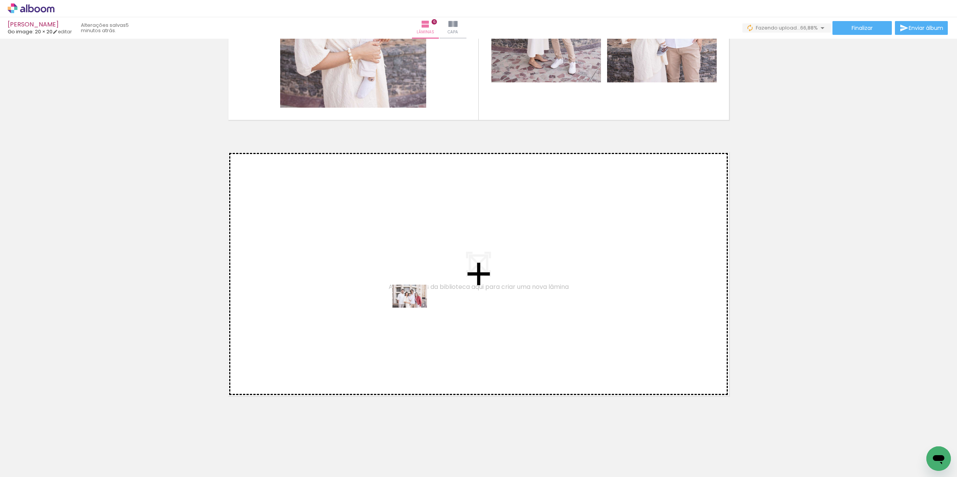
drag, startPoint x: 443, startPoint y: 452, endPoint x: 496, endPoint y: 449, distance: 53.3
click at [416, 311] on quentale-workspace at bounding box center [478, 238] width 957 height 477
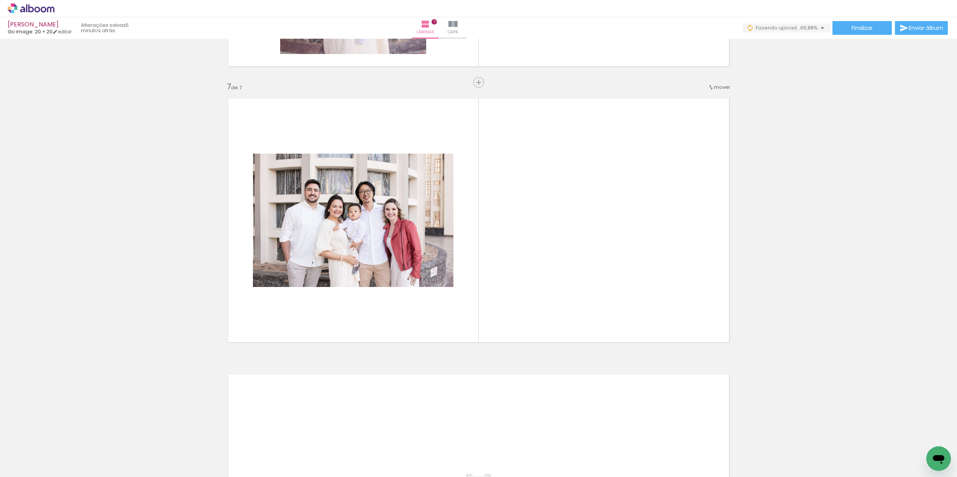
scroll to position [1630, 0]
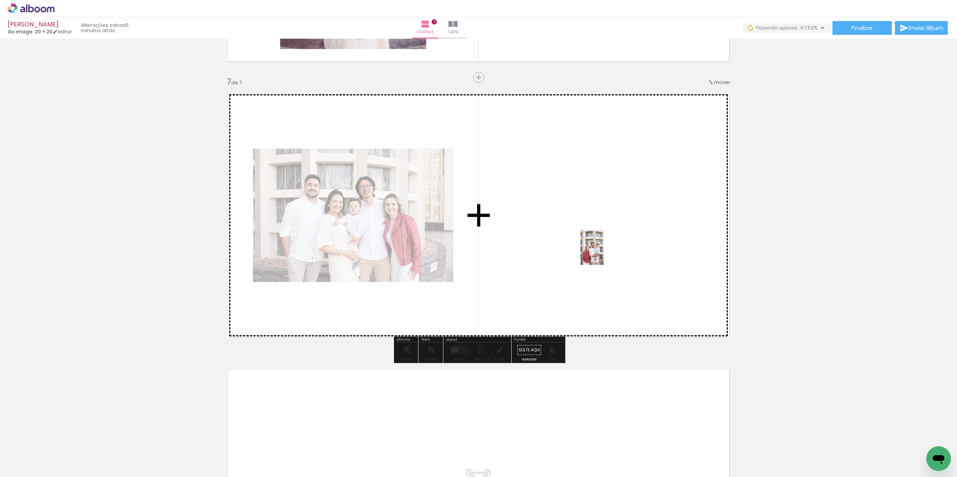
drag, startPoint x: 645, startPoint y: 400, endPoint x: 580, endPoint y: 349, distance: 83.3
click at [605, 248] on quentale-workspace at bounding box center [478, 238] width 957 height 477
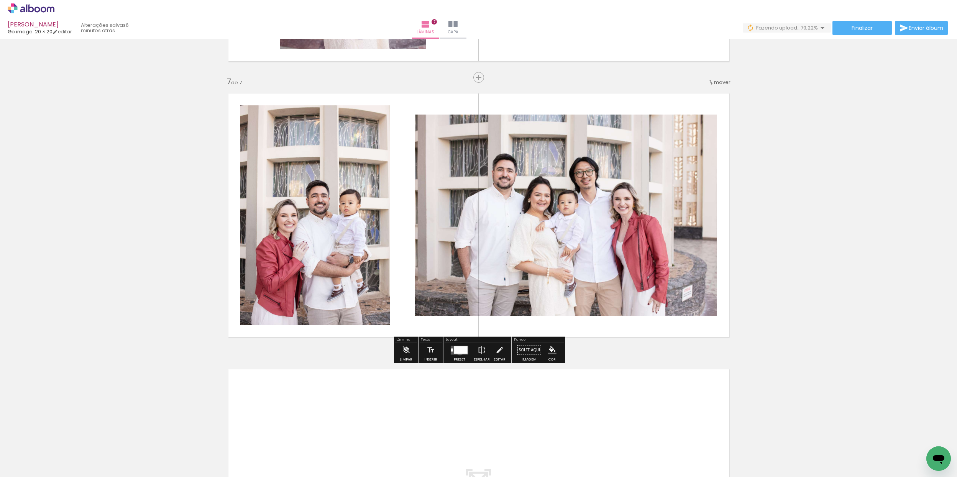
click at [458, 352] on div at bounding box center [460, 350] width 13 height 8
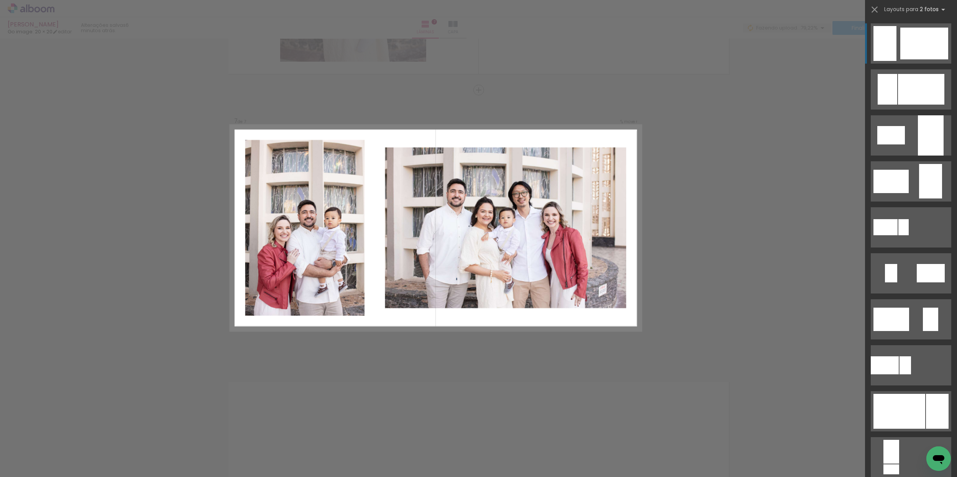
scroll to position [1612, 0]
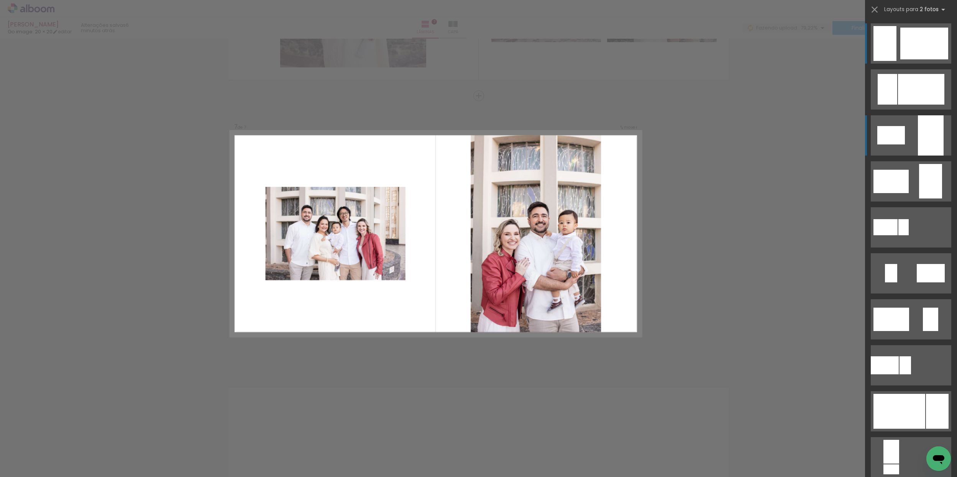
click at [919, 142] on div at bounding box center [931, 135] width 26 height 40
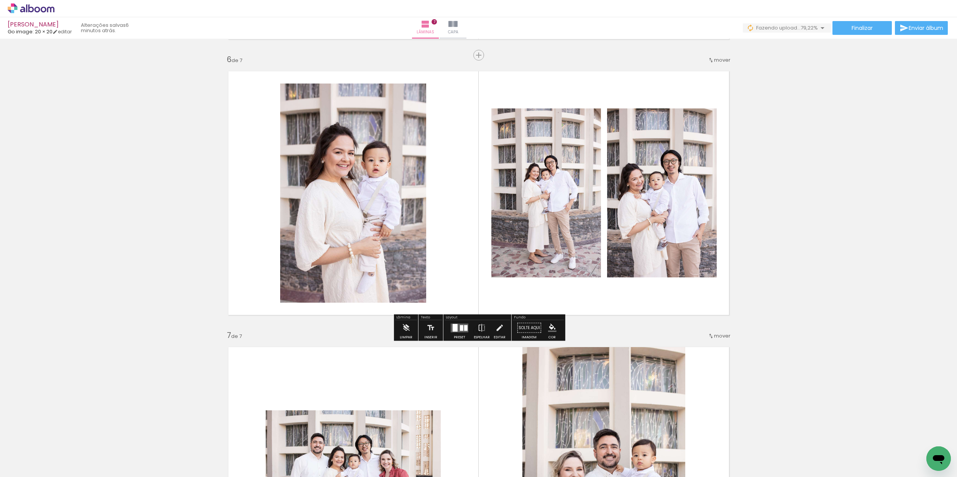
scroll to position [1406, 0]
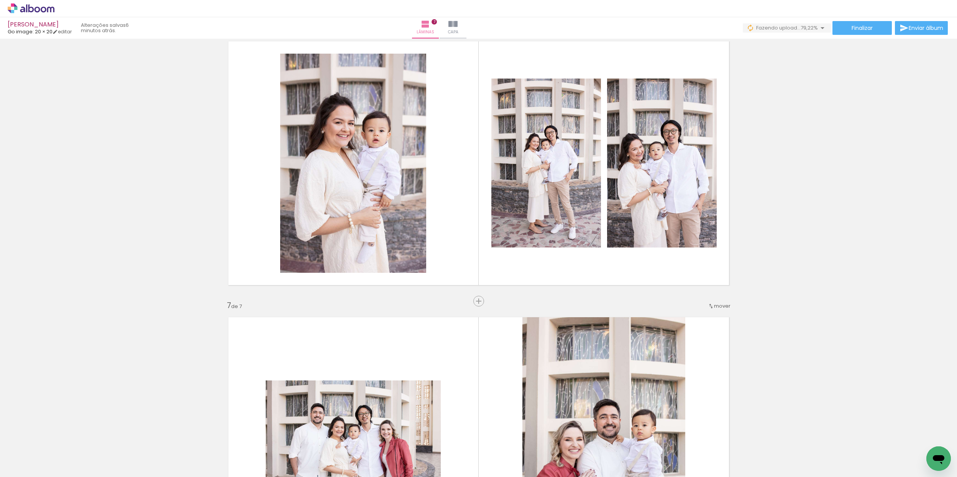
drag, startPoint x: 480, startPoint y: 301, endPoint x: 479, endPoint y: 312, distance: 10.8
click at [484, 301] on span "Inserir lâmina" at bounding box center [499, 301] width 30 height 5
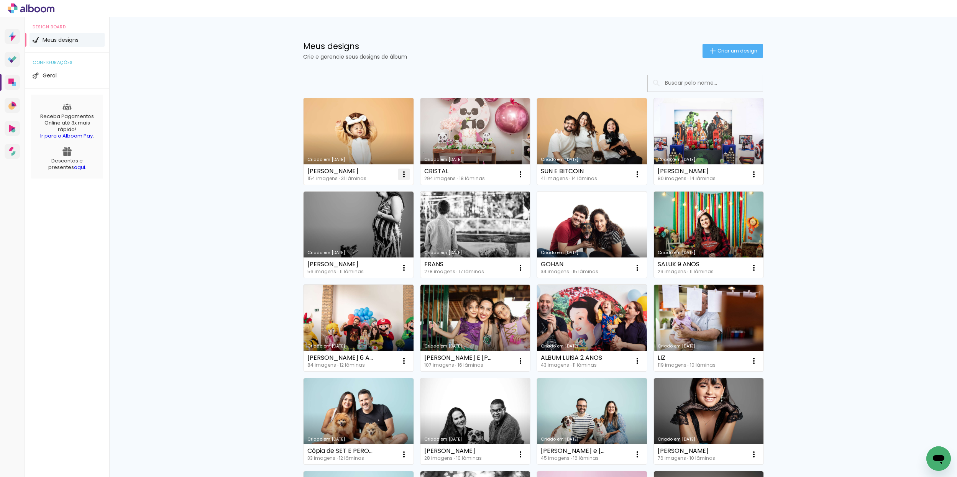
click at [404, 173] on iron-icon at bounding box center [404, 174] width 9 height 9
drag, startPoint x: 358, startPoint y: 176, endPoint x: 370, endPoint y: 170, distance: 13.6
click at [358, 176] on div "154 imagens ∙ 31 lâminas" at bounding box center [337, 178] width 59 height 5
click at [367, 176] on div "YURI 154 imagens ∙ 31 lâminas Abrir Fazer uma cópia Excluir" at bounding box center [359, 174] width 110 height 20
drag, startPoint x: 367, startPoint y: 176, endPoint x: 373, endPoint y: 176, distance: 6.1
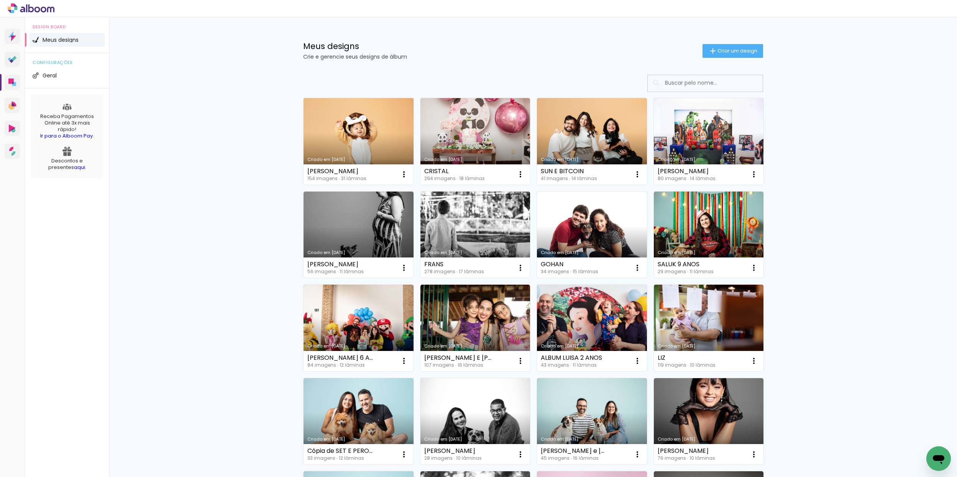
click at [367, 176] on div "YURI 154 imagens ∙ 31 lâminas Abrir Fazer uma cópia Excluir" at bounding box center [359, 174] width 110 height 20
click at [402, 176] on iron-icon at bounding box center [404, 174] width 9 height 9
click at [389, 189] on paper-item "Abrir" at bounding box center [373, 191] width 77 height 15
